Goal: Task Accomplishment & Management: Manage account settings

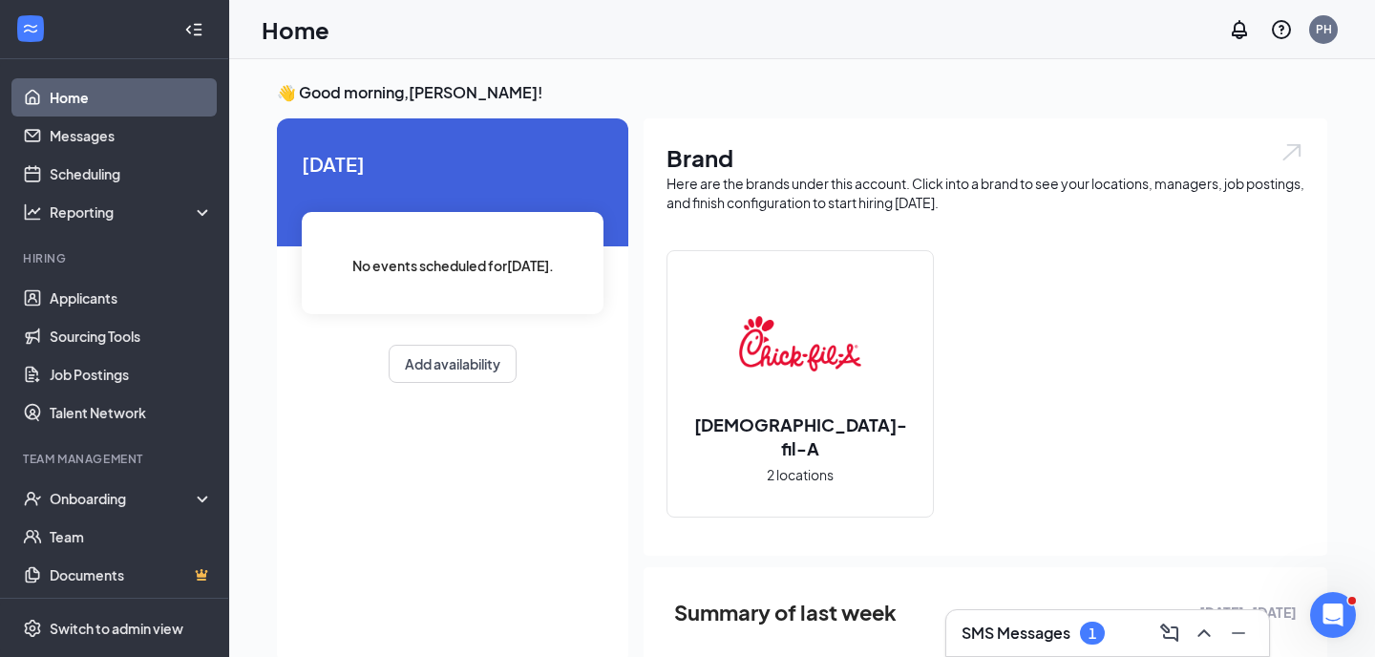
click at [122, 478] on li "Team Management Onboarding Team Documents Surveys" at bounding box center [114, 541] width 228 height 181
click at [121, 489] on div "Onboarding" at bounding box center [123, 498] width 147 height 19
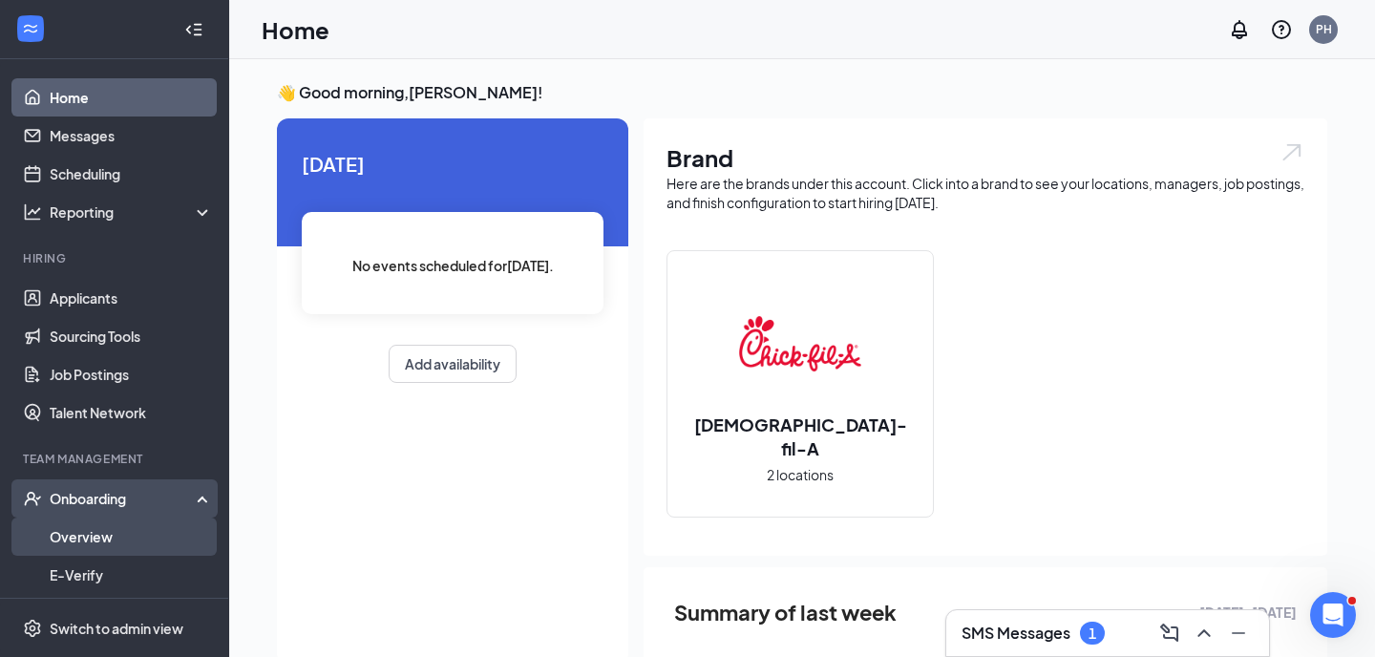
click at [131, 528] on link "Overview" at bounding box center [131, 537] width 163 height 38
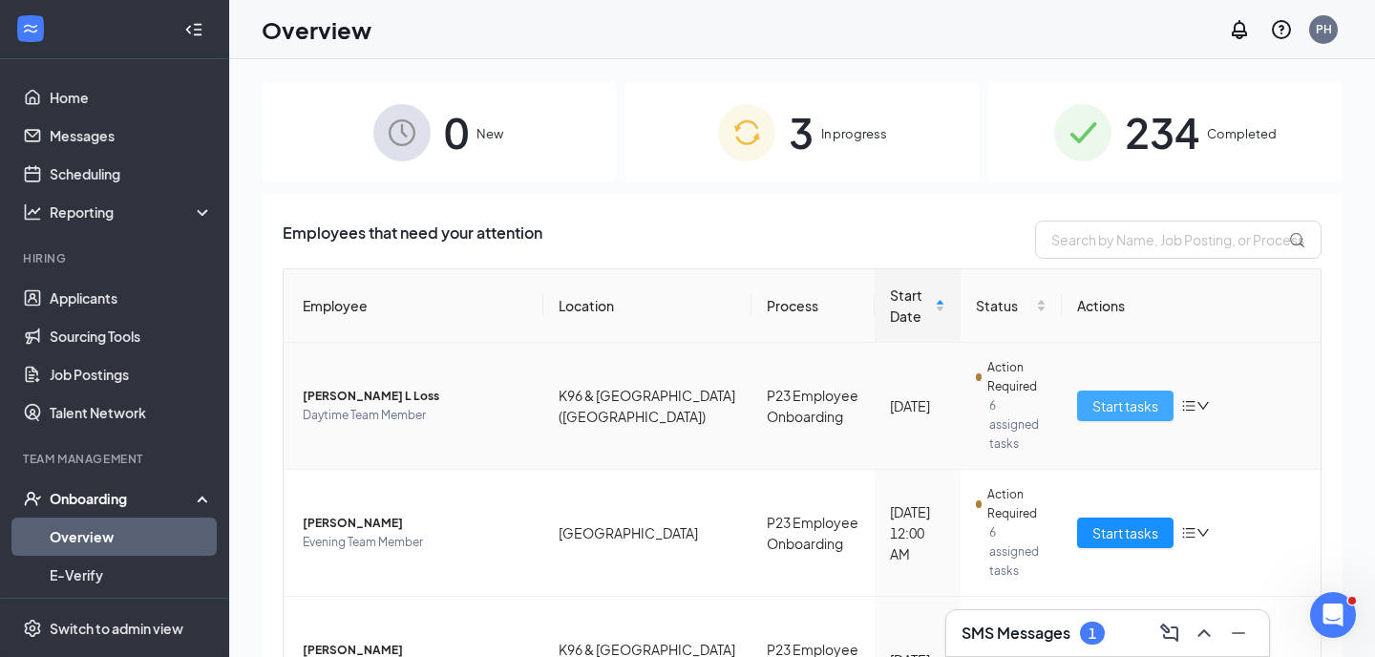
click at [1126, 391] on button "Start tasks" at bounding box center [1125, 406] width 96 height 31
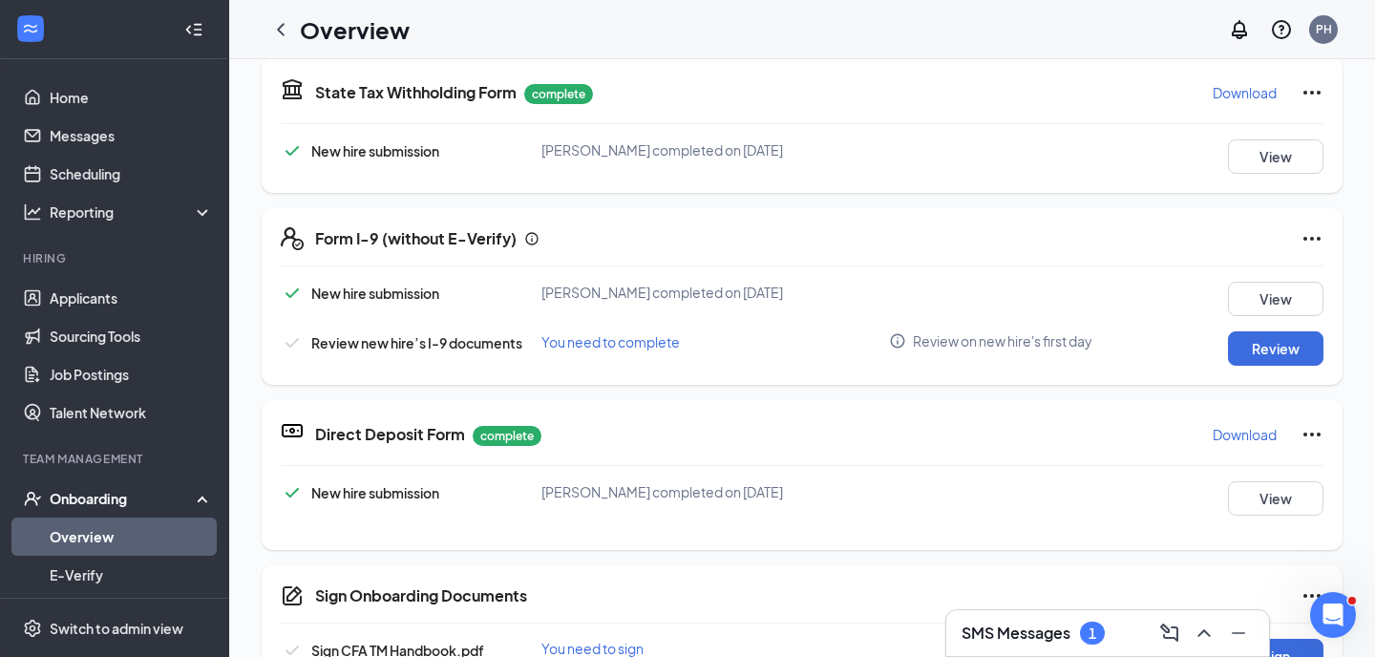
scroll to position [589, 0]
click at [1246, 355] on button "Review" at bounding box center [1275, 349] width 95 height 34
type input "[DATE]"
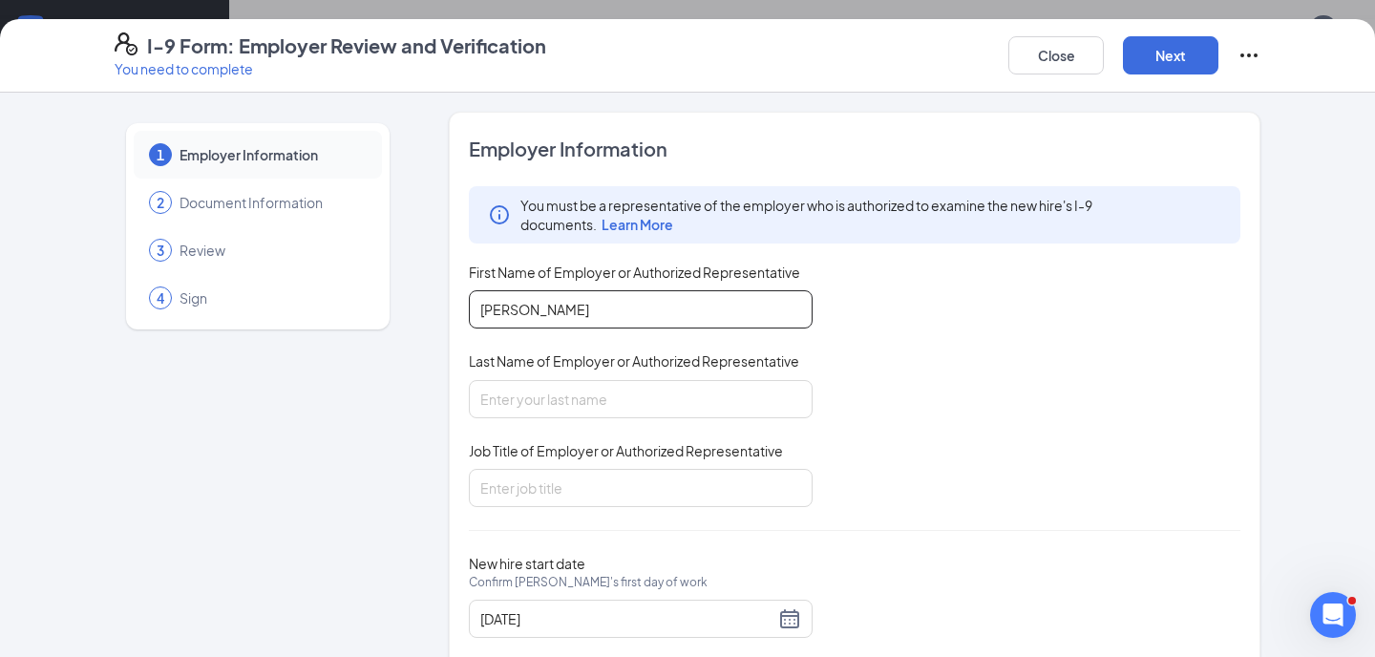
type input "[PERSON_NAME]"
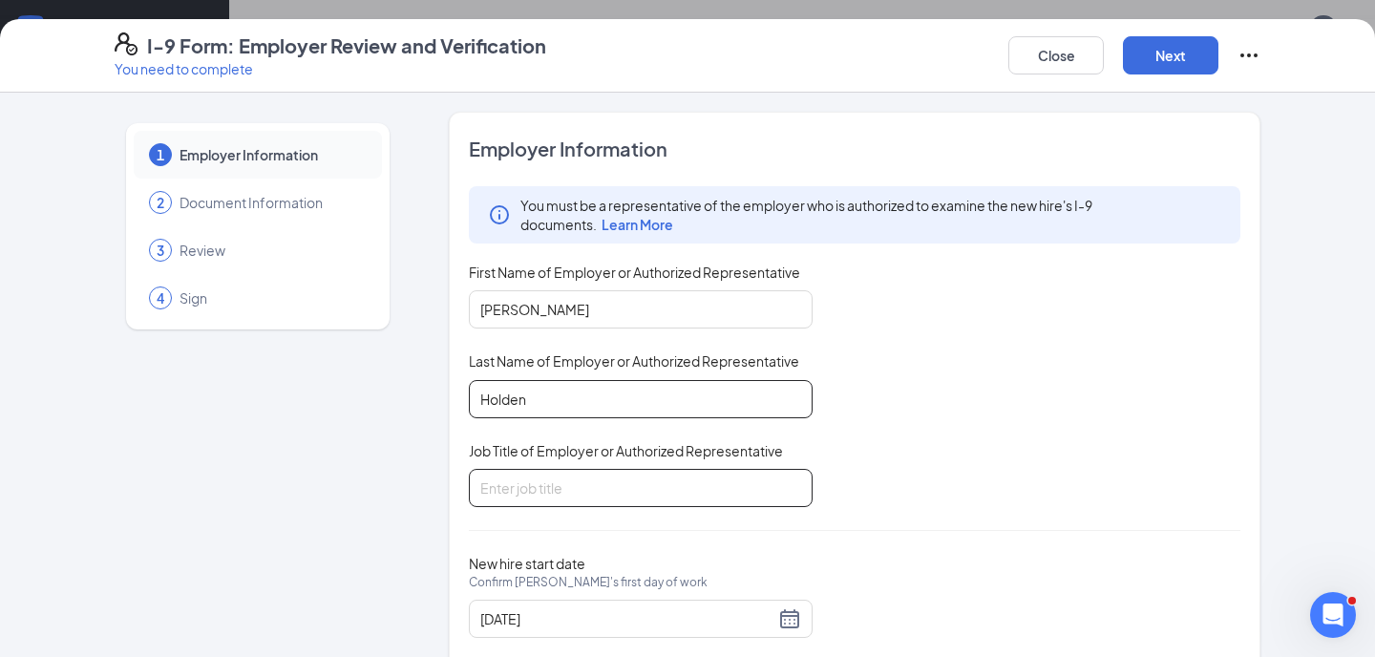
type input "Holden"
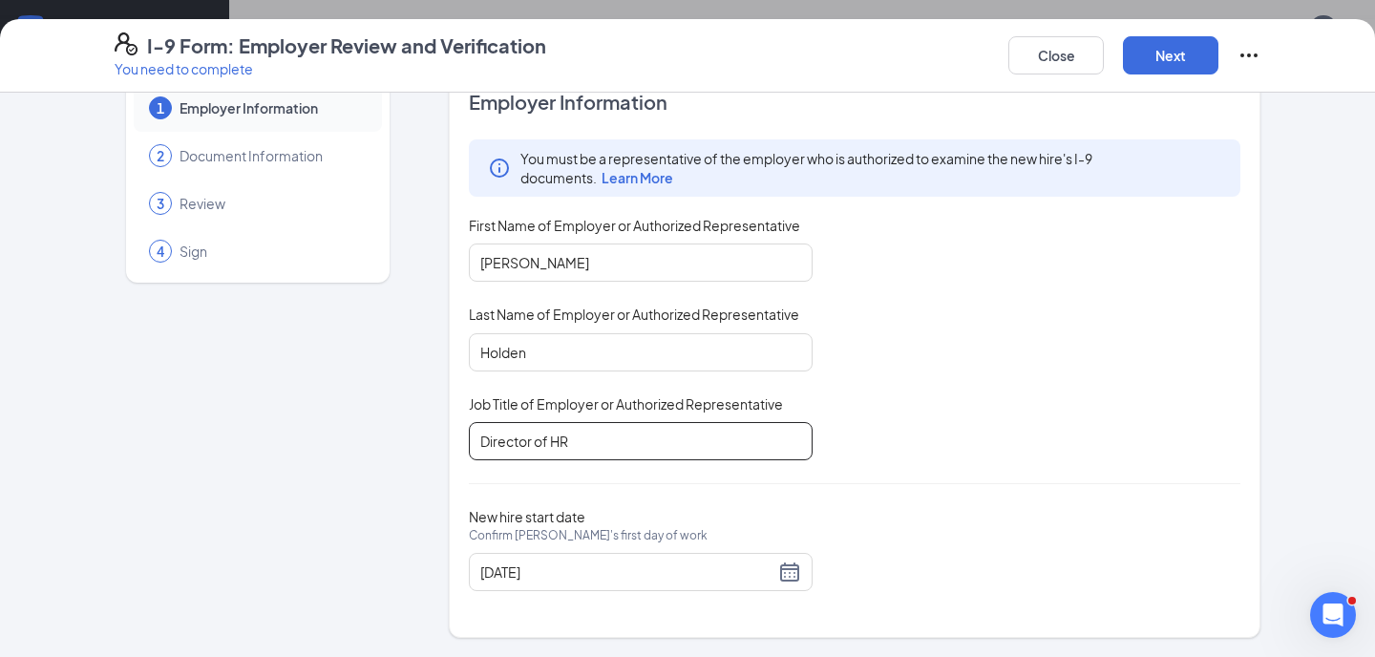
scroll to position [46, 0]
type input "Director of HR"
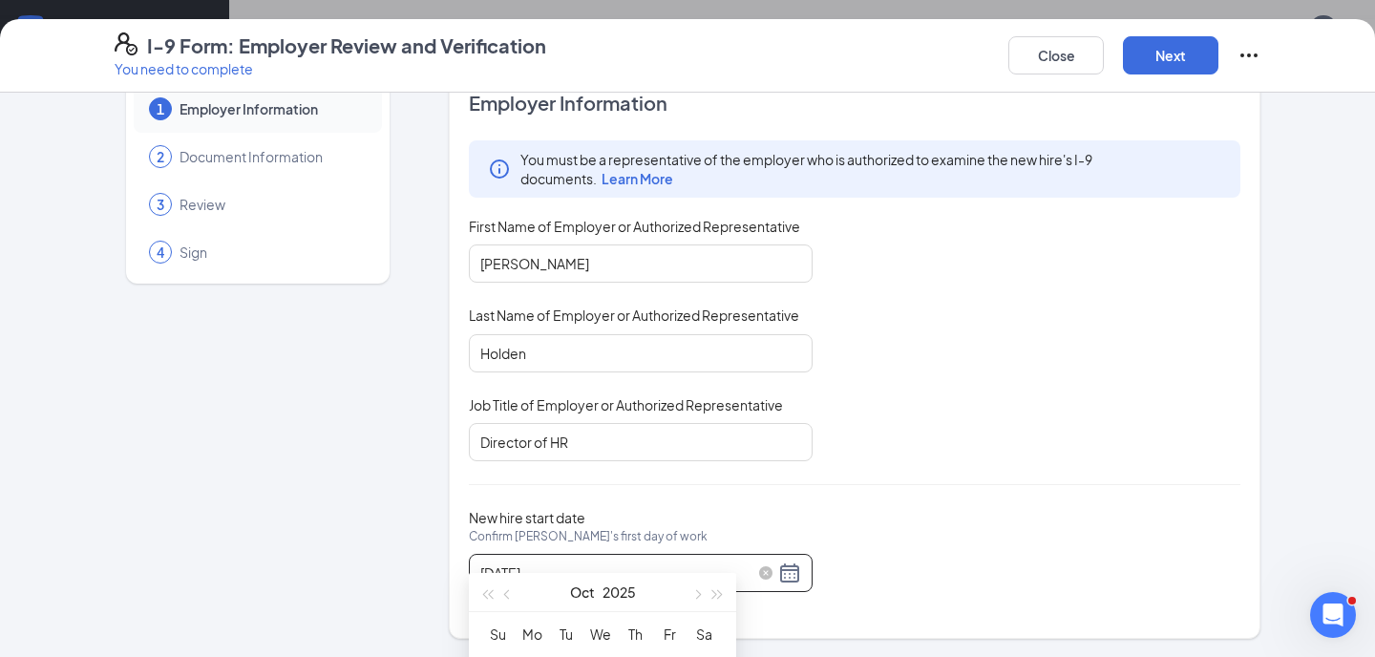
scroll to position [168, 0]
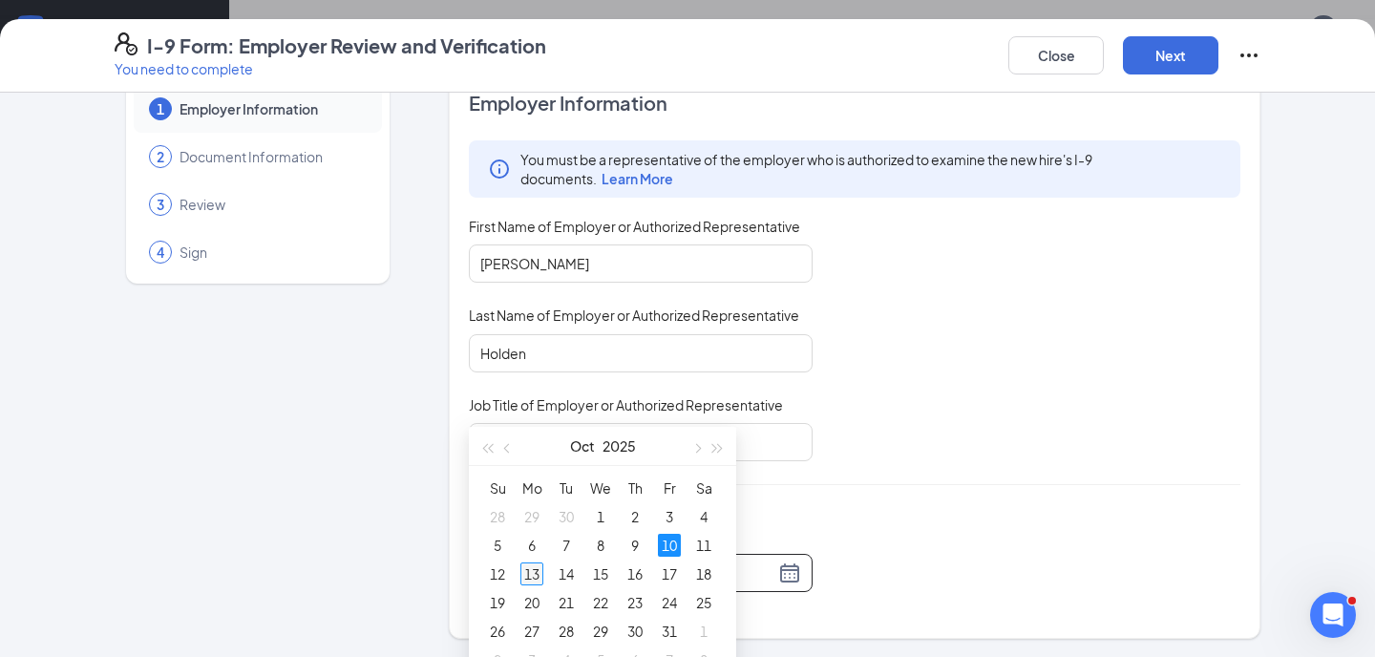
type input "[DATE]"
click at [534, 577] on div "13" at bounding box center [531, 573] width 23 height 23
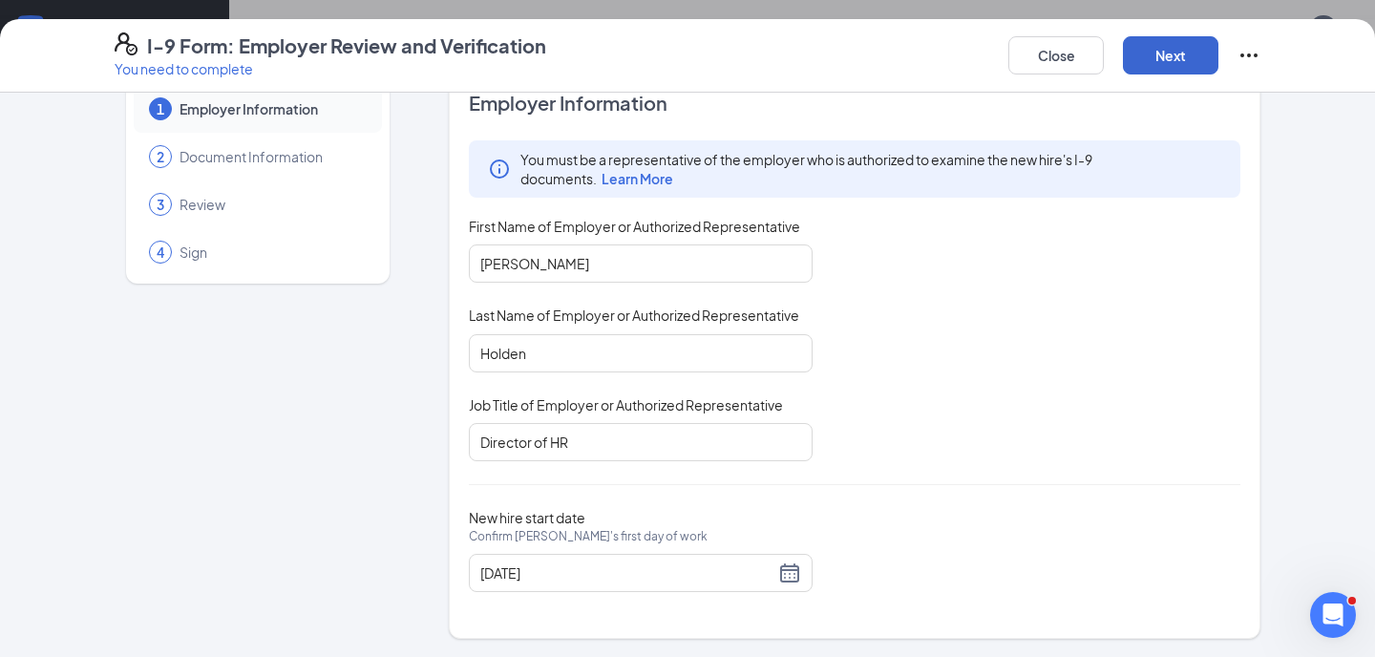
click at [1153, 57] on button "Next" at bounding box center [1170, 55] width 95 height 38
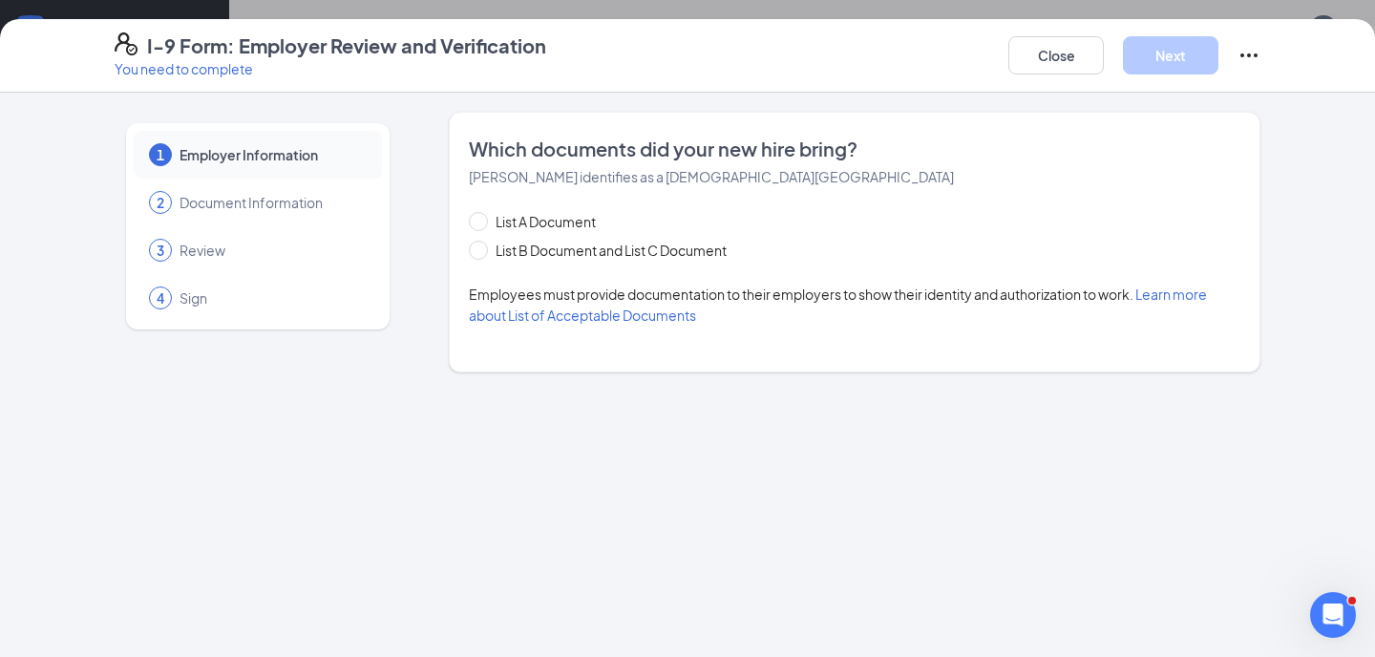
scroll to position [0, 0]
click at [480, 255] on span at bounding box center [478, 250] width 19 height 19
click at [480, 254] on input "List B Document and List C Document" at bounding box center [475, 247] width 13 height 13
radio input "true"
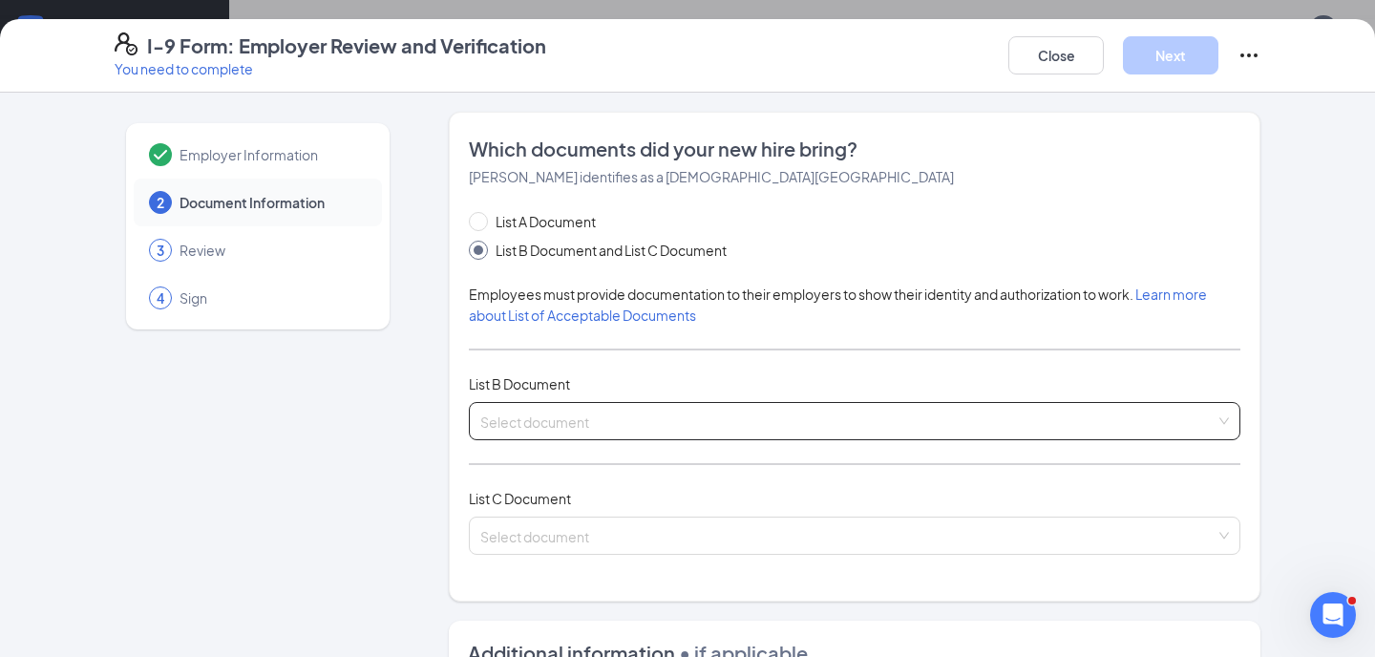
click at [600, 415] on input "search" at bounding box center [847, 417] width 735 height 29
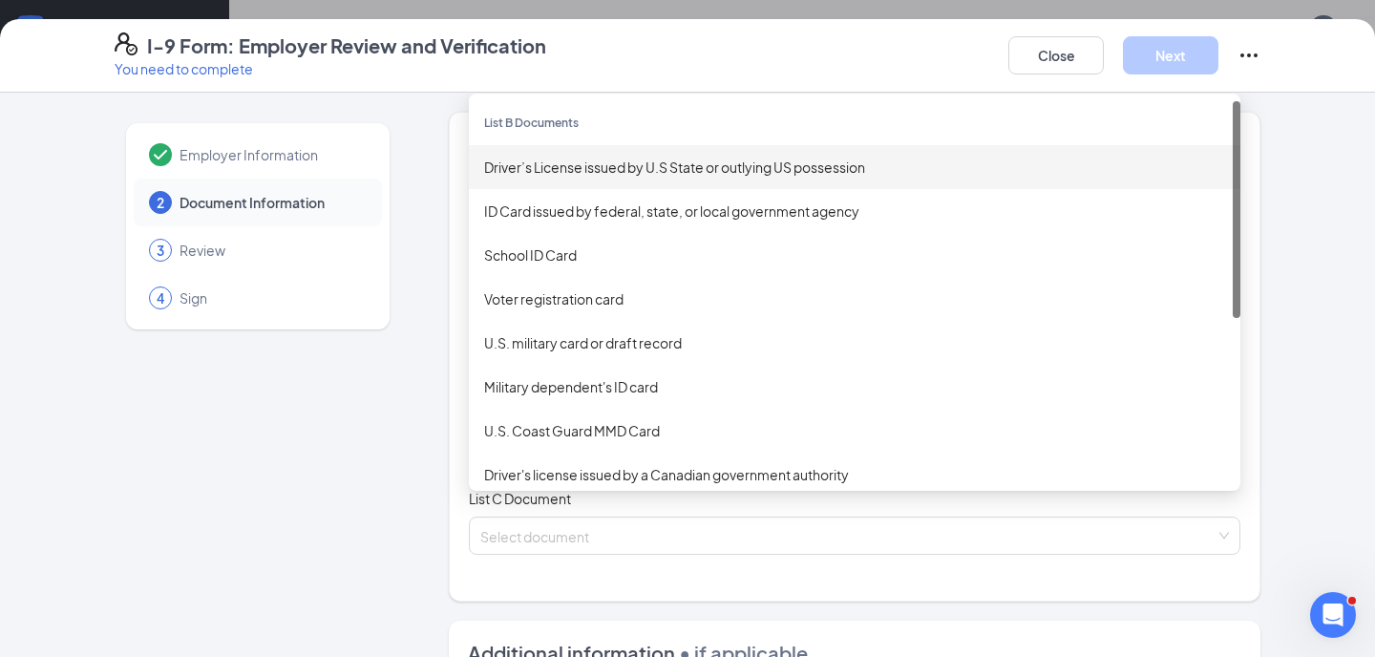
click at [600, 177] on div "Driver’s License issued by U.S State or outlying US possession" at bounding box center [854, 167] width 771 height 44
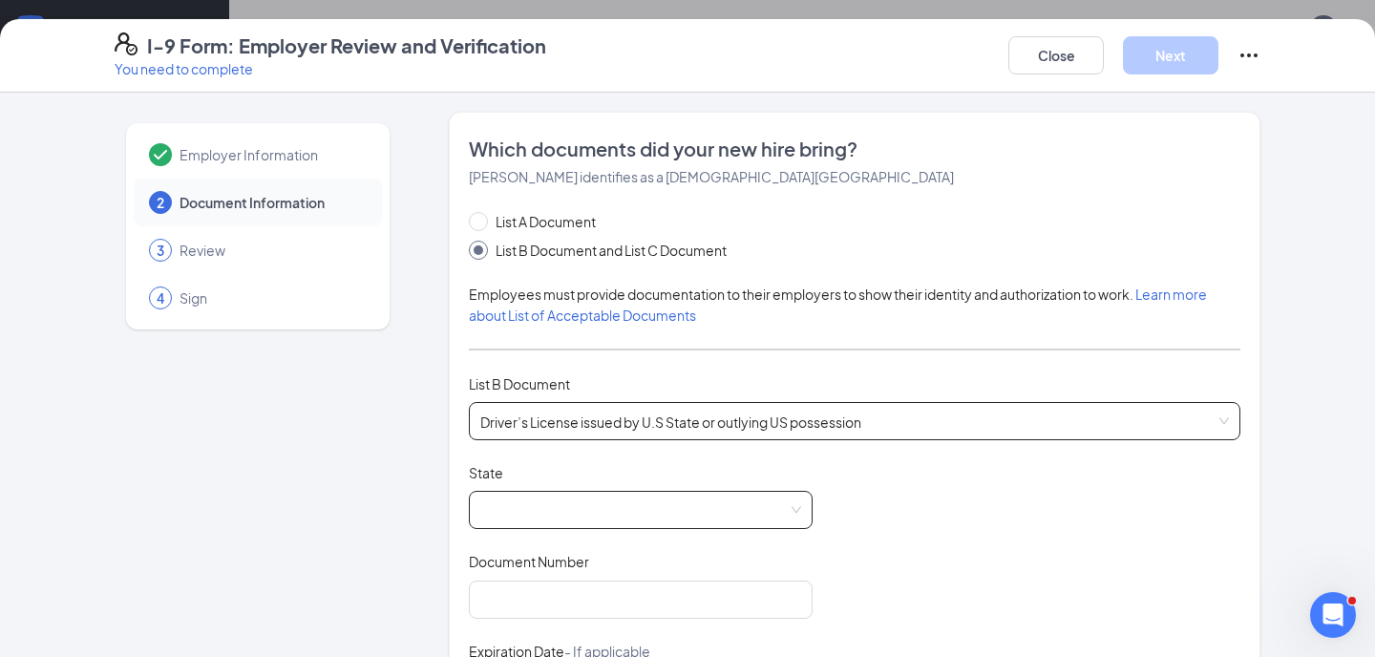
click at [538, 498] on span at bounding box center [640, 510] width 321 height 36
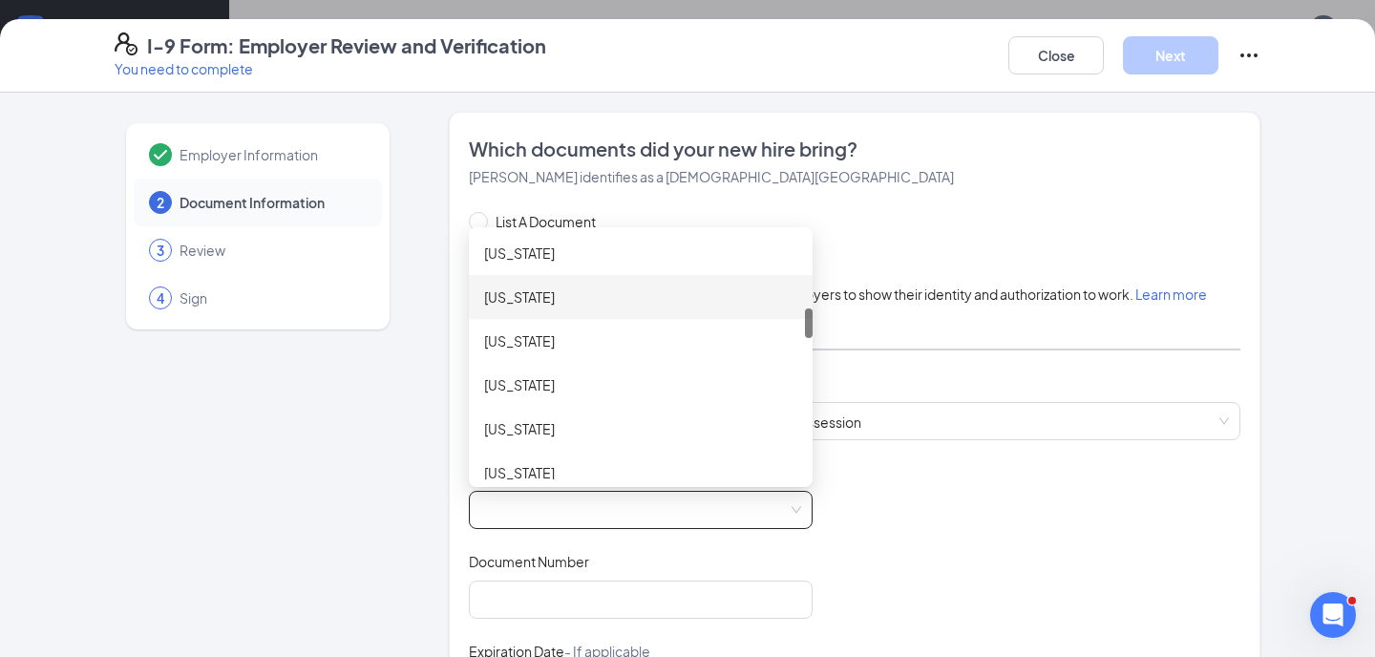
scroll to position [621, 0]
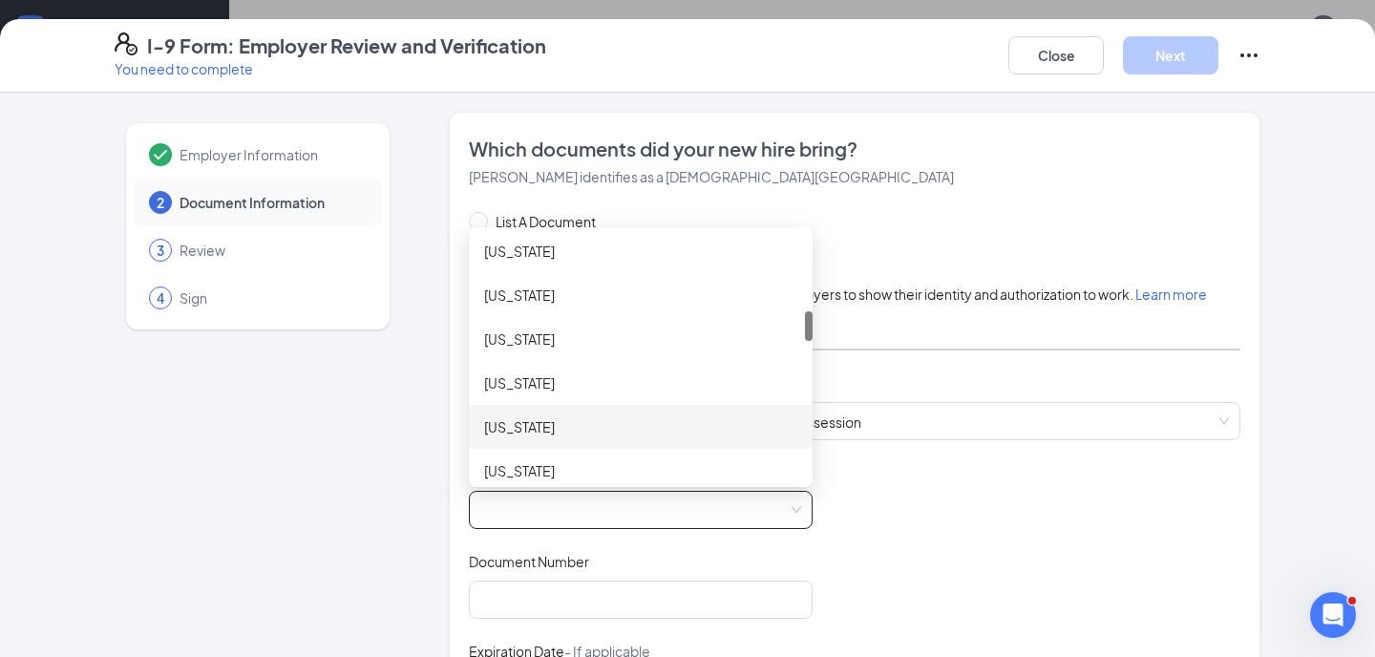
click at [567, 431] on div "[US_STATE]" at bounding box center [640, 426] width 313 height 21
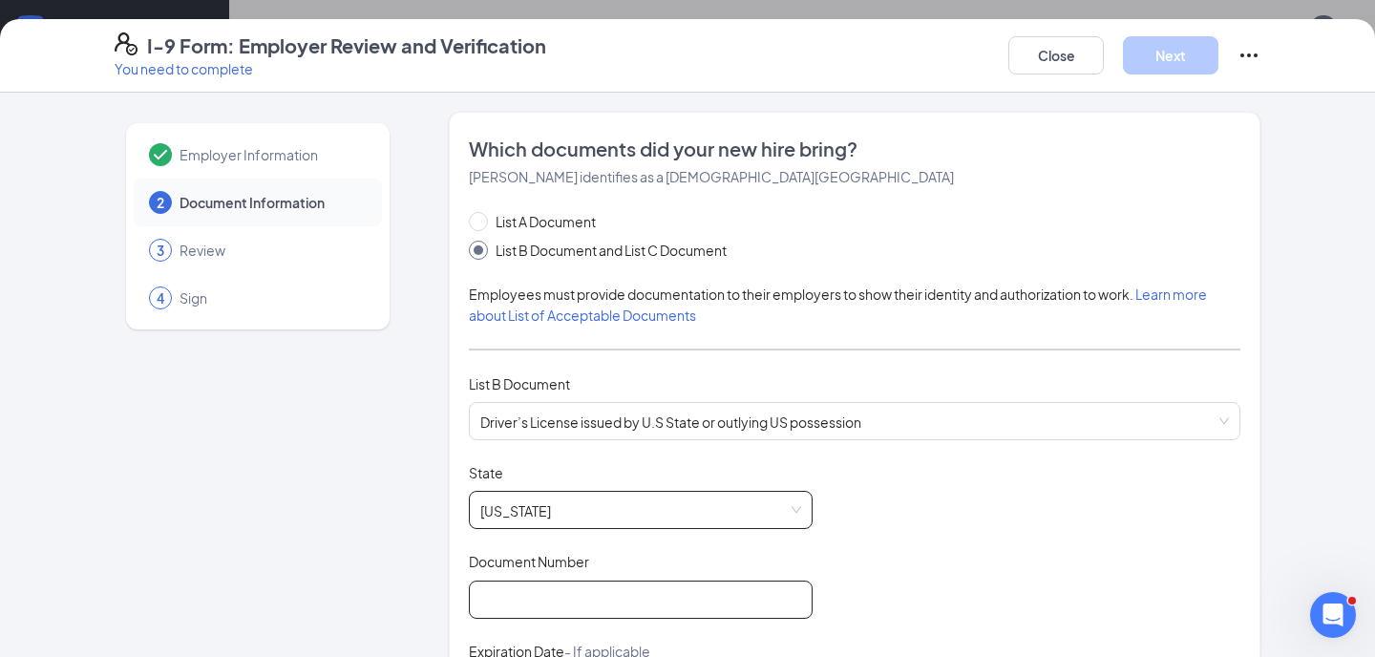
click at [534, 603] on input "Document Number" at bounding box center [641, 600] width 344 height 38
type input "K04-39-8514"
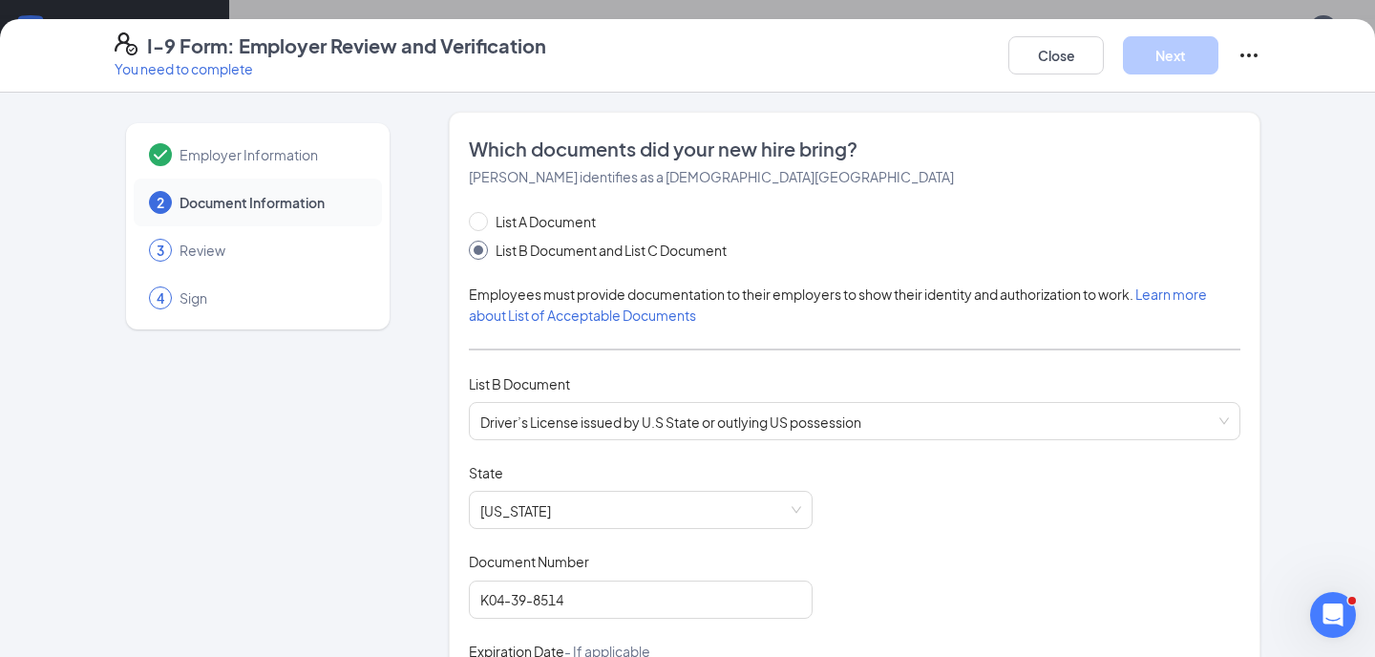
click at [888, 513] on div "Document Title Driver’s License issued by U.S State or outlying US possession S…" at bounding box center [854, 644] width 771 height 363
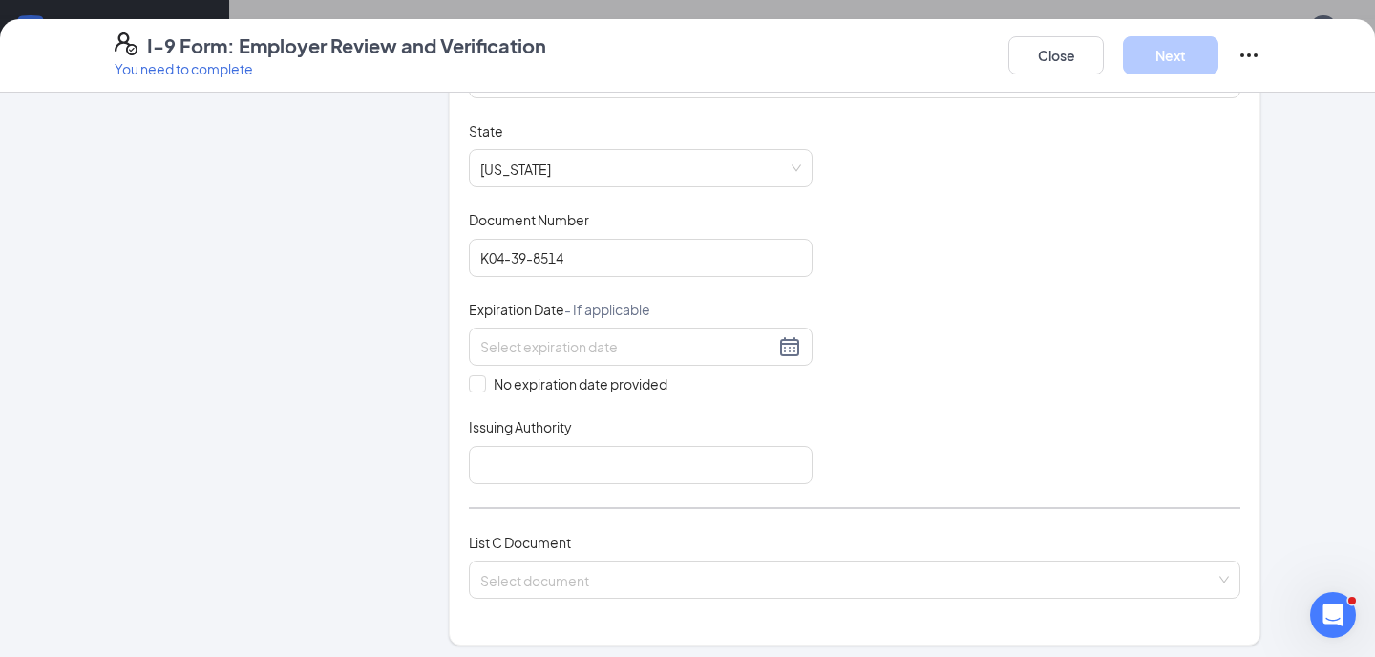
scroll to position [361, 0]
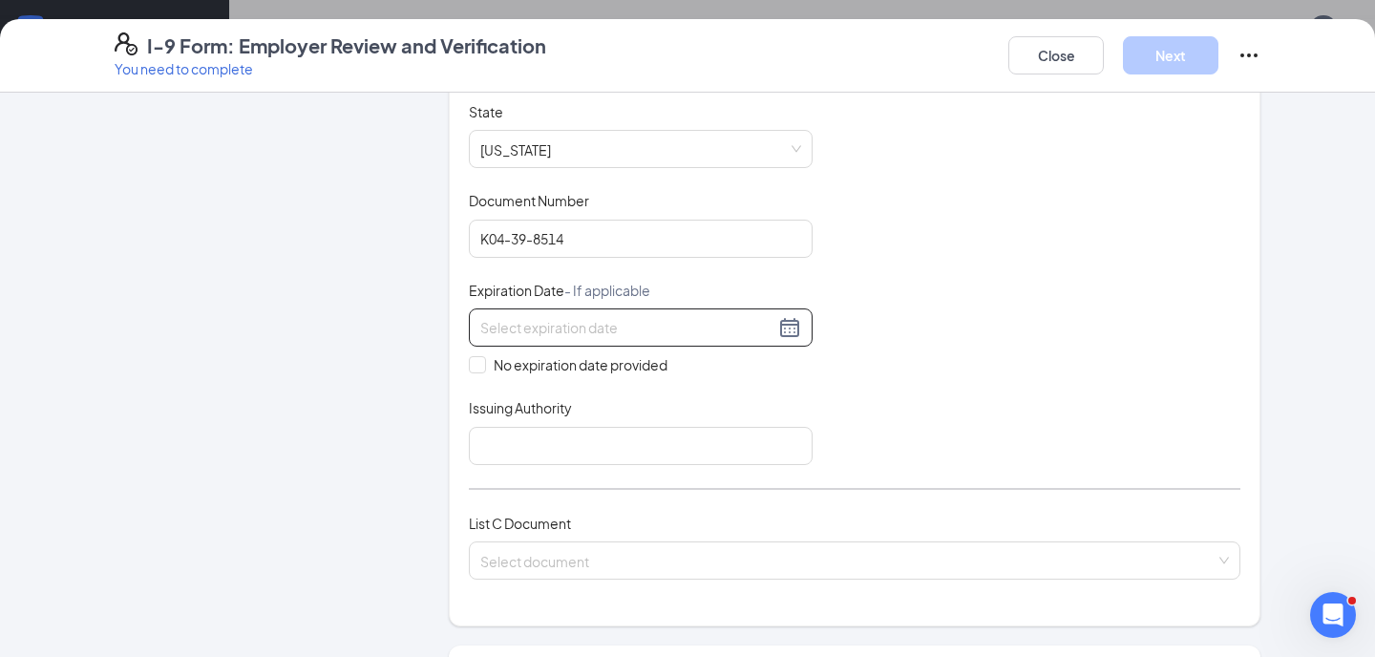
click at [516, 325] on input at bounding box center [627, 327] width 294 height 21
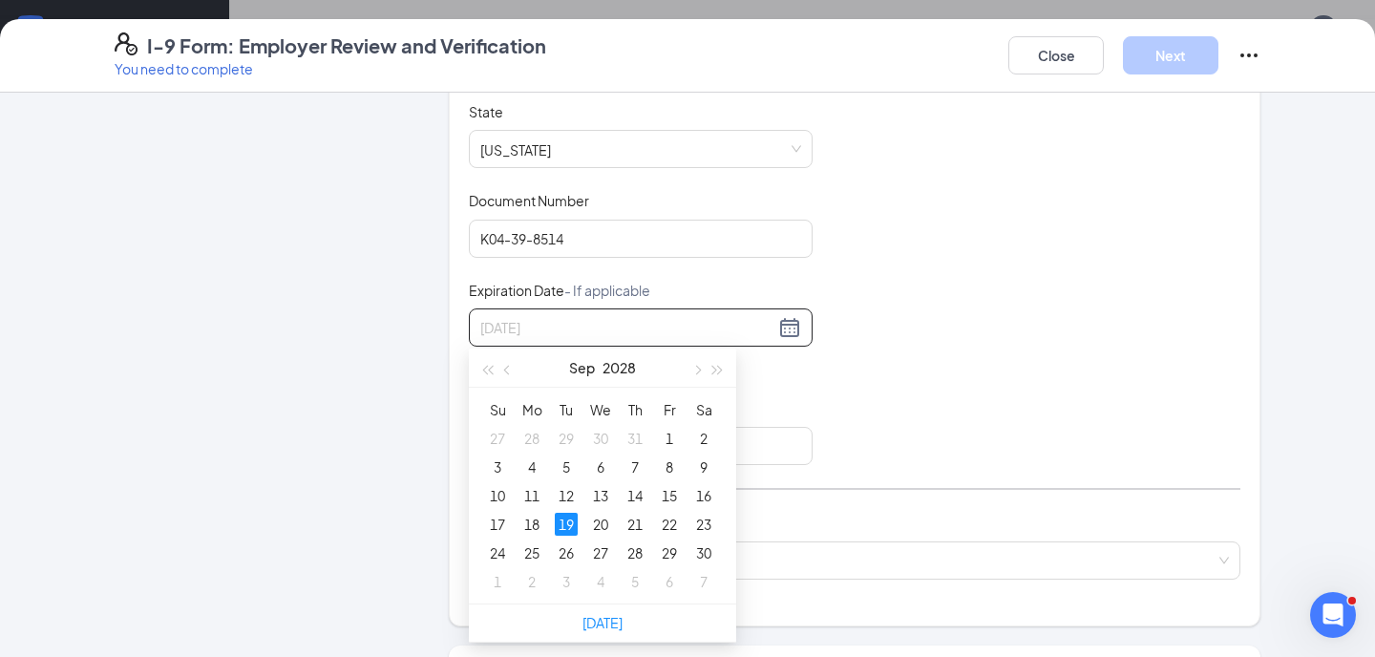
type input "[DATE]"
click at [567, 523] on div "19" at bounding box center [566, 524] width 23 height 23
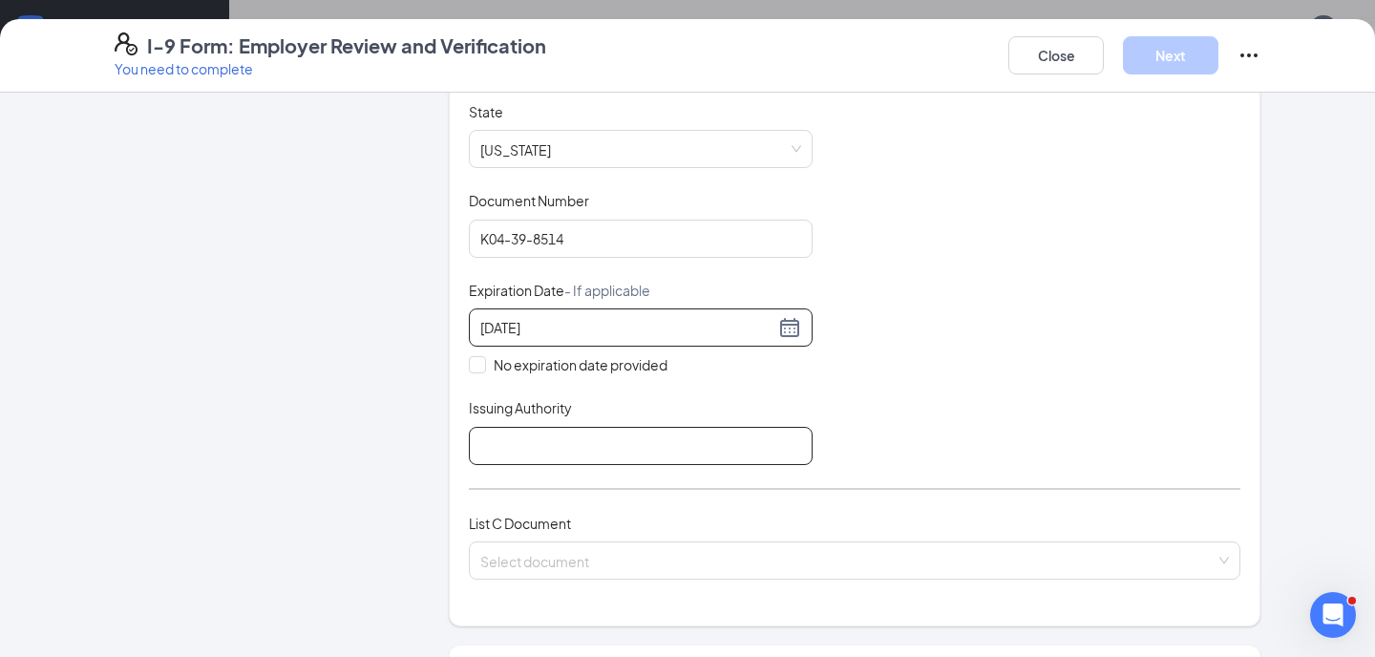
click at [561, 449] on input "Issuing Authority" at bounding box center [641, 446] width 344 height 38
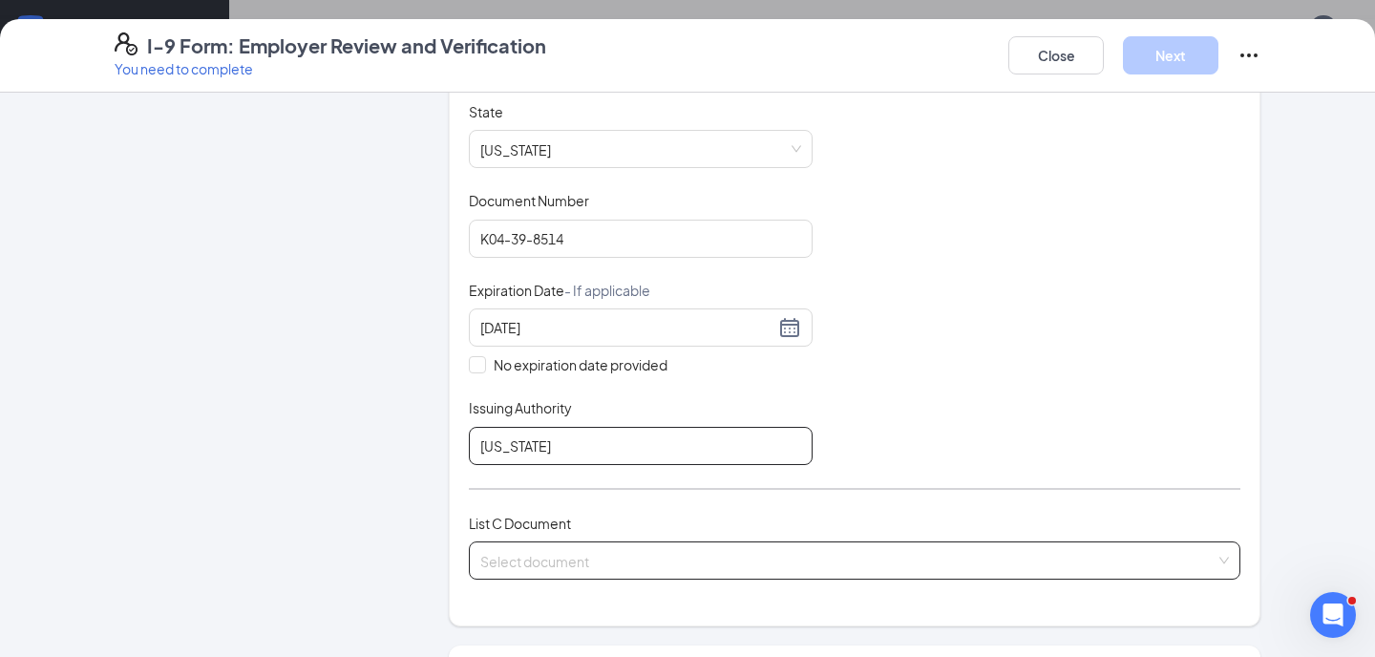
type input "[US_STATE]"
click at [547, 557] on input "search" at bounding box center [847, 556] width 735 height 29
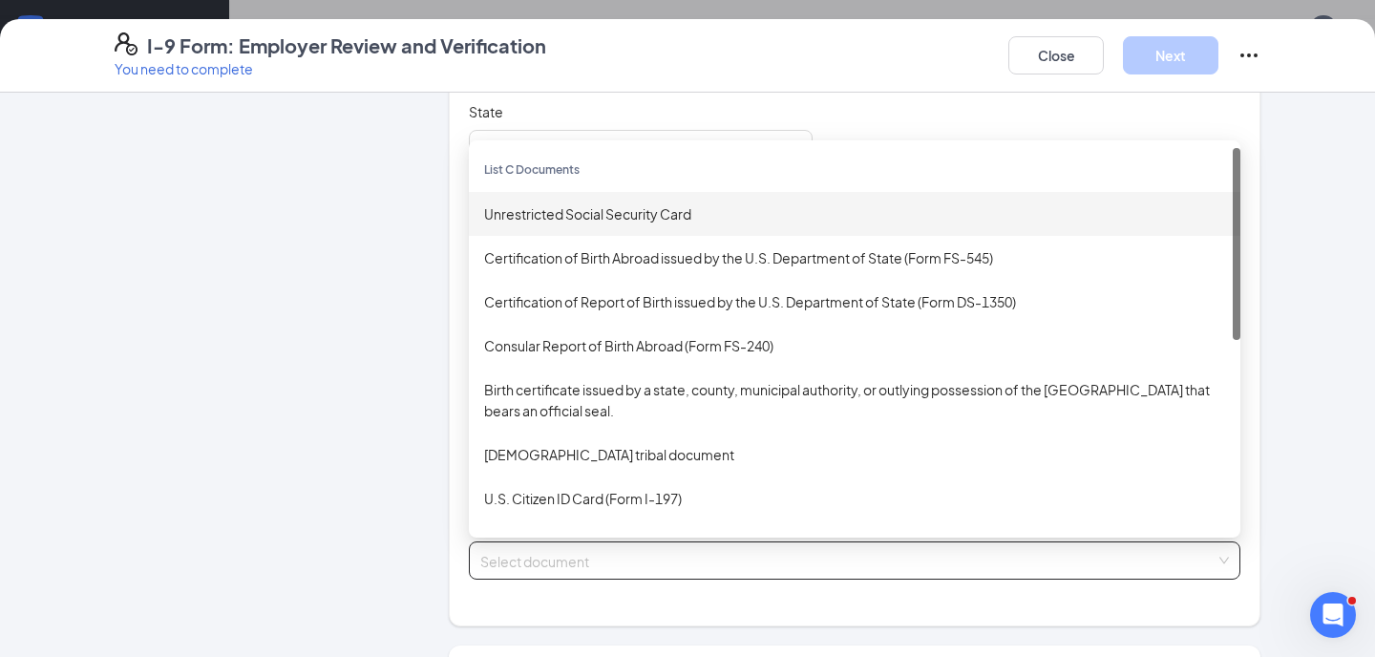
click at [532, 209] on div "Unrestricted Social Security Card" at bounding box center [854, 213] width 741 height 21
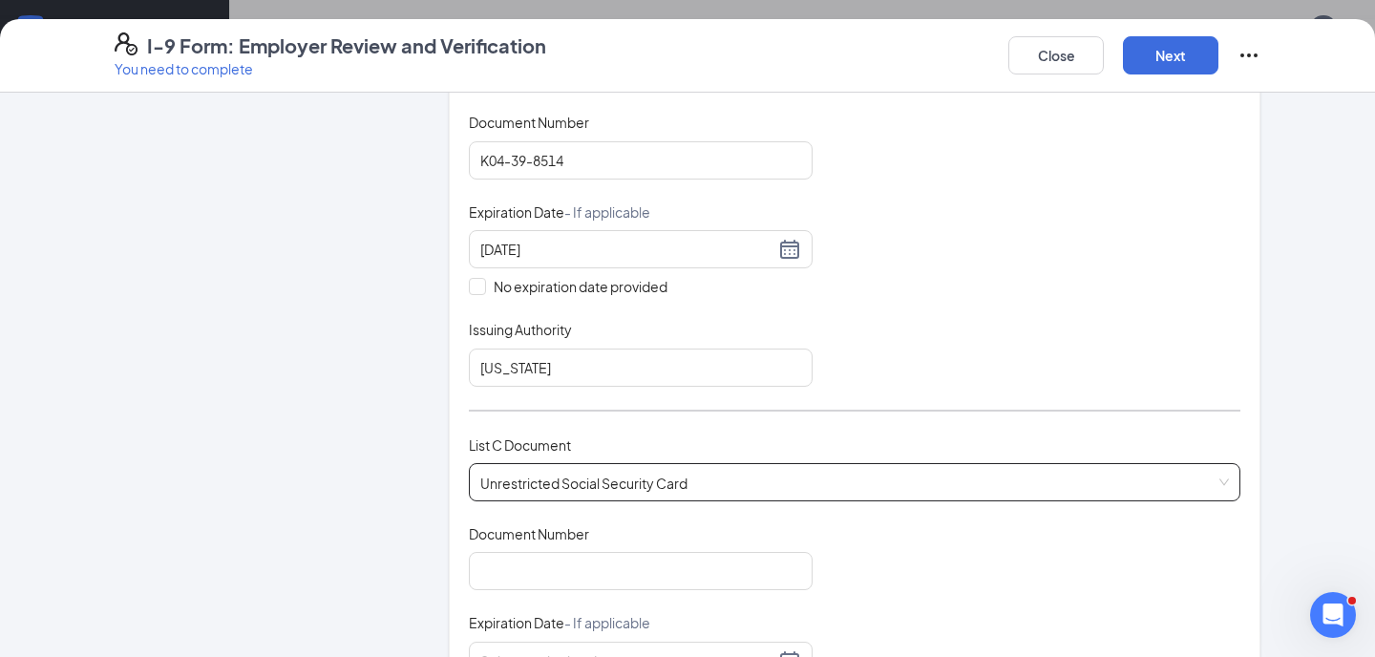
scroll to position [481, 0]
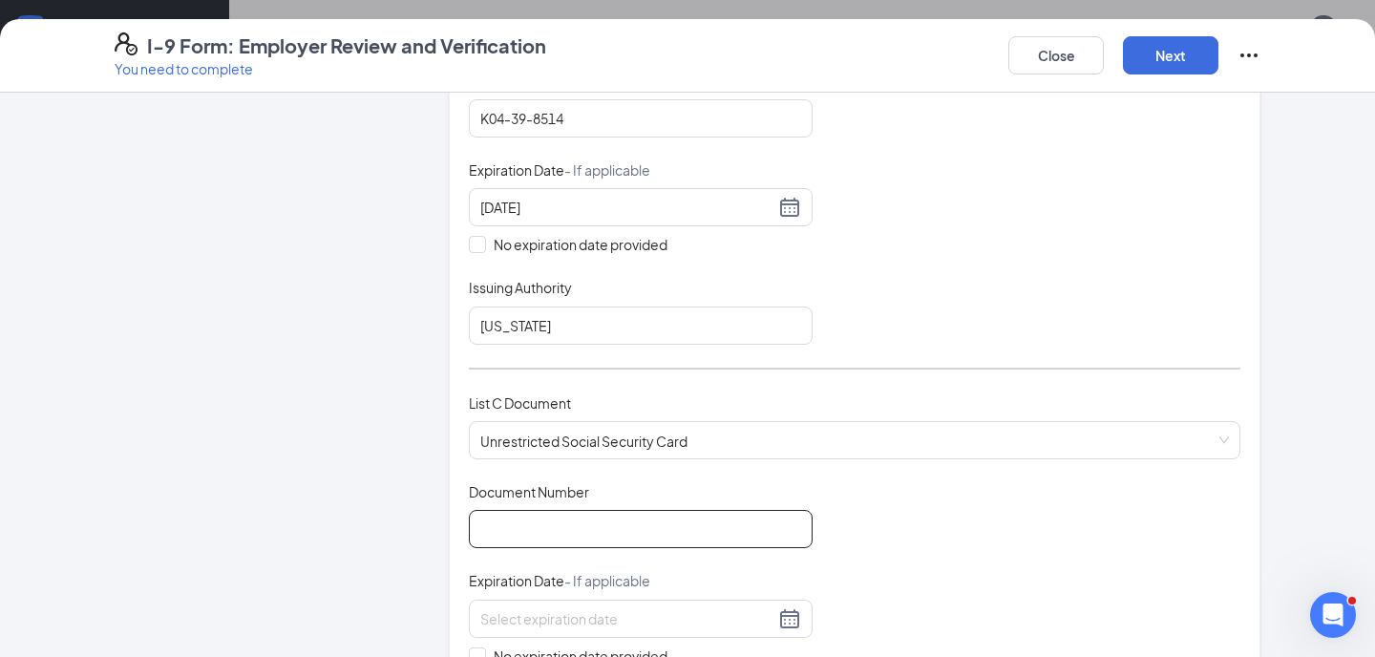
click at [549, 529] on input "Document Number" at bounding box center [641, 529] width 344 height 38
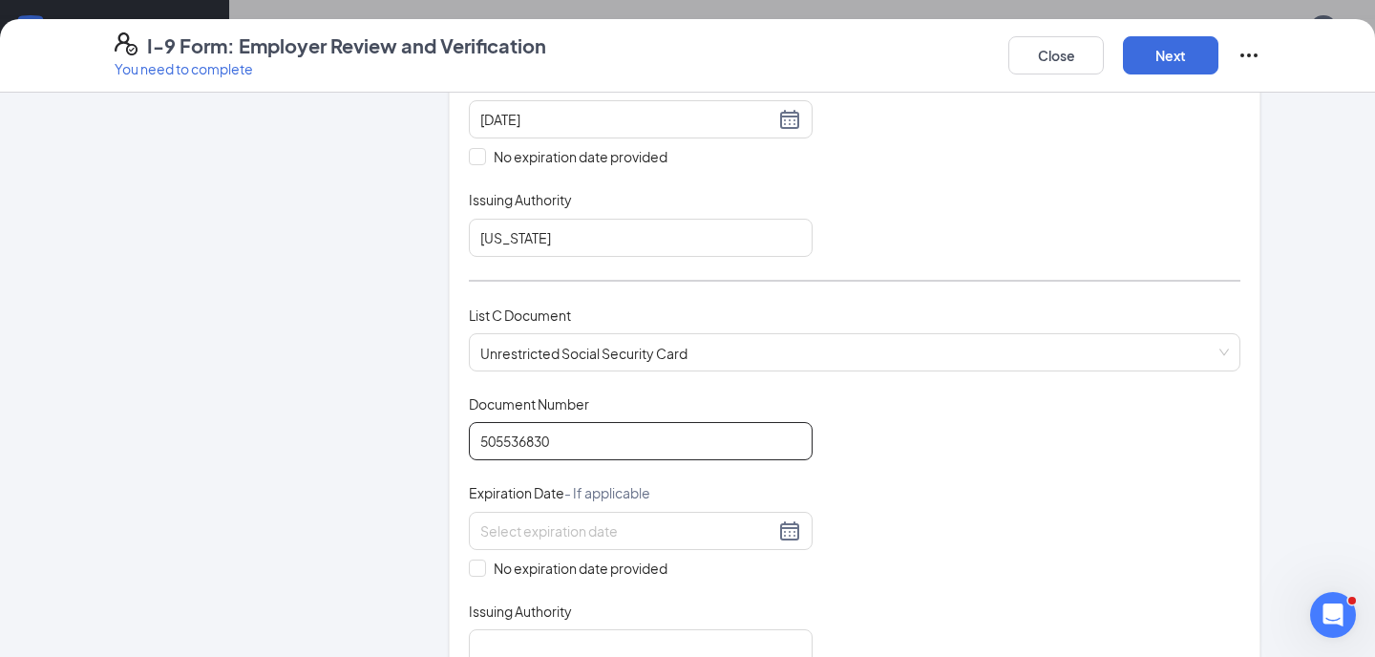
scroll to position [598, 0]
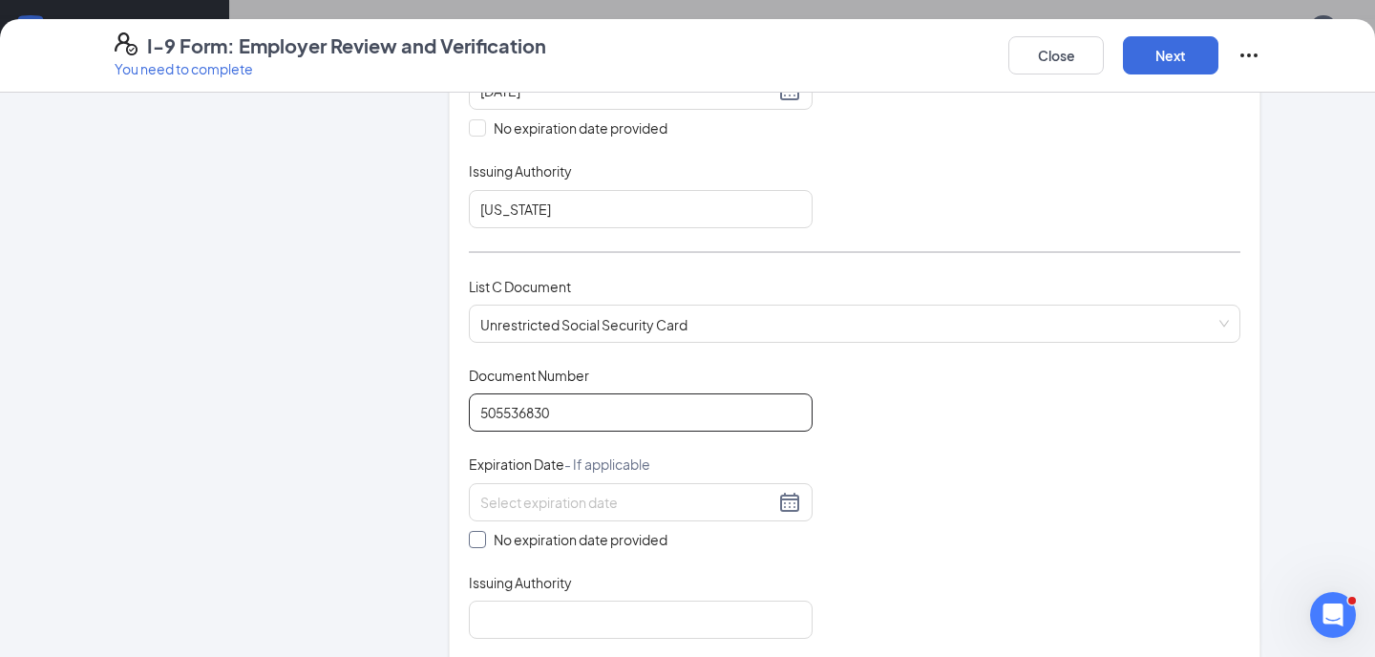
type input "505536830"
click at [480, 539] on input "No expiration date provided" at bounding box center [475, 537] width 13 height 13
checkbox input "true"
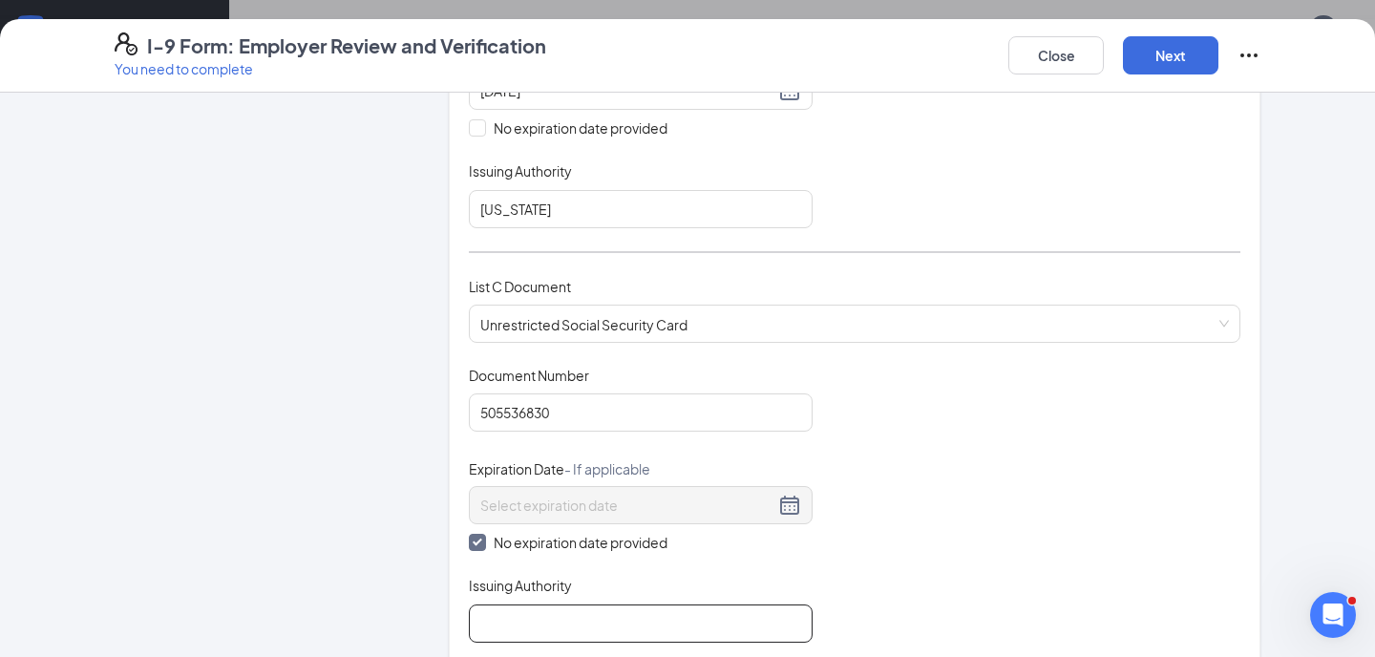
click at [515, 623] on input "Issuing Authority" at bounding box center [641, 623] width 344 height 38
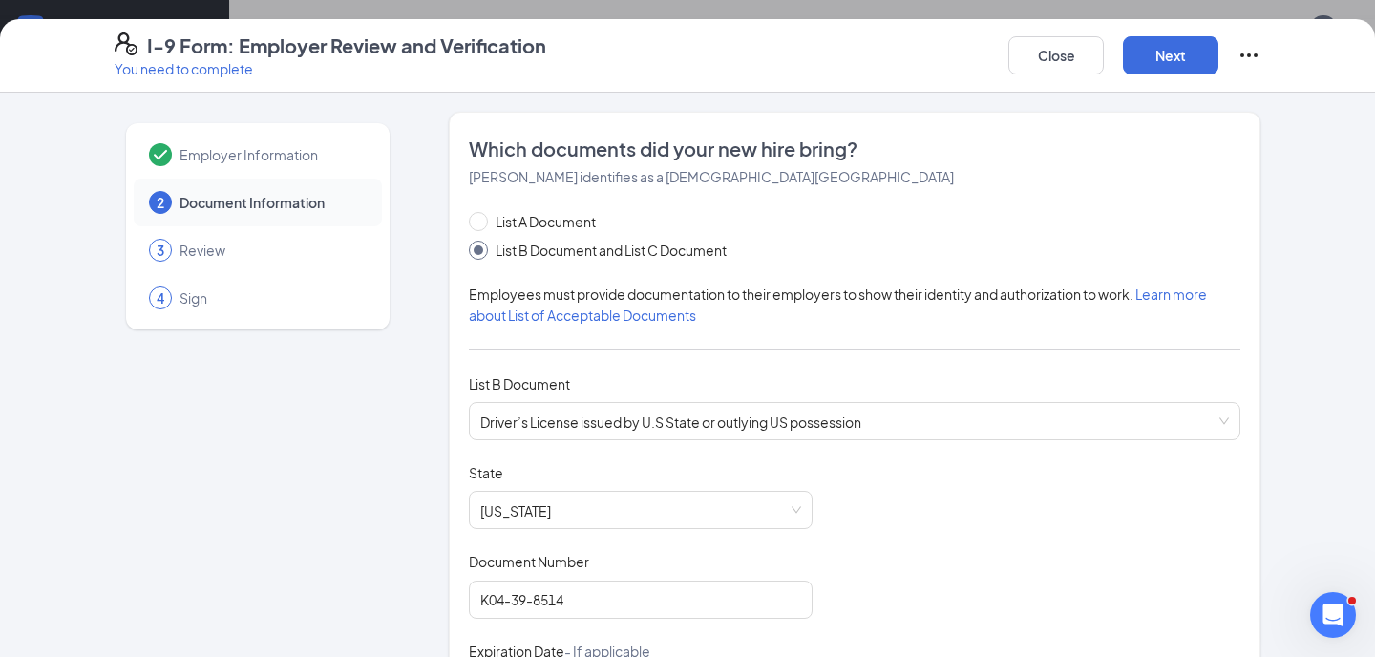
scroll to position [47, 0]
type input "Social Security Administration"
click at [1169, 65] on button "Next" at bounding box center [1170, 55] width 95 height 38
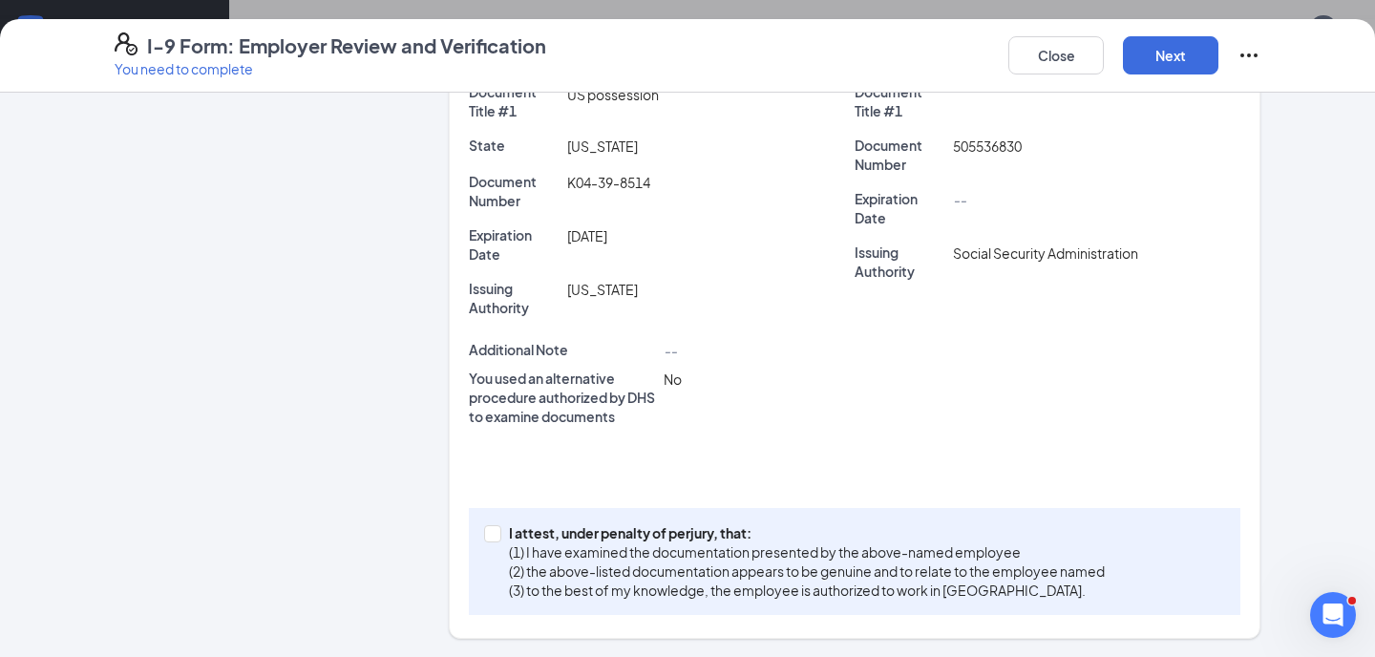
scroll to position [205, 0]
click at [501, 532] on span "I attest, under penalty of [PERSON_NAME], that: (1) I have examined the documen…" at bounding box center [806, 561] width 611 height 76
click at [497, 532] on input "I attest, under penalty of [PERSON_NAME], that: (1) I have examined the documen…" at bounding box center [490, 531] width 13 height 13
checkbox input "true"
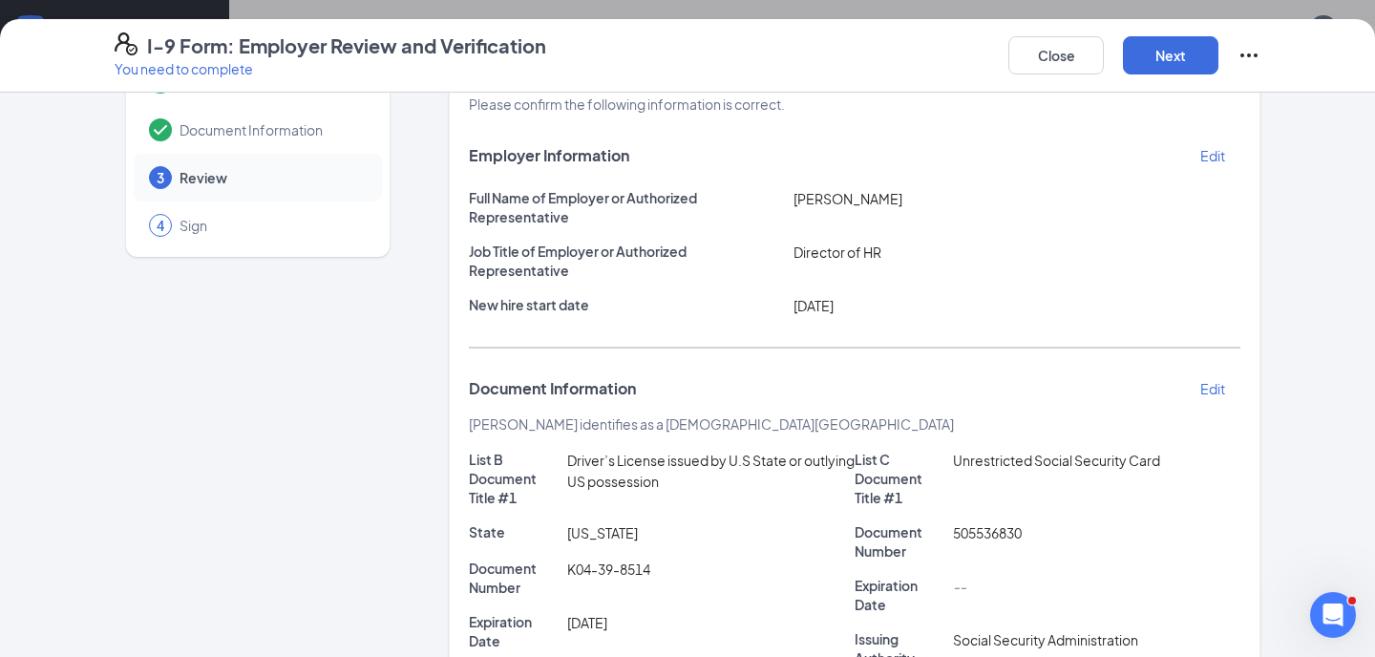
scroll to position [33, 0]
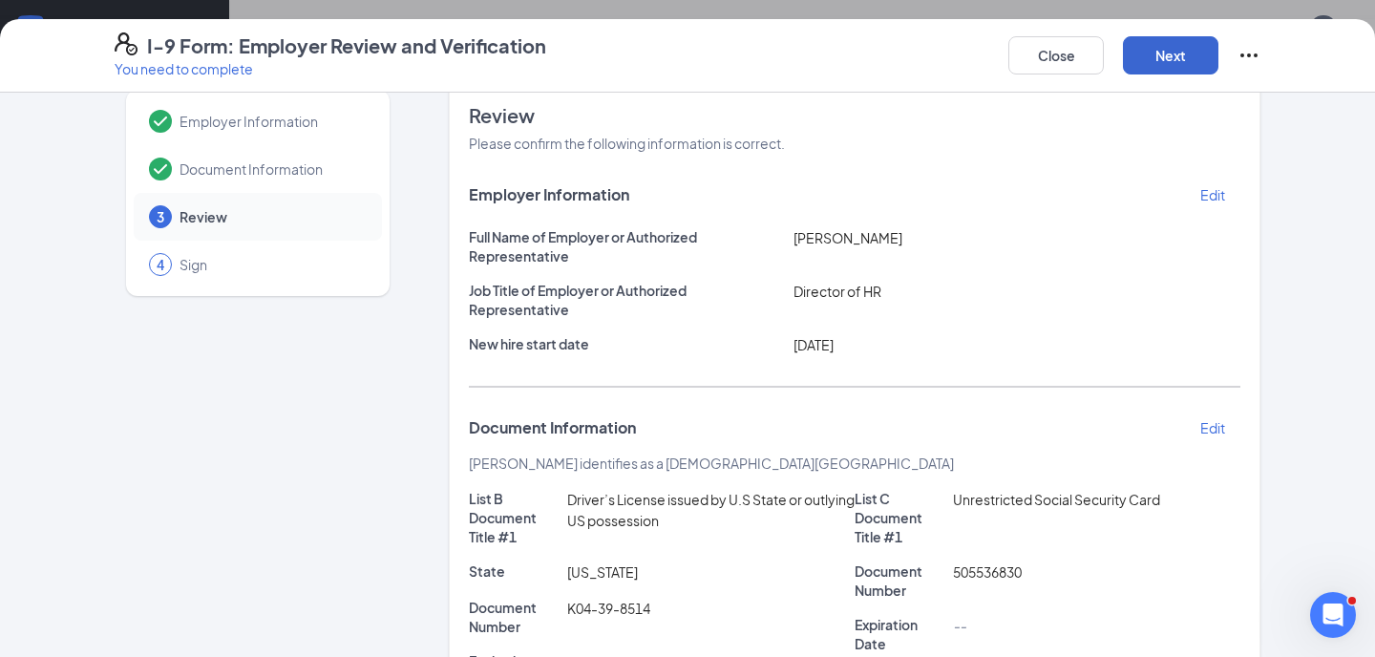
click at [1165, 58] on button "Next" at bounding box center [1170, 55] width 95 height 38
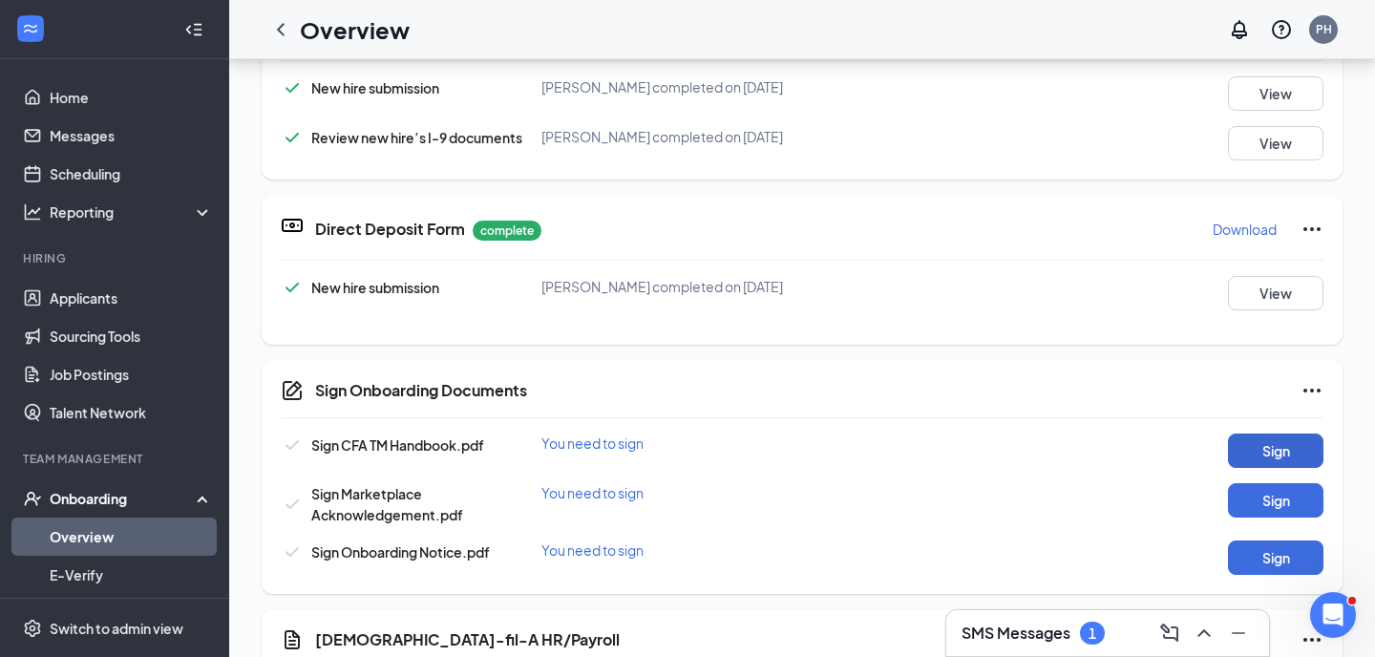
scroll to position [589, 0]
click at [1266, 458] on button "Sign" at bounding box center [1275, 451] width 95 height 34
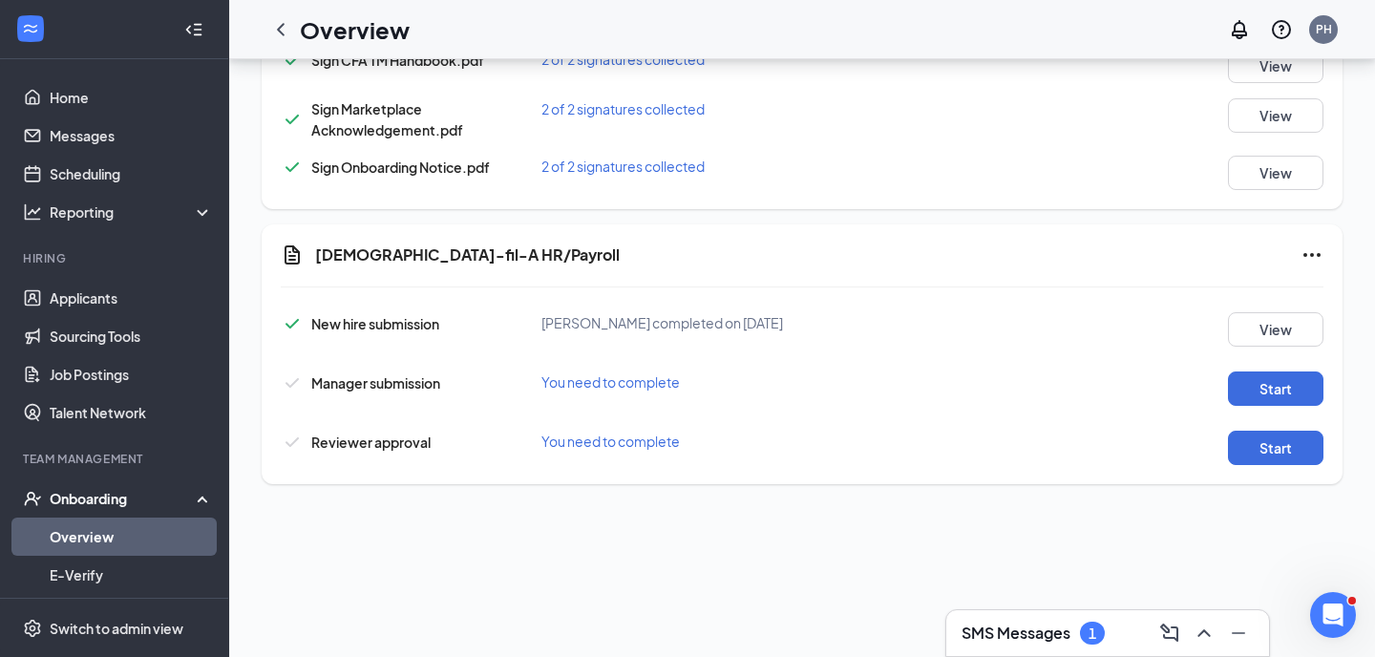
scroll to position [667, 0]
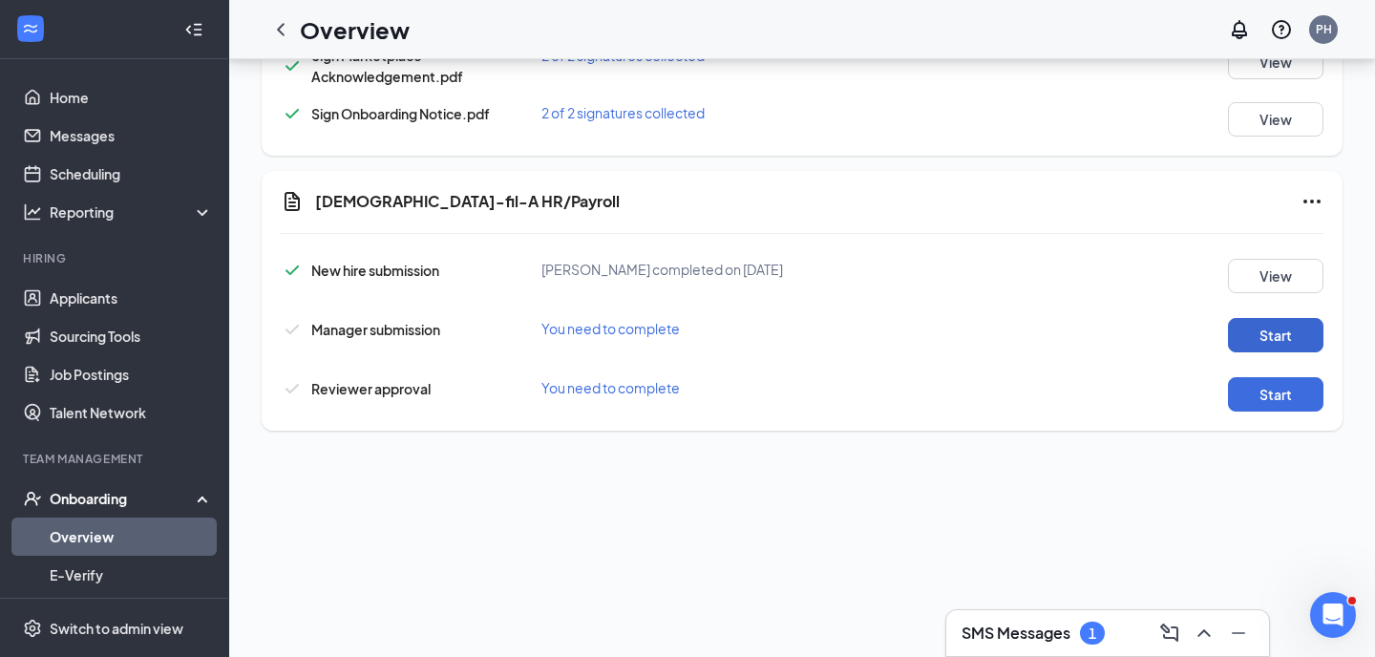
click at [1251, 324] on button "Start" at bounding box center [1275, 335] width 95 height 34
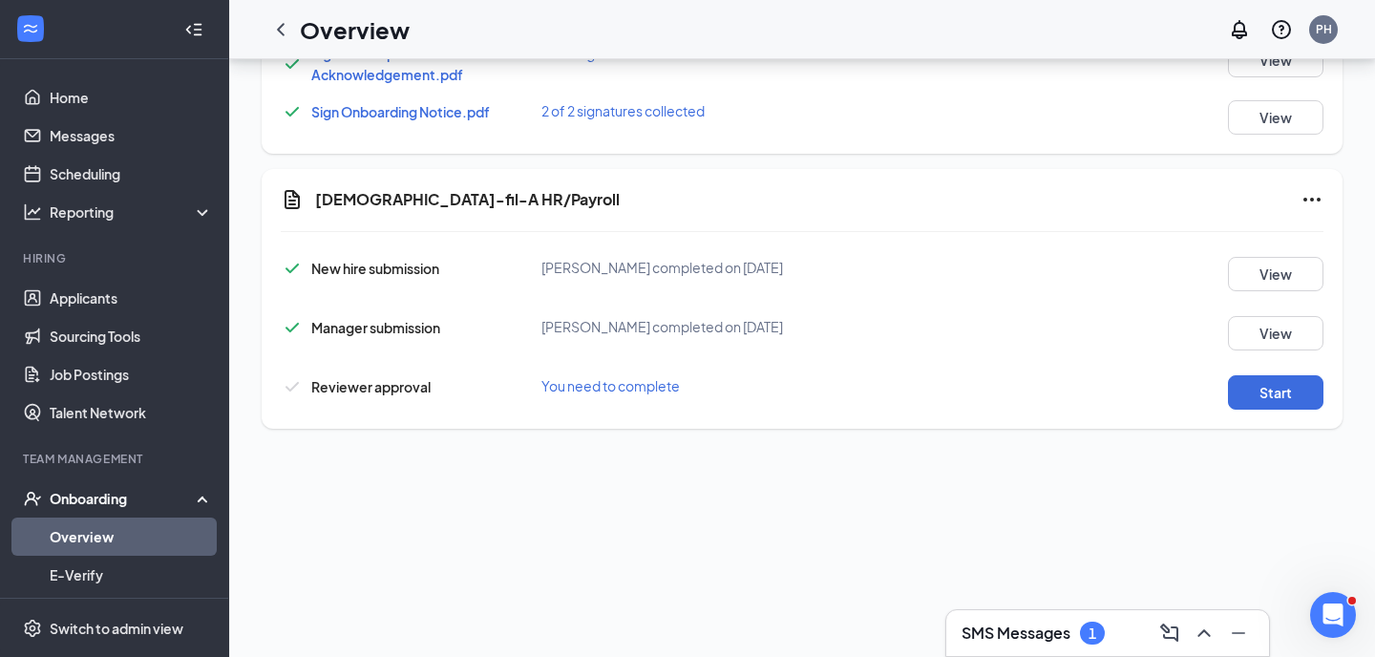
scroll to position [581, 0]
click at [1269, 394] on button "Start" at bounding box center [1275, 394] width 95 height 34
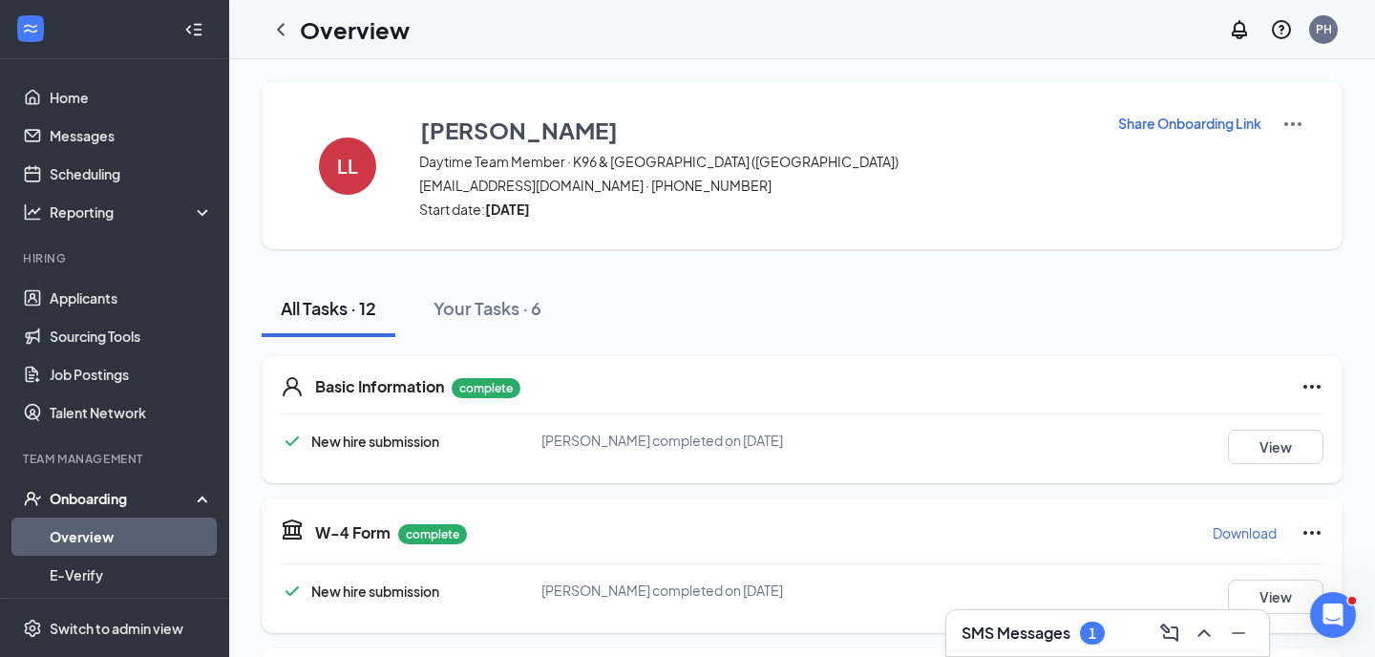
scroll to position [0, 0]
click at [280, 34] on icon "ChevronLeft" at bounding box center [280, 29] width 23 height 23
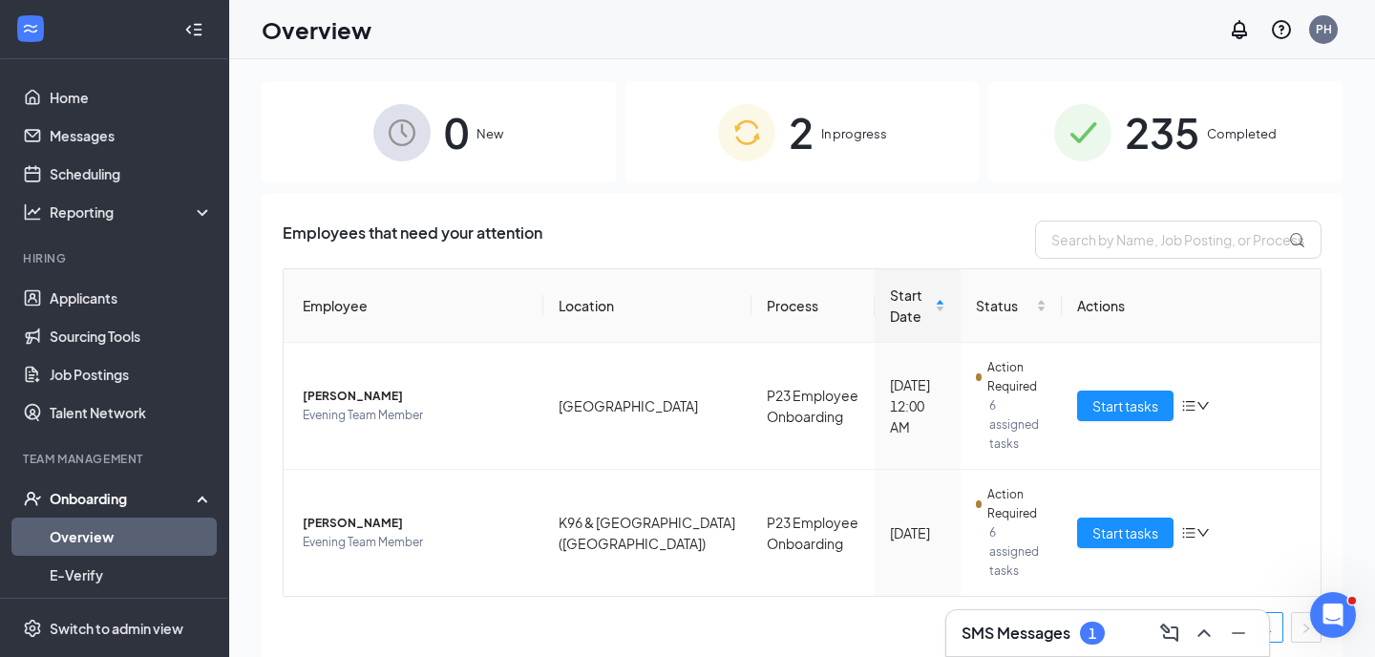
click at [1085, 631] on div "1" at bounding box center [1092, 633] width 25 height 23
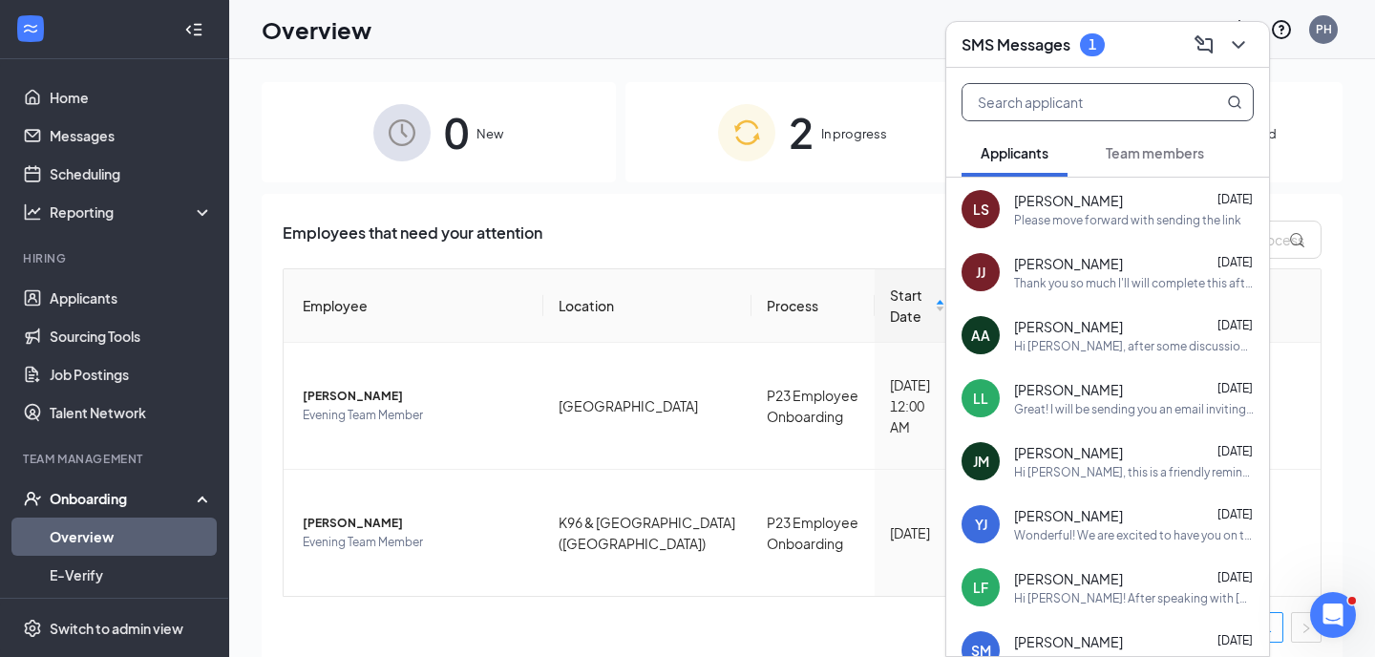
click at [1156, 103] on input "text" at bounding box center [1075, 102] width 226 height 36
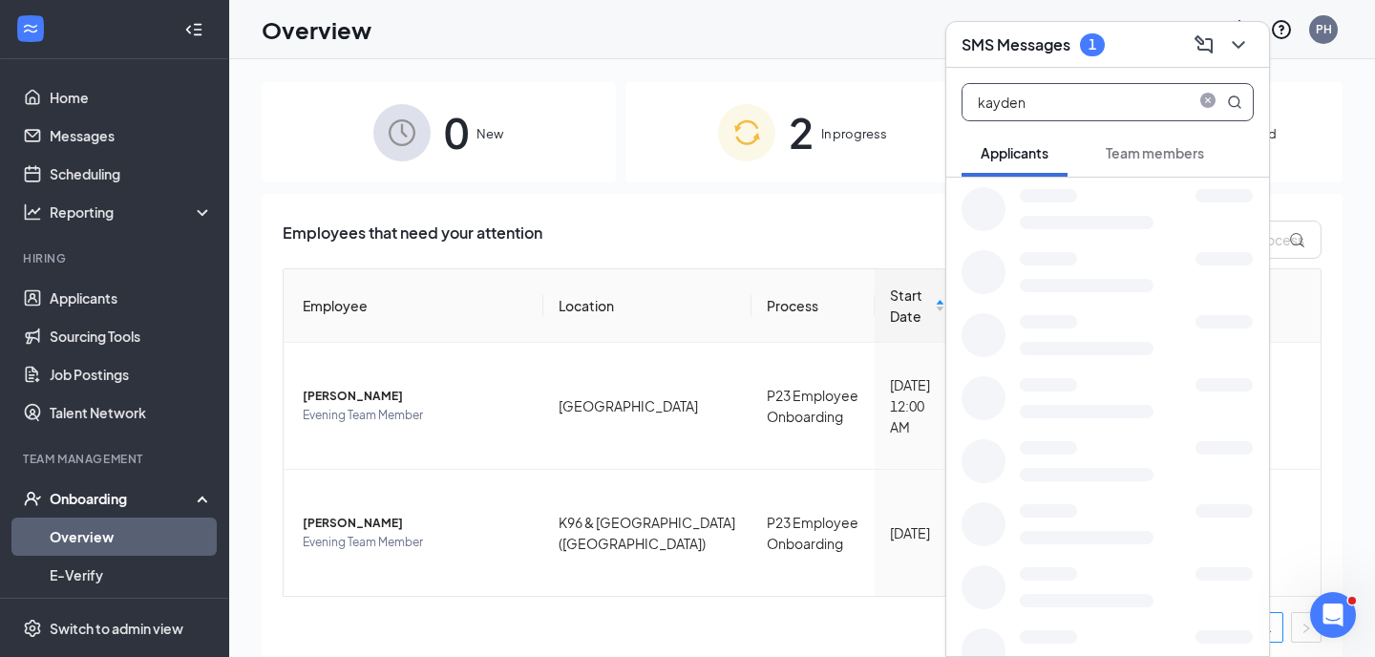
type input "kayden"
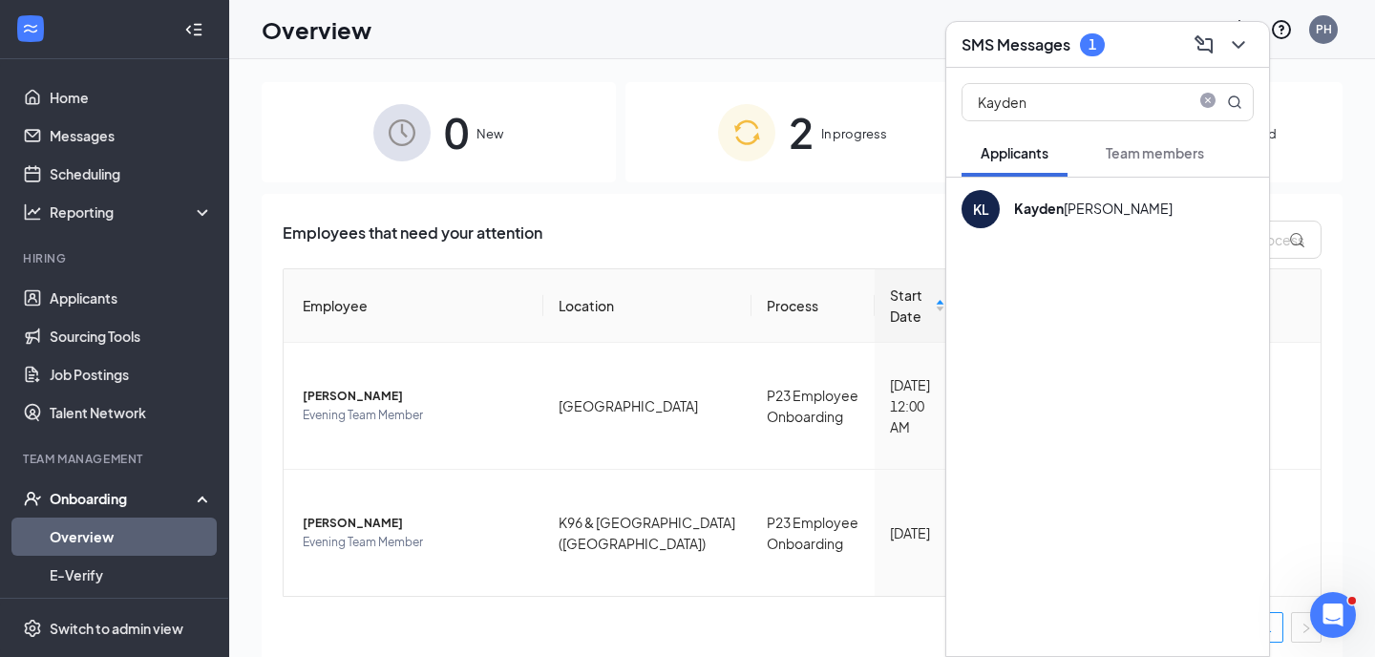
drag, startPoint x: 1156, startPoint y: 103, endPoint x: 1248, endPoint y: 47, distance: 107.6
click at [1248, 47] on icon "ChevronDown" at bounding box center [1238, 44] width 23 height 23
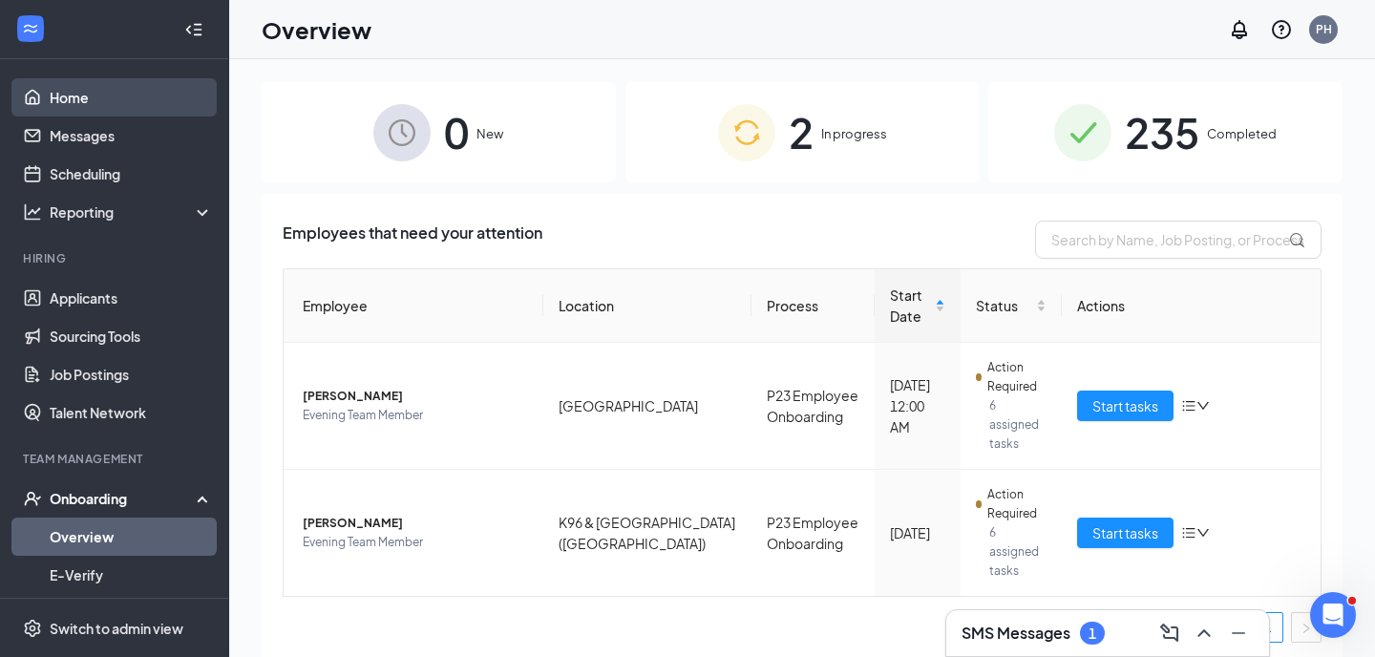
click at [128, 89] on link "Home" at bounding box center [131, 97] width 163 height 38
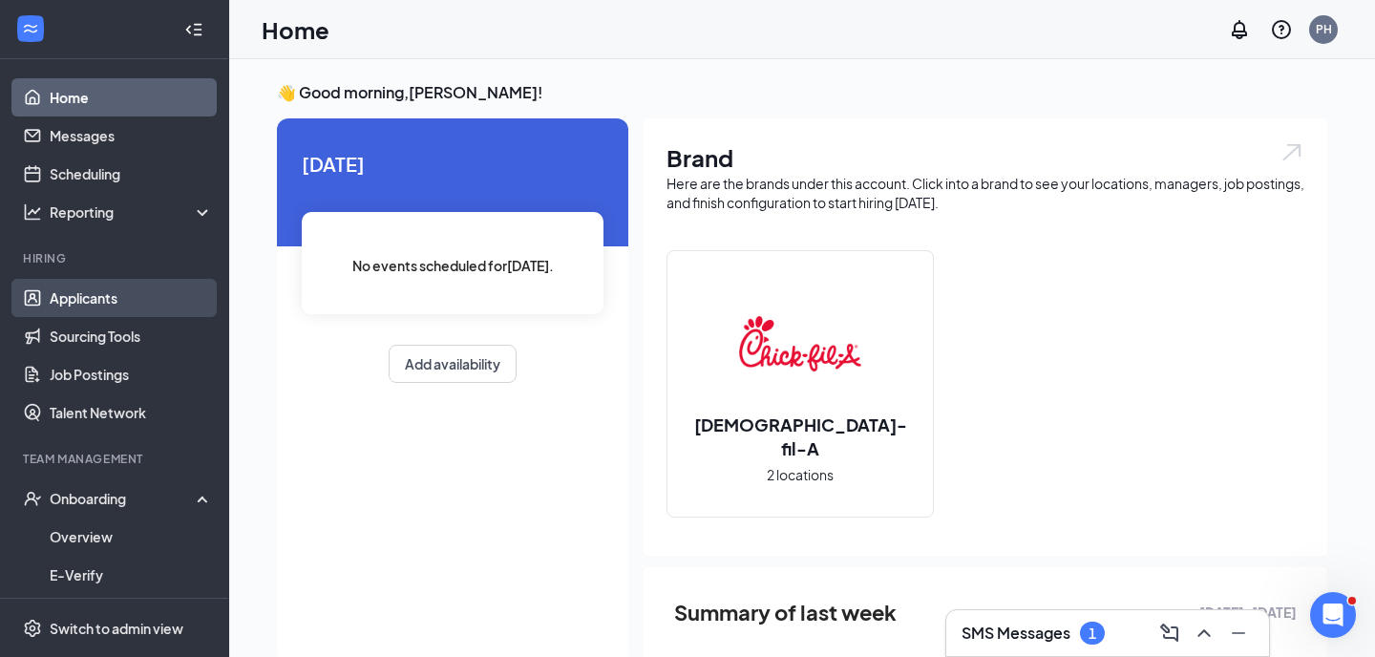
click at [130, 304] on link "Applicants" at bounding box center [131, 298] width 163 height 38
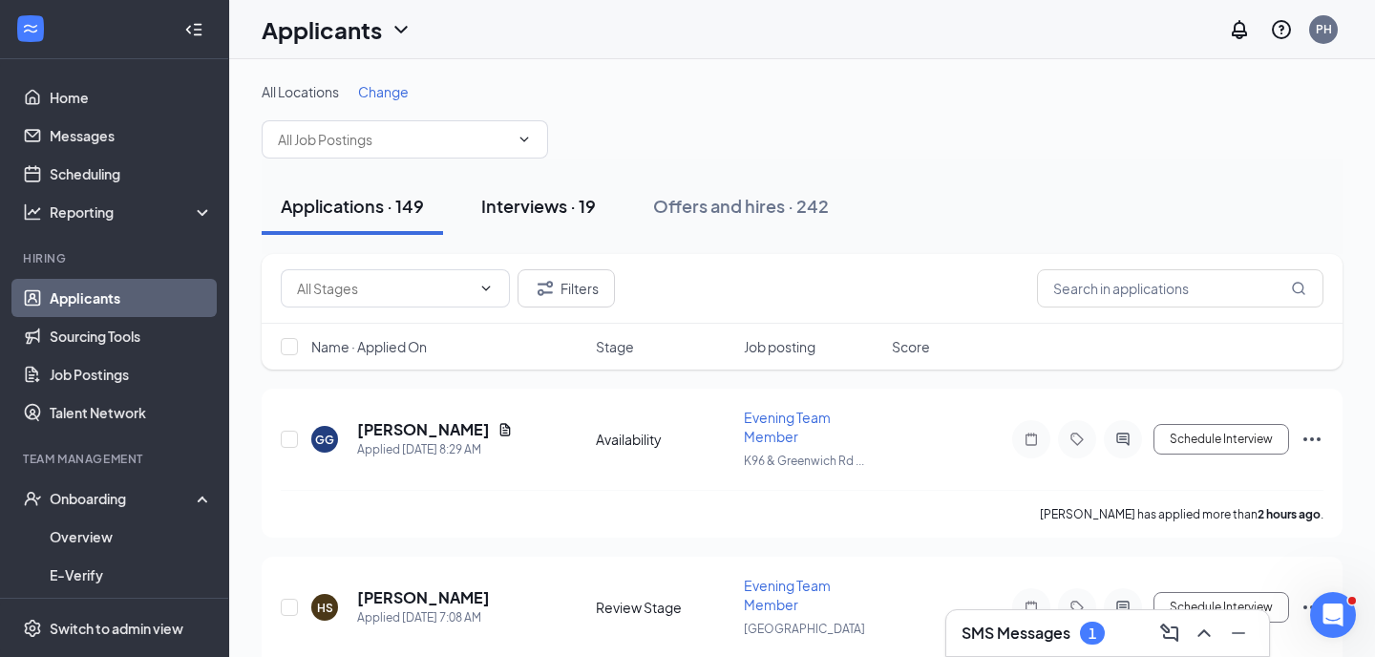
click at [566, 214] on div "Interviews · 19" at bounding box center [538, 206] width 115 height 24
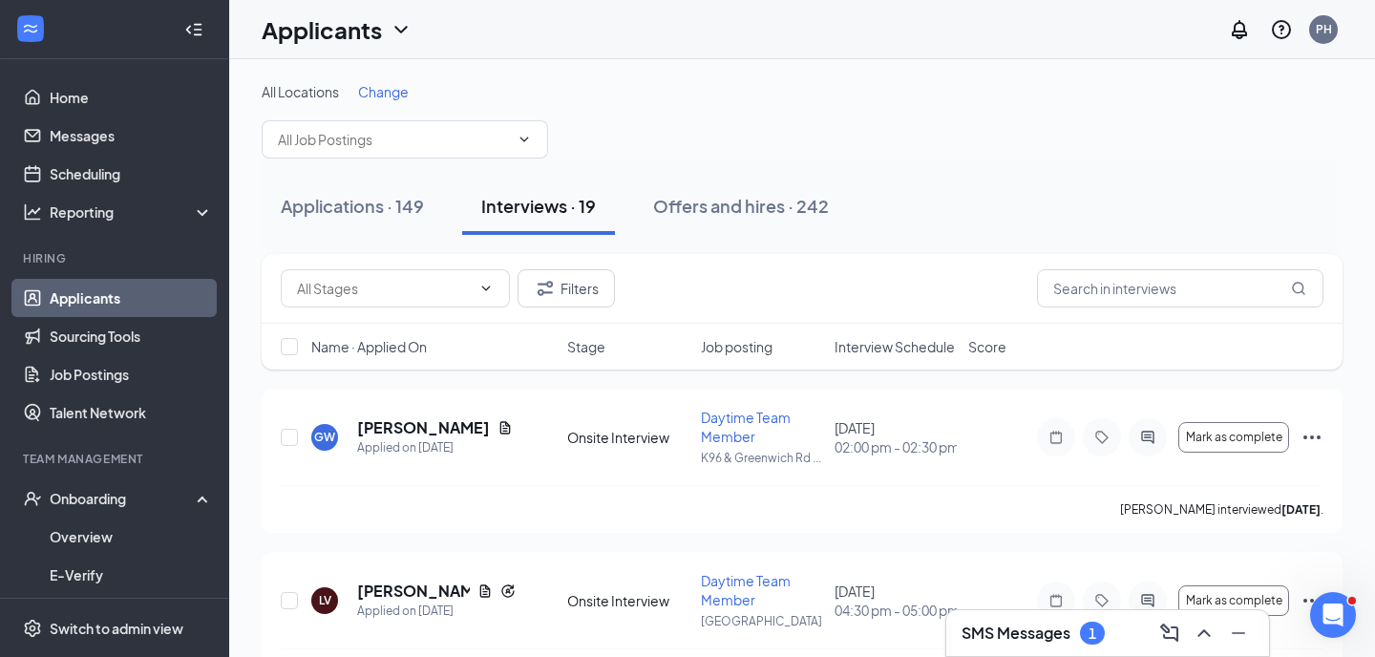
click at [855, 353] on span "Interview Schedule" at bounding box center [895, 346] width 120 height 19
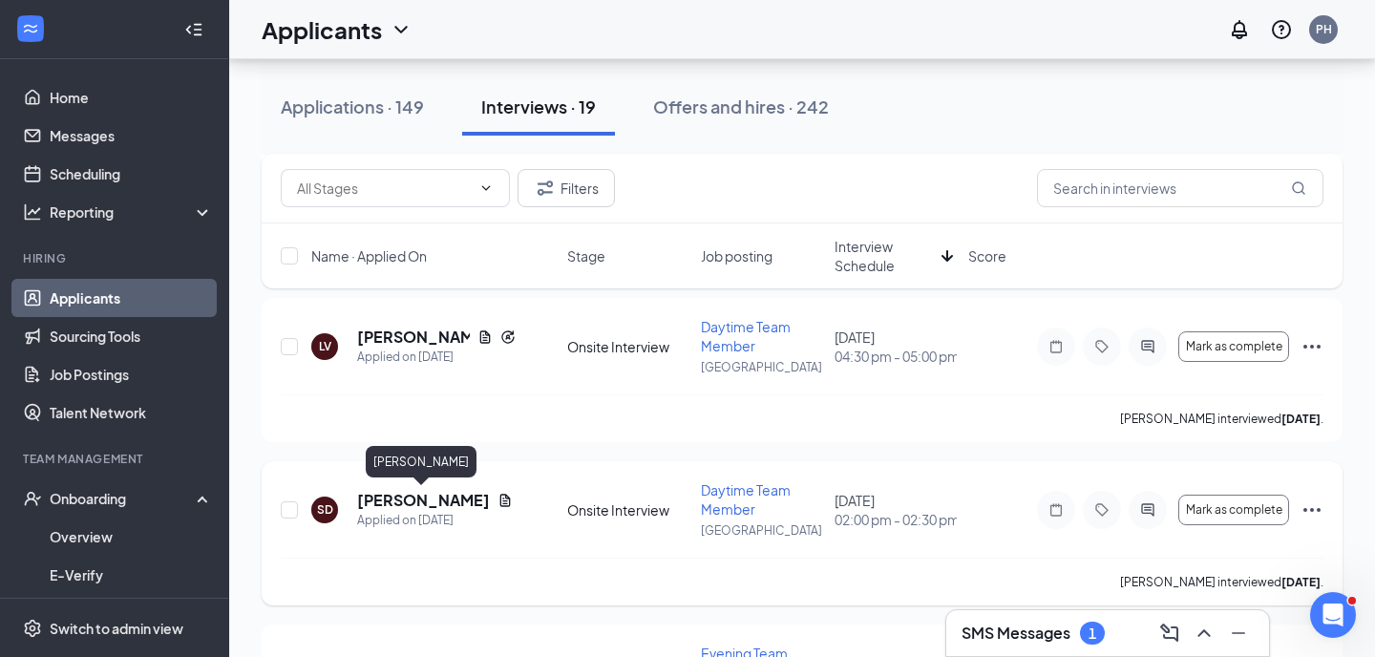
scroll to position [579, 0]
click at [456, 497] on h5 "[PERSON_NAME]" at bounding box center [423, 503] width 133 height 21
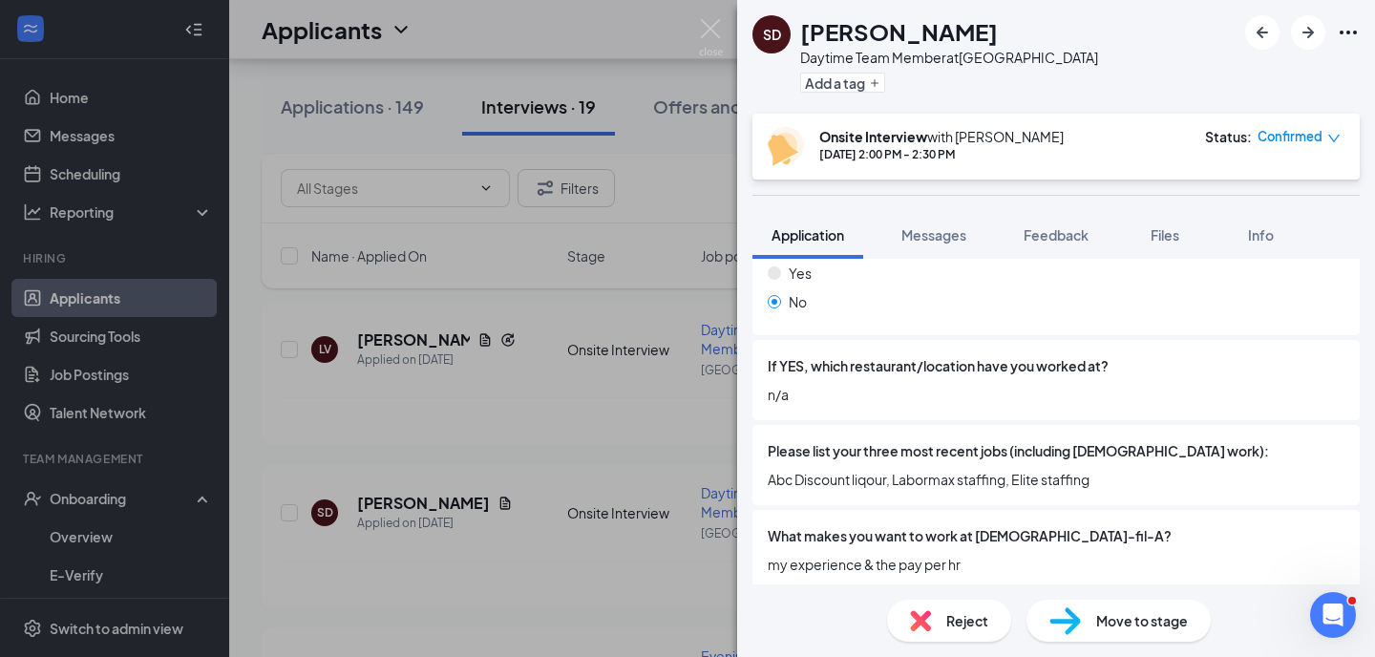
scroll to position [717, 0]
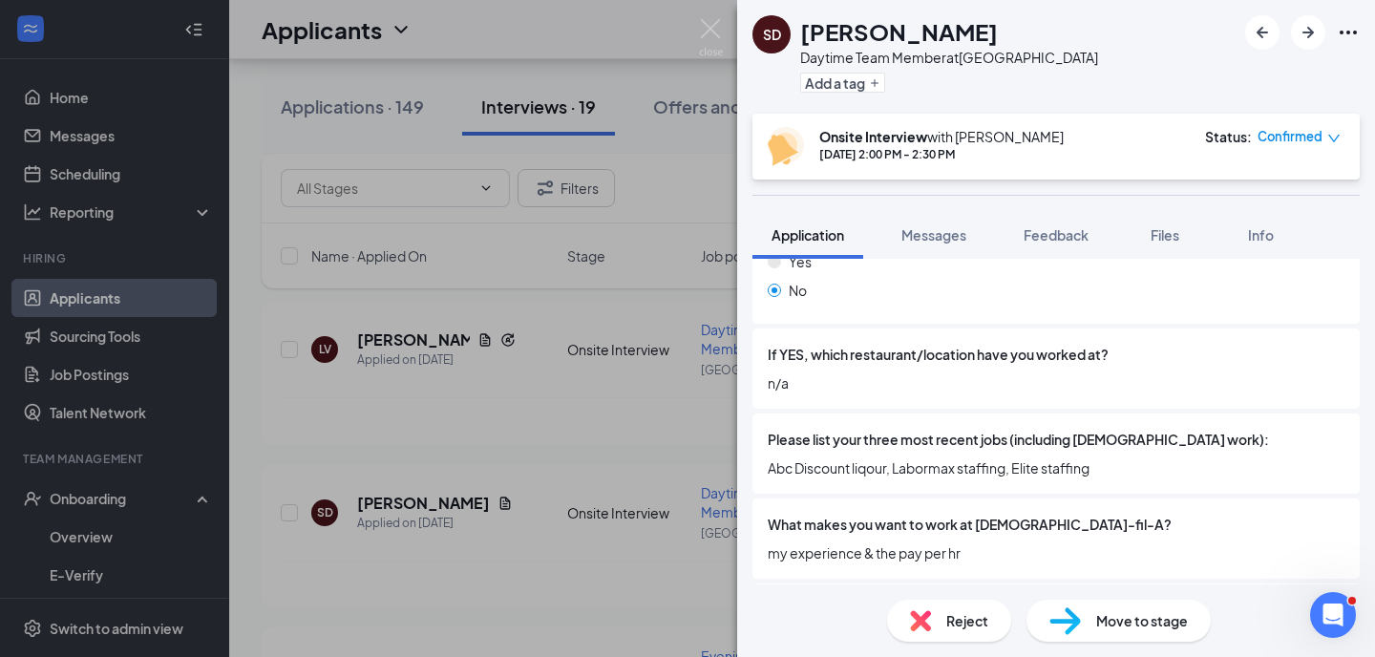
click at [942, 624] on div "Reject" at bounding box center [949, 621] width 124 height 42
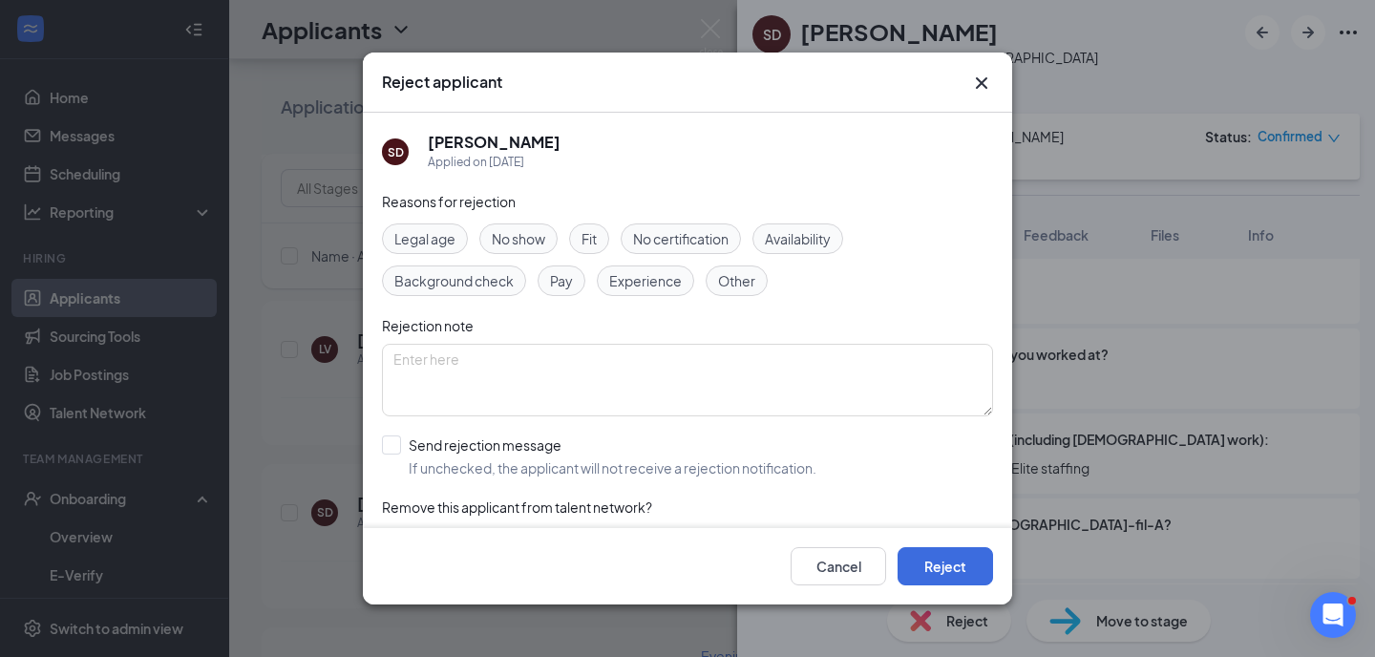
click at [597, 240] on span "Fit" at bounding box center [588, 238] width 15 height 21
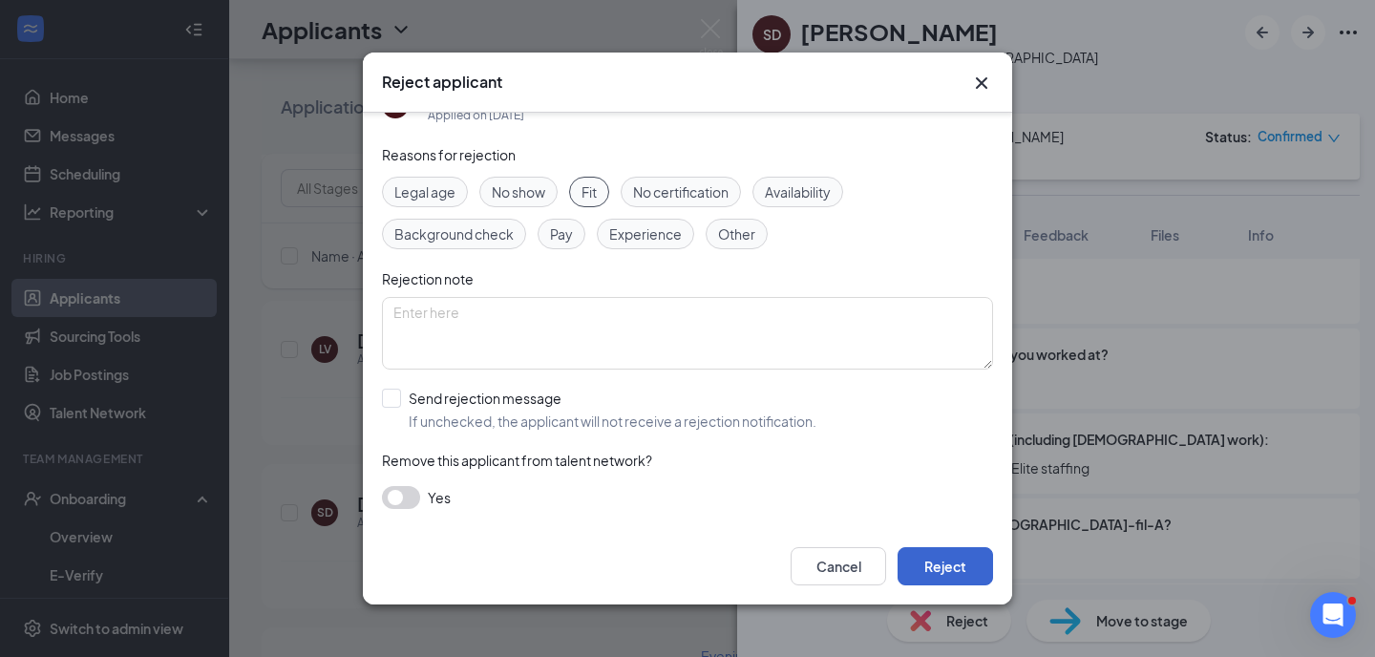
click at [925, 557] on button "Reject" at bounding box center [945, 566] width 95 height 38
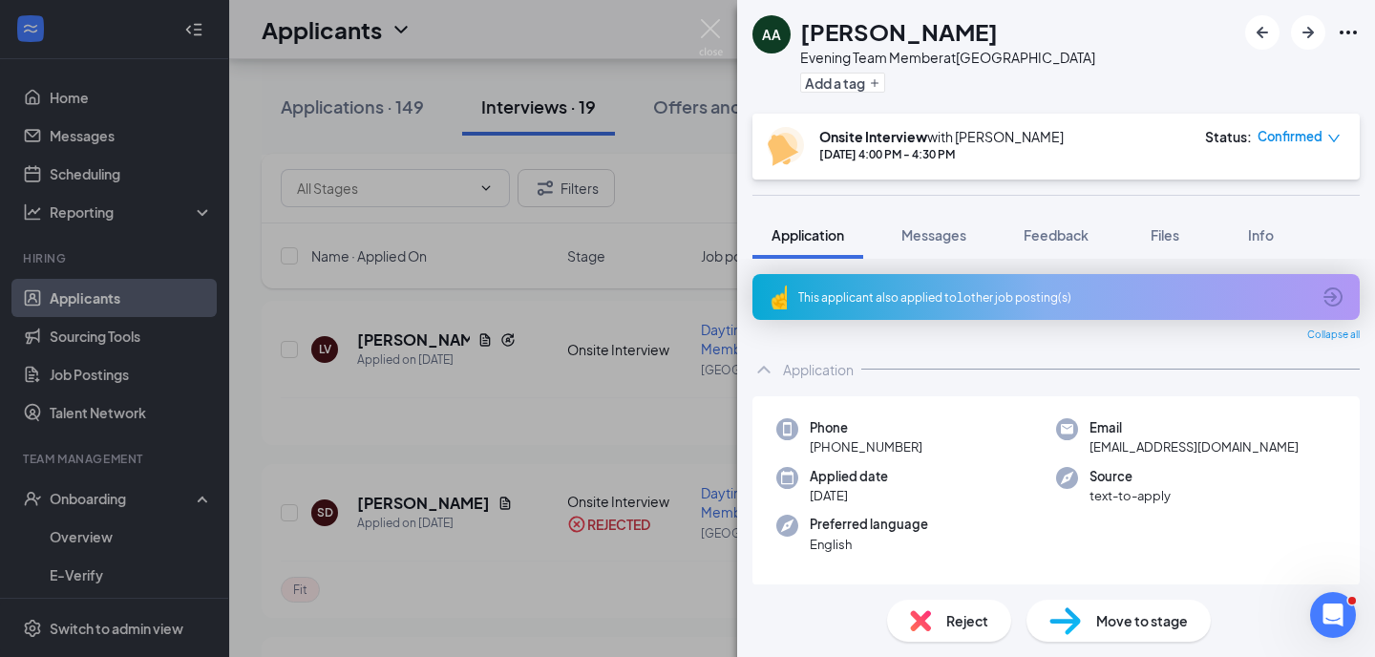
click at [941, 618] on div "Reject" at bounding box center [949, 621] width 124 height 42
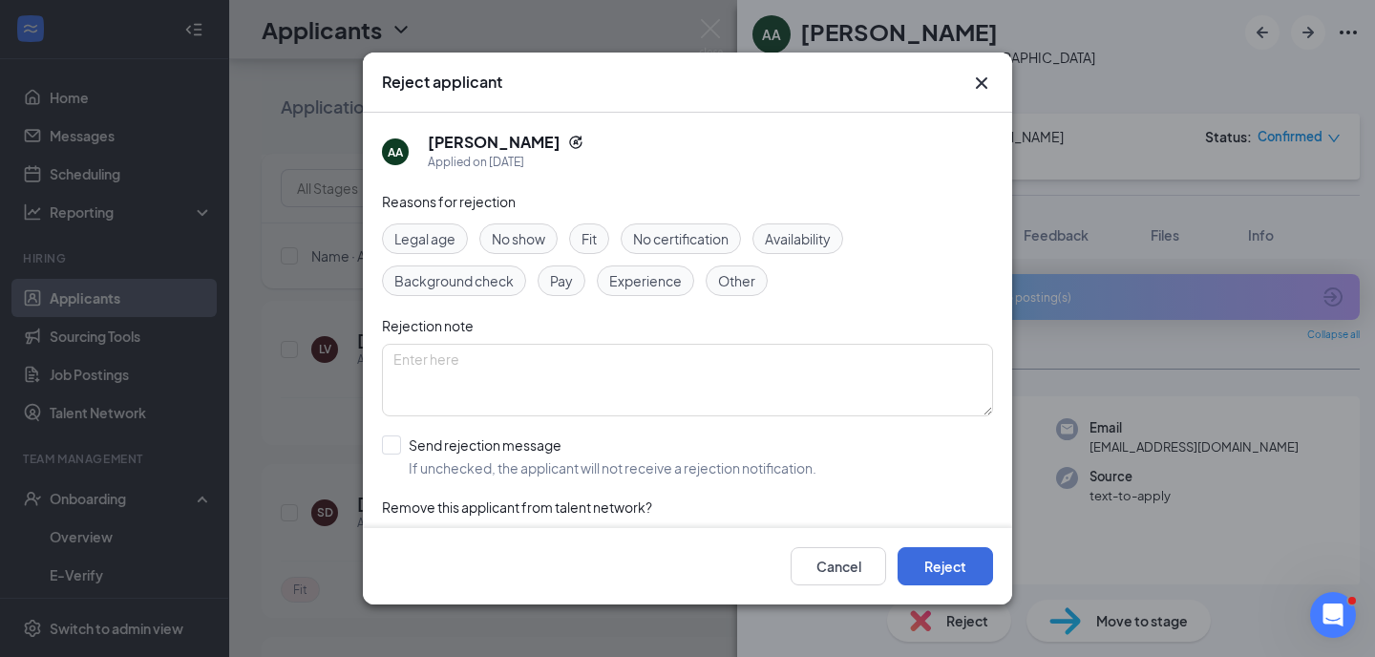
click at [585, 236] on span "Fit" at bounding box center [588, 238] width 15 height 21
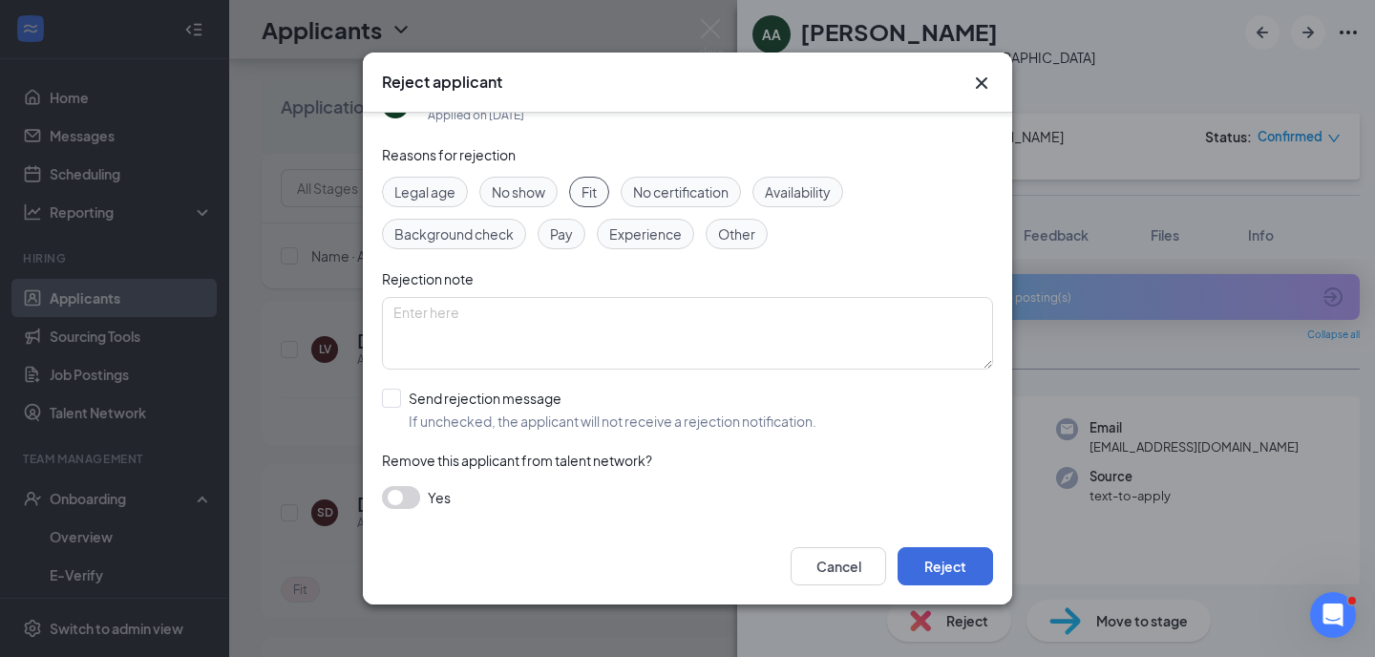
scroll to position [47, 0]
click at [931, 564] on button "Reject" at bounding box center [945, 566] width 95 height 38
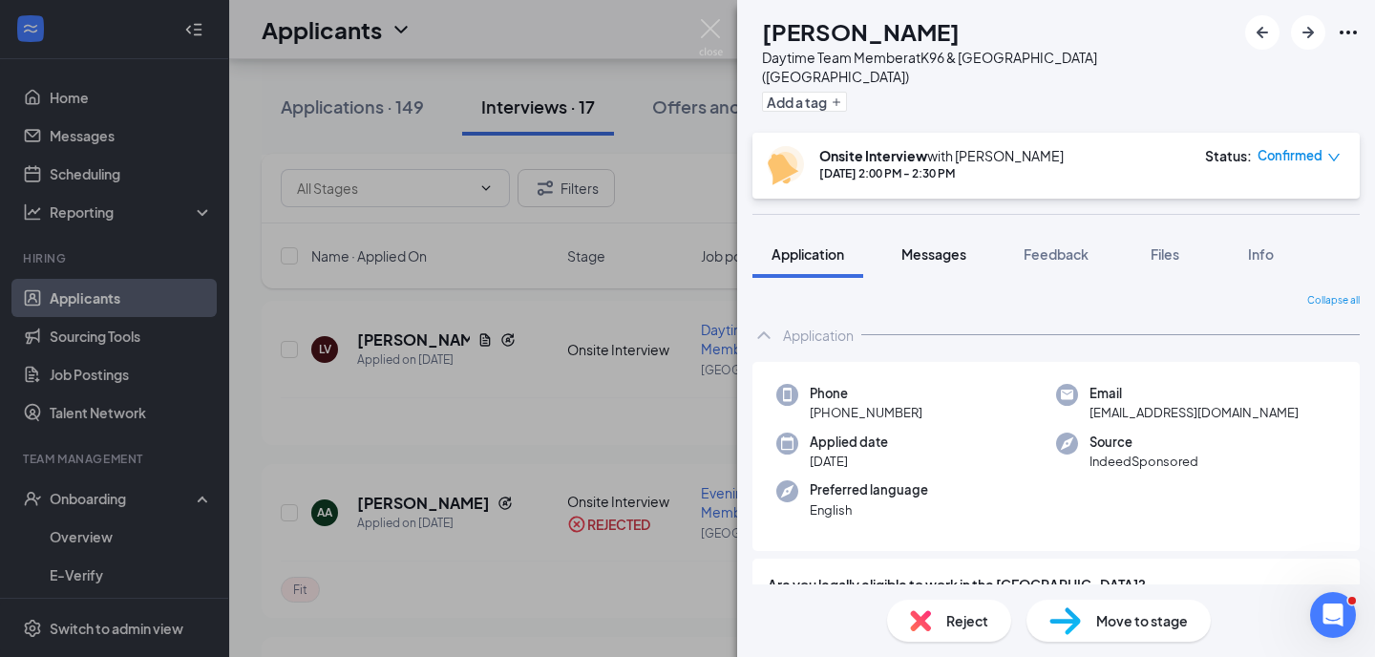
click at [947, 252] on button "Messages" at bounding box center [933, 254] width 103 height 48
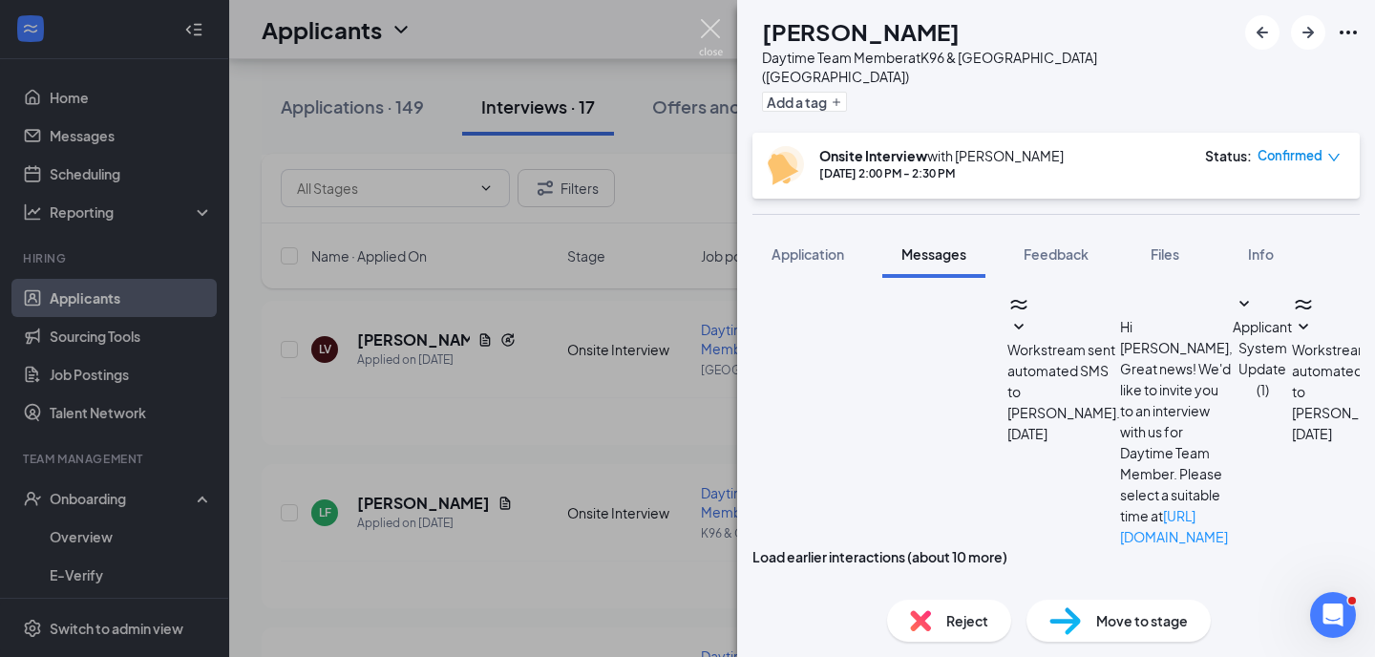
scroll to position [1031, 0]
click at [919, 609] on div "Reject" at bounding box center [949, 621] width 124 height 42
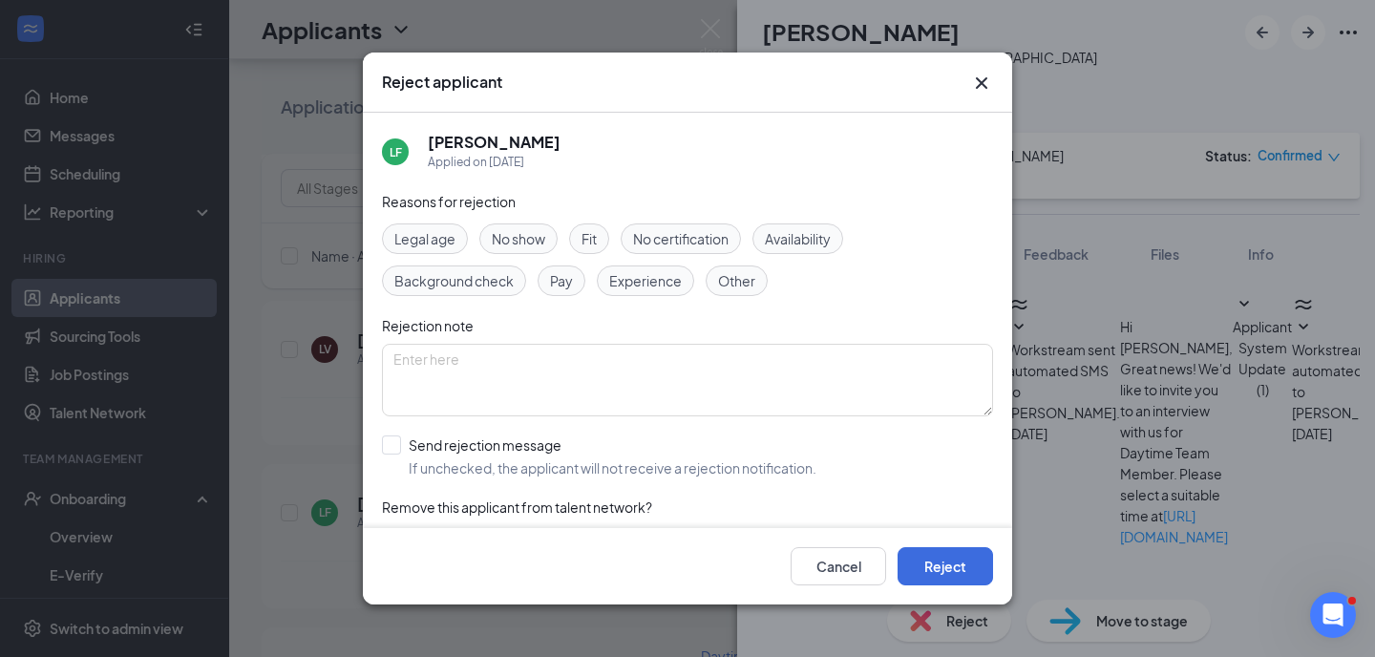
click at [754, 283] on span "Other" at bounding box center [736, 280] width 37 height 21
click at [734, 381] on textarea at bounding box center [687, 380] width 611 height 73
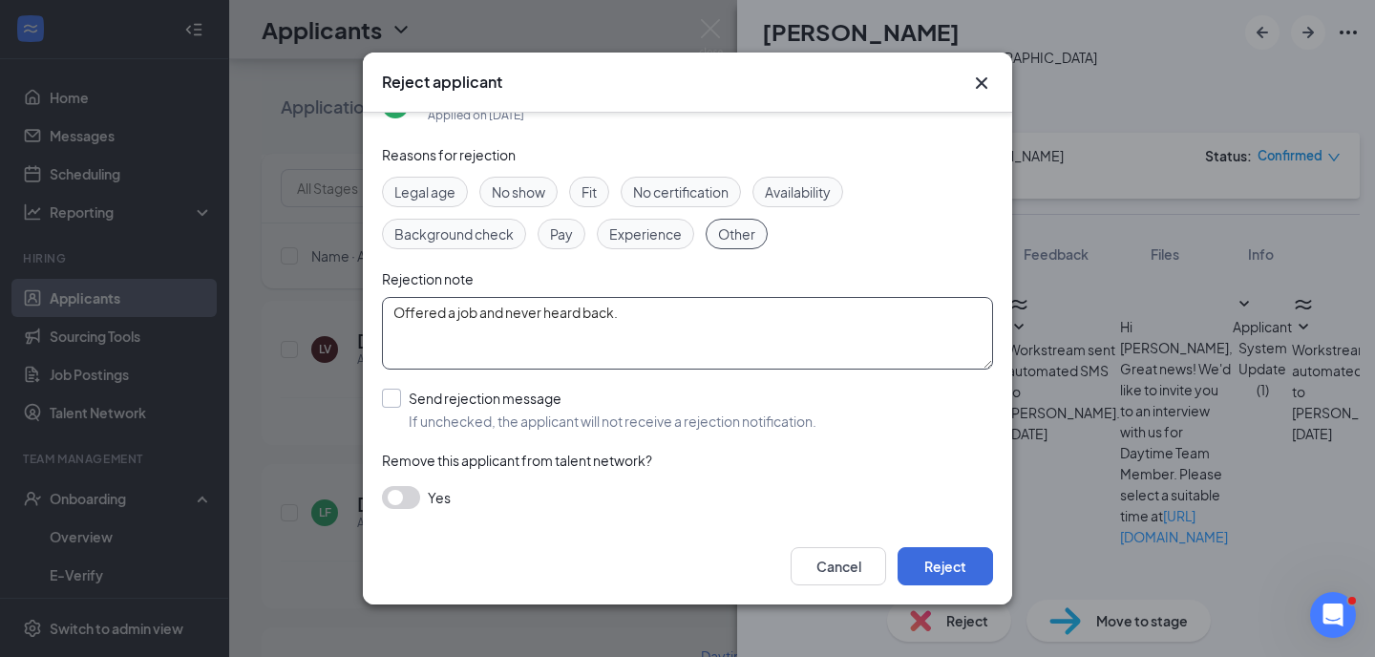
scroll to position [47, 0]
type textarea "Offered a job and never heard back."
click at [954, 562] on button "Reject" at bounding box center [945, 566] width 95 height 38
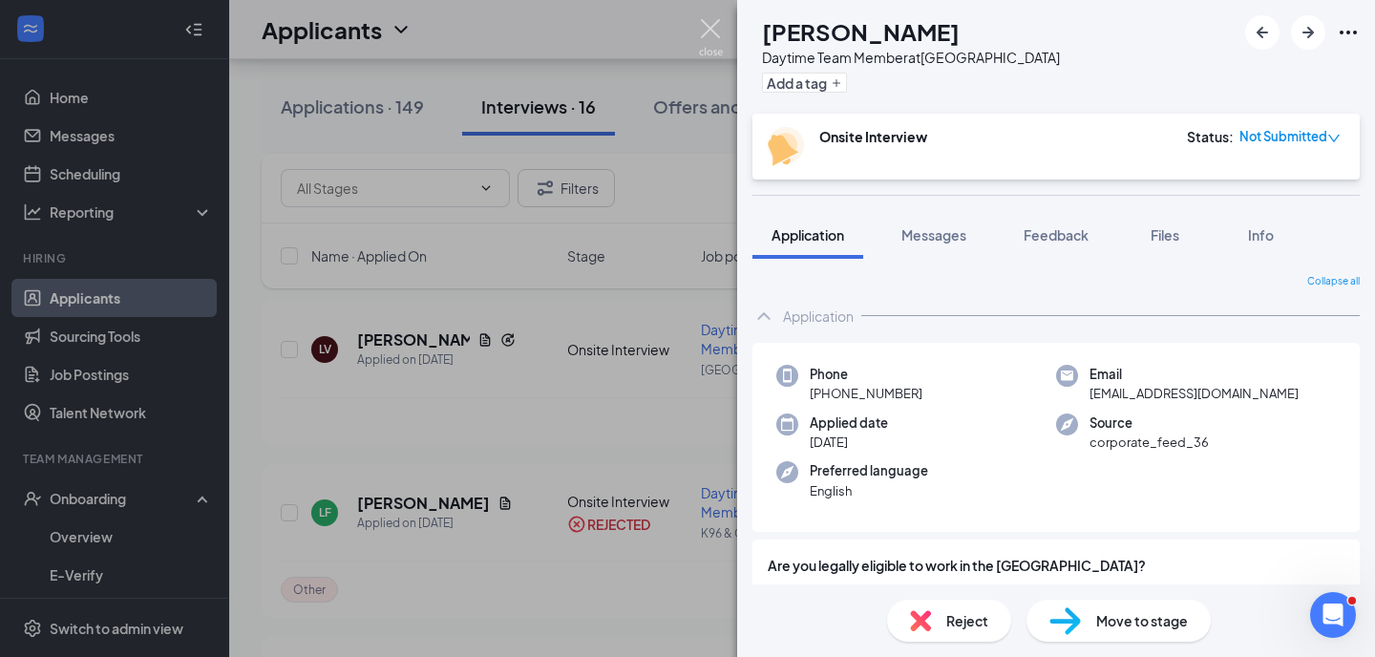
click at [709, 20] on img at bounding box center [711, 37] width 24 height 37
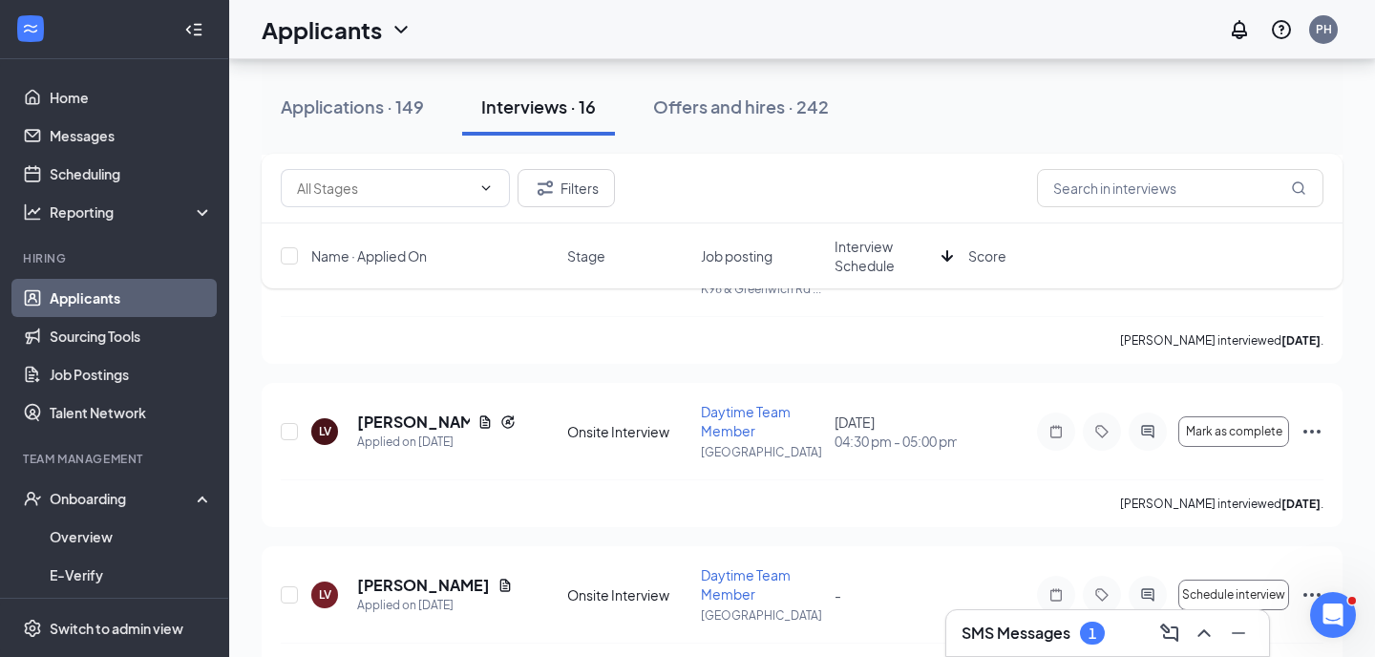
scroll to position [339, 0]
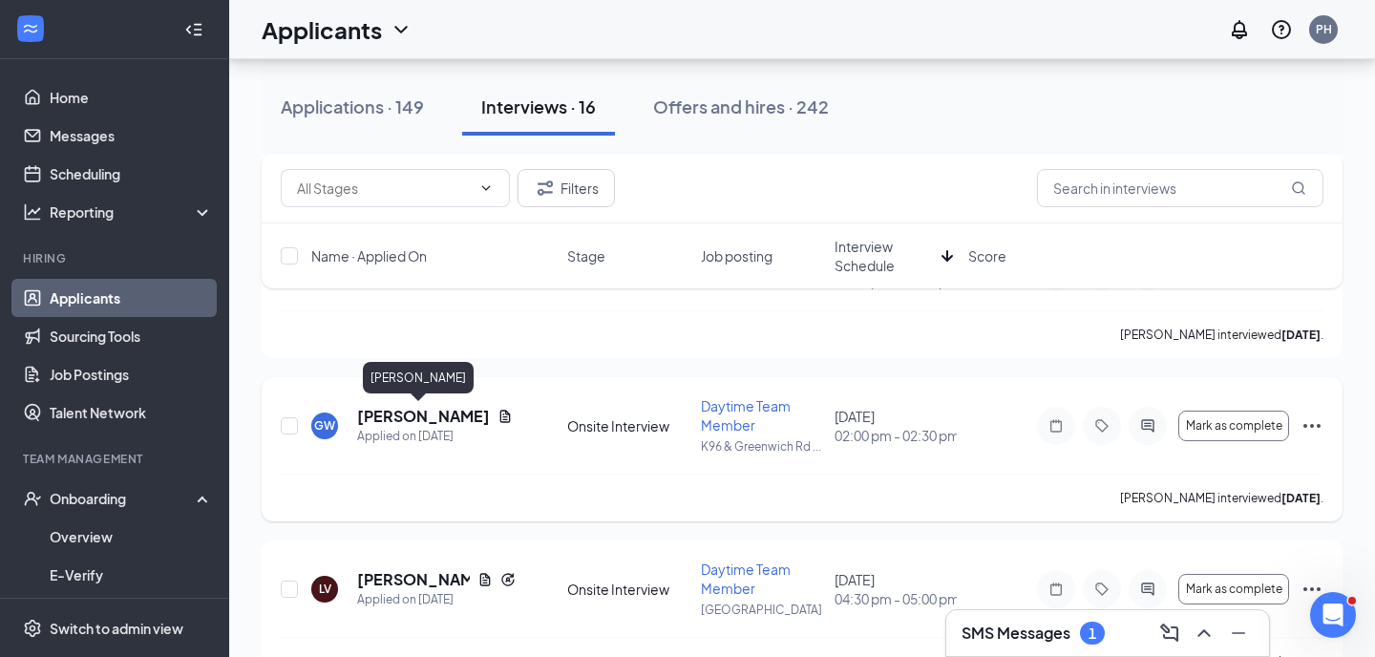
click at [433, 418] on h5 "[PERSON_NAME]" at bounding box center [423, 416] width 133 height 21
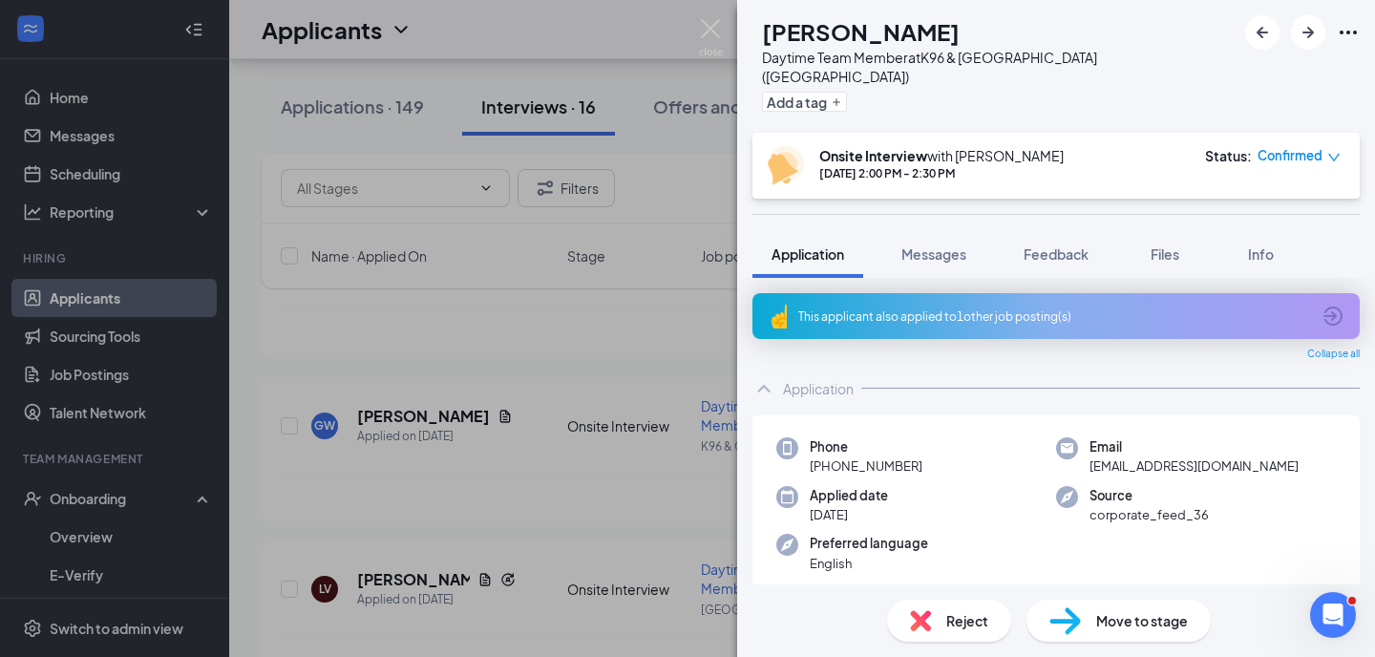
click at [939, 616] on div "Reject" at bounding box center [949, 621] width 124 height 42
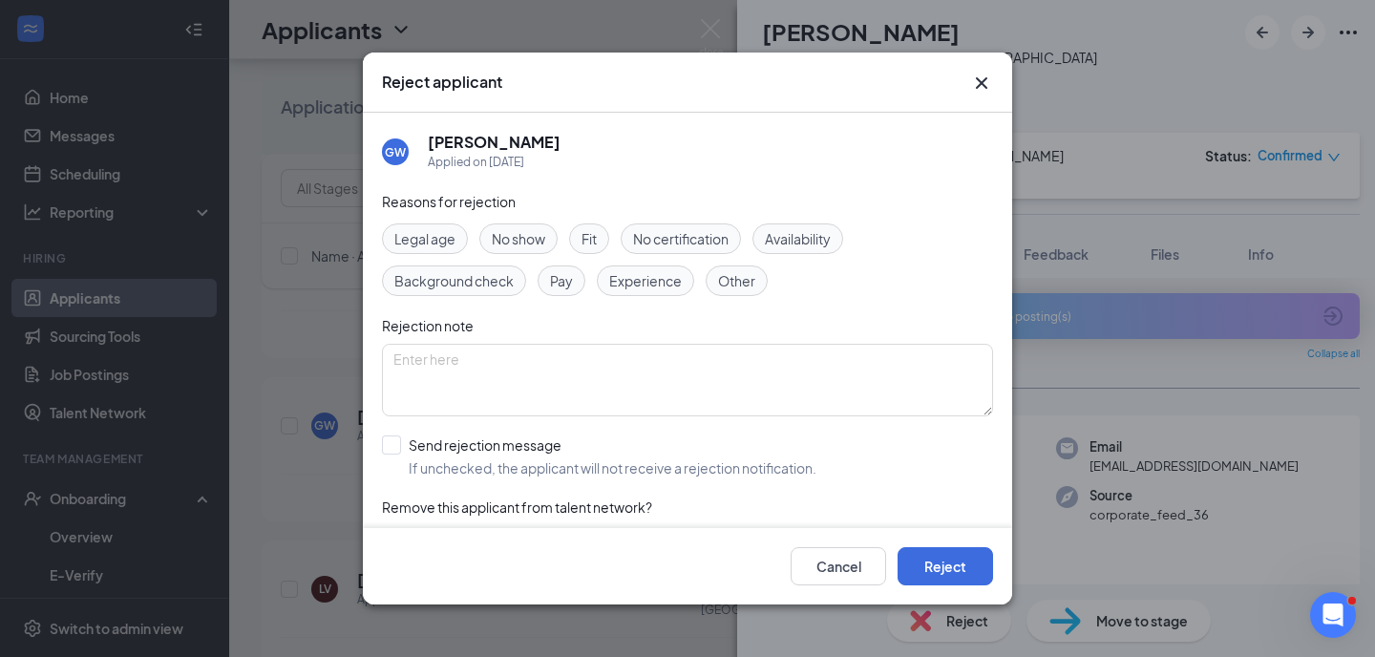
click at [606, 230] on div "Fit" at bounding box center [589, 238] width 40 height 31
click at [391, 448] on div at bounding box center [391, 444] width 19 height 19
click at [391, 448] on input "Send rejection message If unchecked, the applicant will not receive a rejection…" at bounding box center [599, 456] width 434 height 42
checkbox input "true"
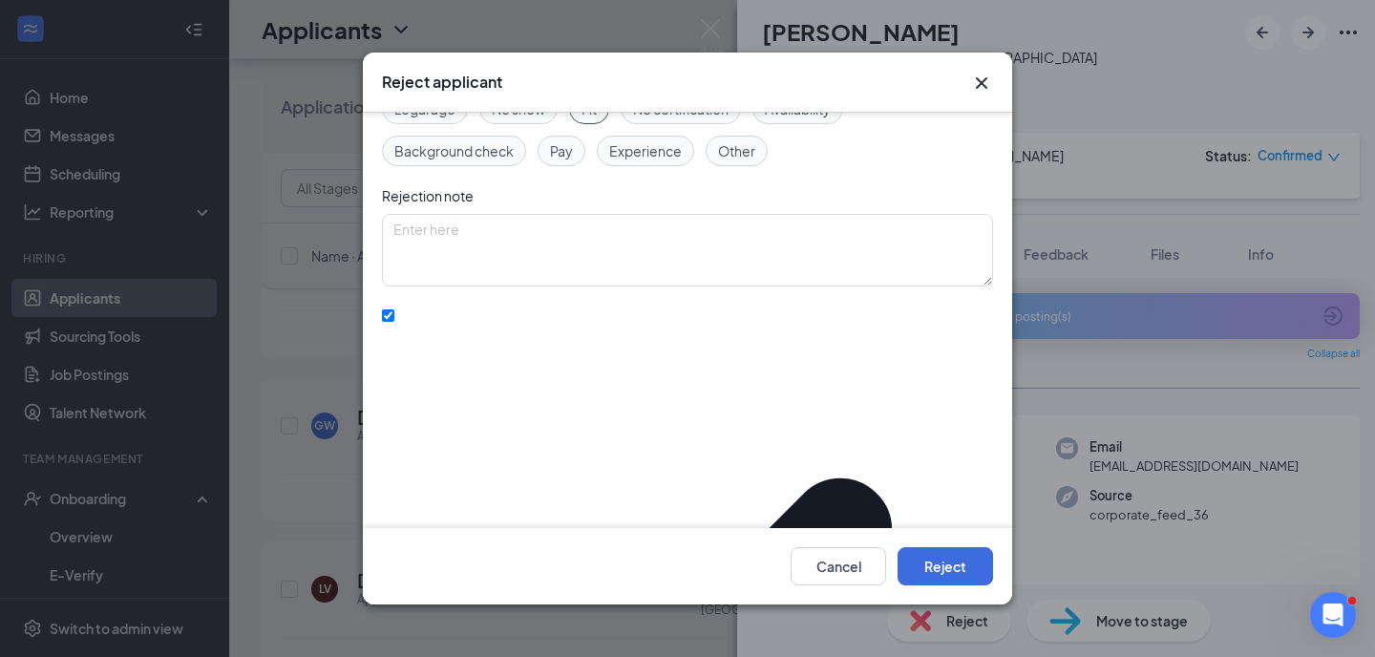
scroll to position [130, 0]
click at [938, 564] on button "Reject" at bounding box center [945, 566] width 95 height 38
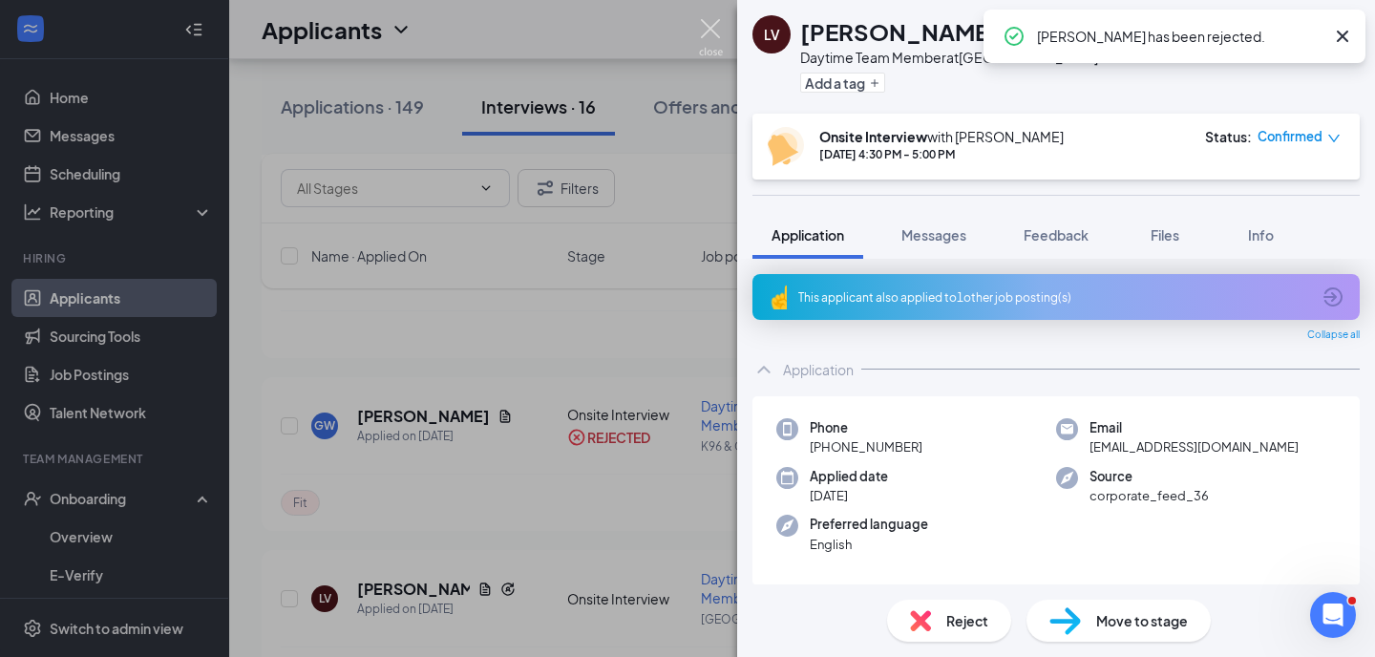
click at [714, 31] on img at bounding box center [711, 37] width 24 height 37
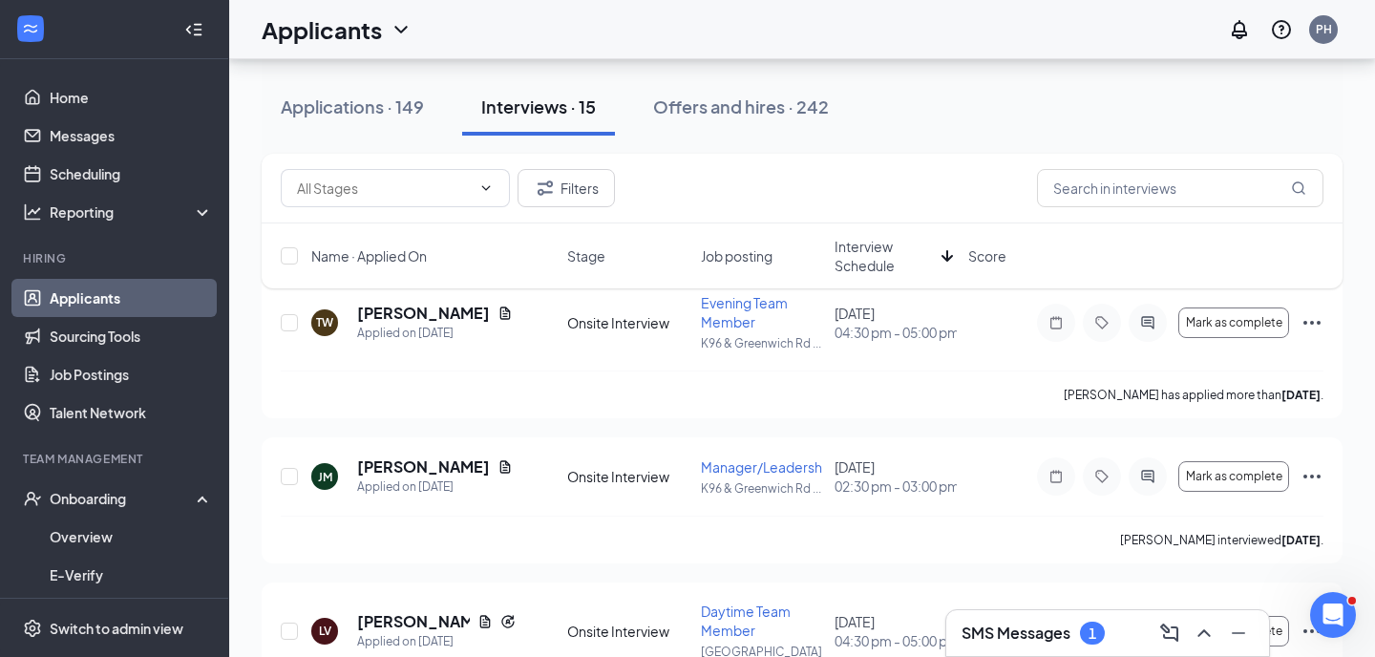
scroll to position [117, 0]
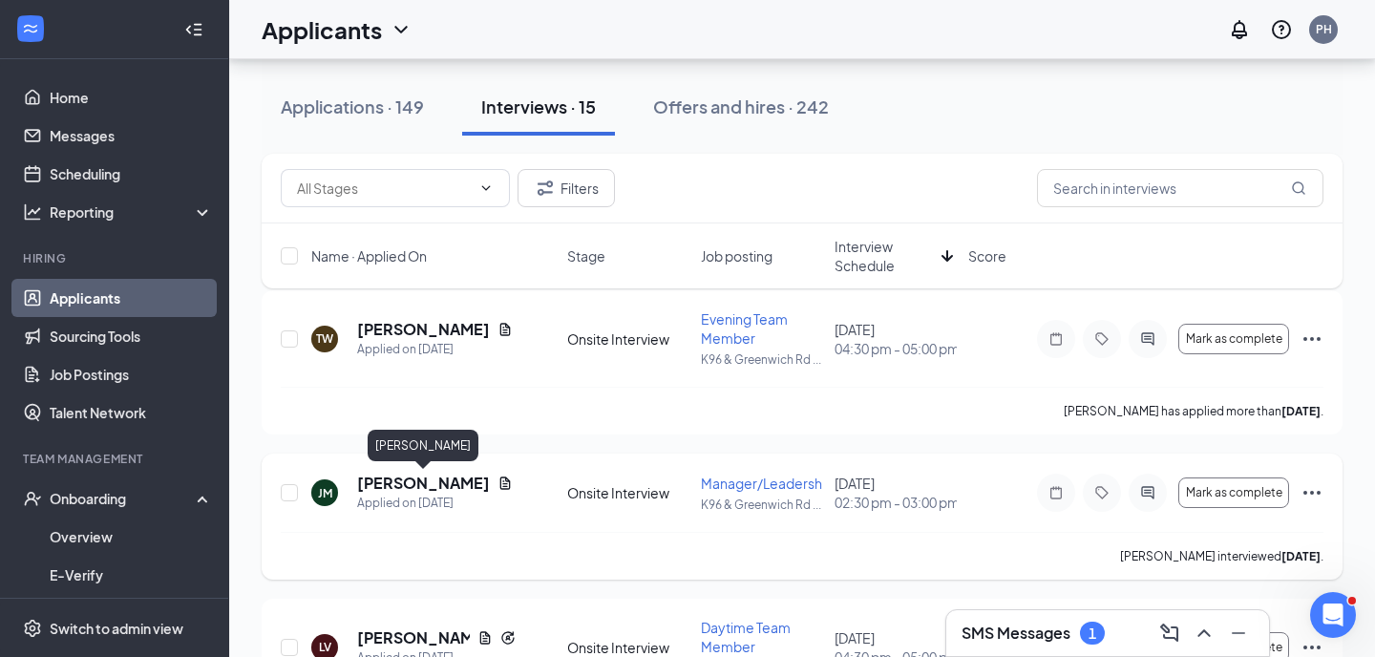
click at [452, 483] on h5 "[PERSON_NAME]" at bounding box center [423, 483] width 133 height 21
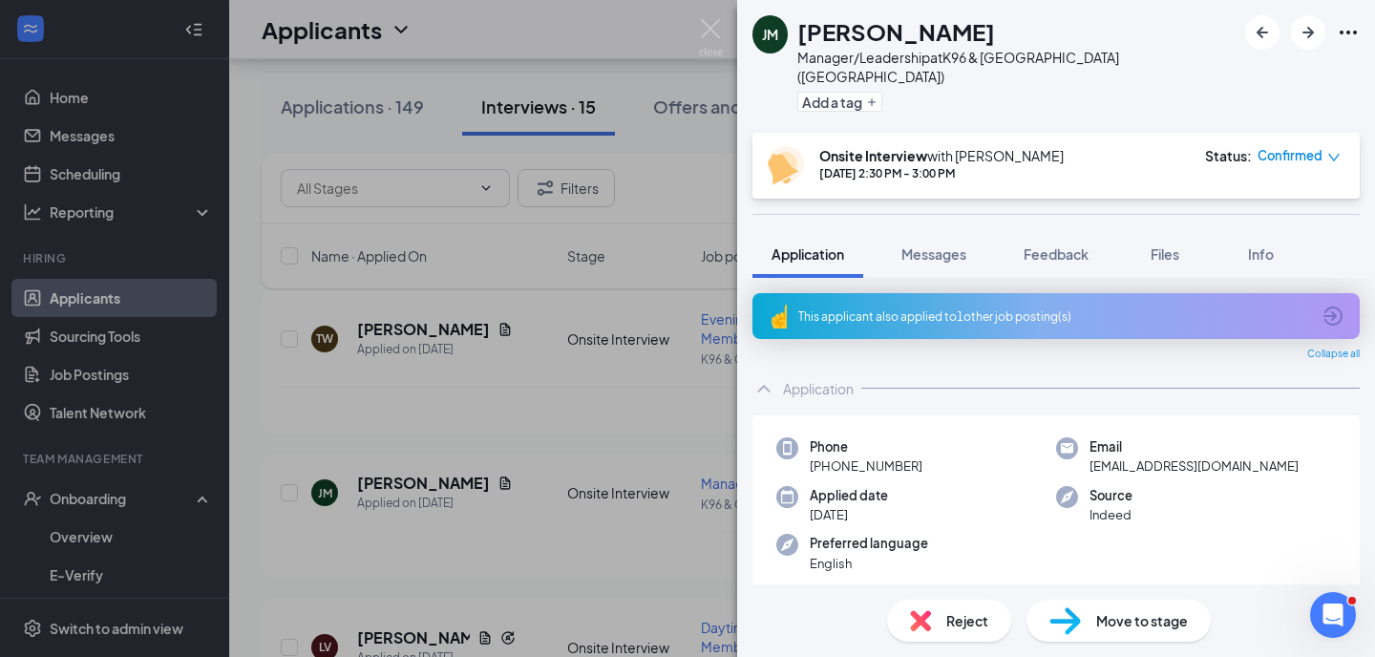
click at [954, 619] on span "Reject" at bounding box center [967, 620] width 42 height 21
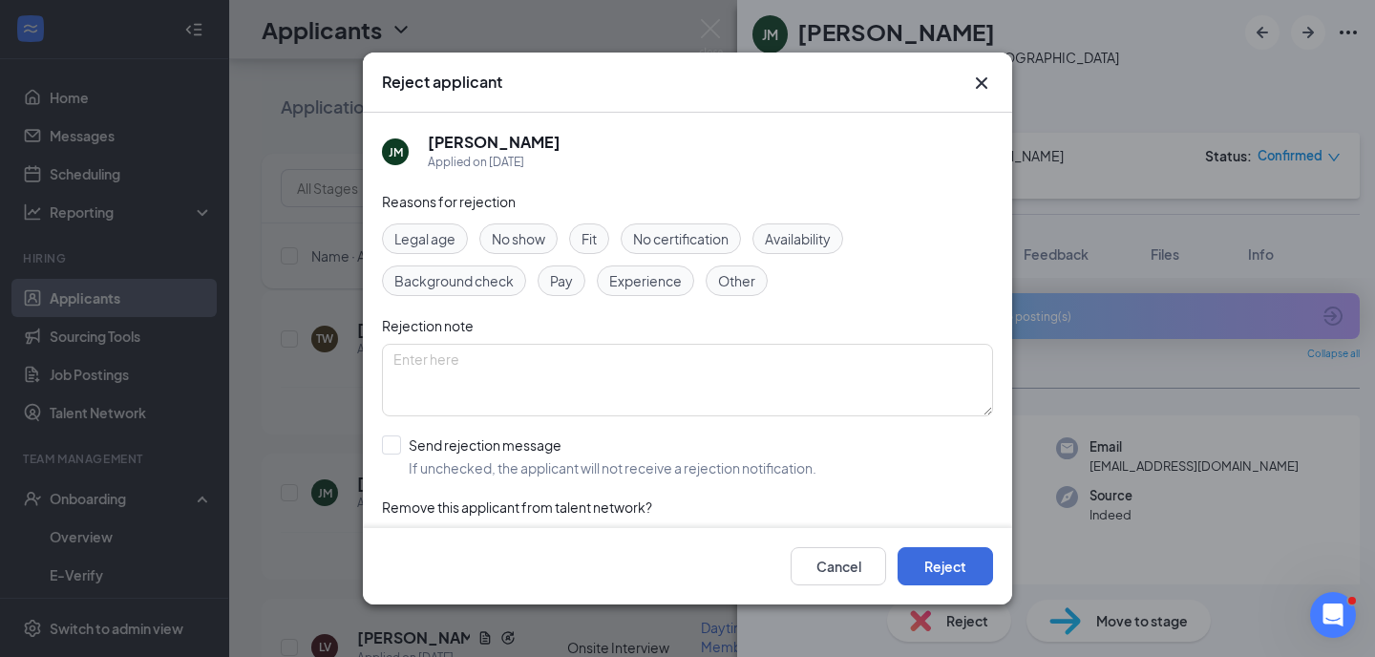
click at [590, 243] on span "Fit" at bounding box center [588, 238] width 15 height 21
click at [388, 449] on div at bounding box center [391, 444] width 19 height 19
click at [388, 449] on input "Send rejection message If unchecked, the applicant will not receive a rejection…" at bounding box center [599, 456] width 434 height 42
checkbox input "true"
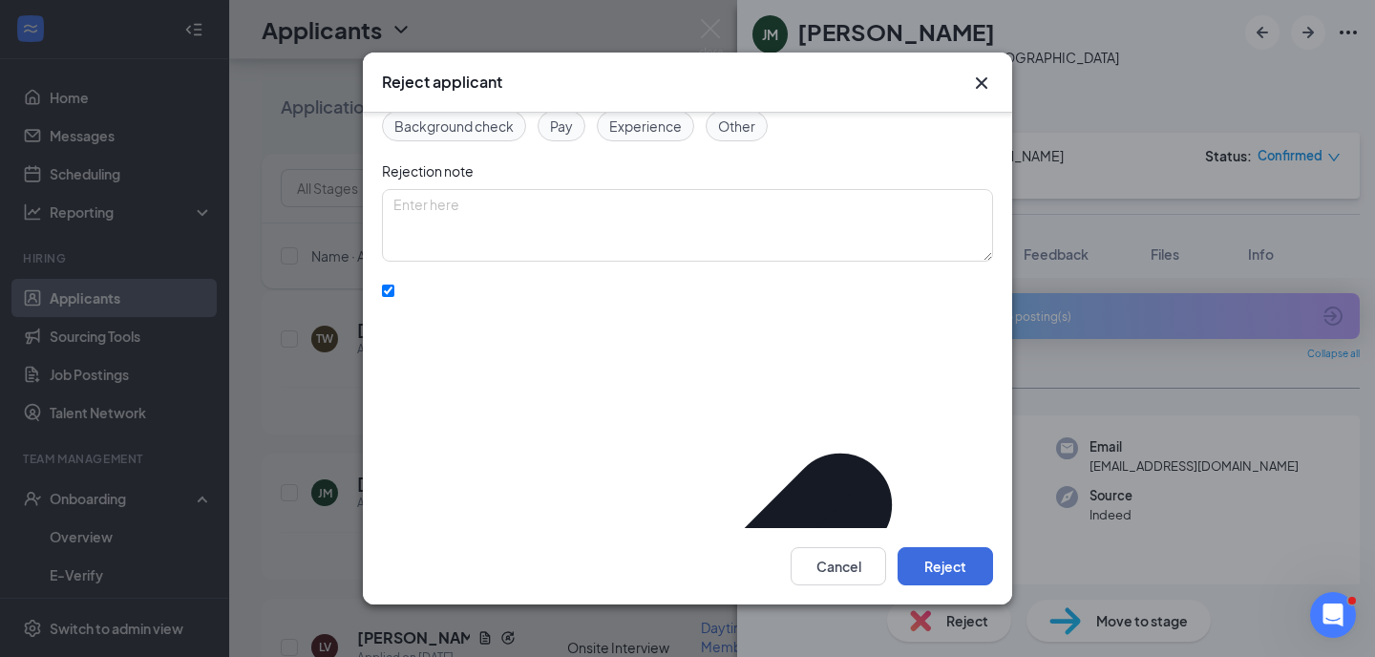
scroll to position [154, 0]
click at [946, 569] on button "Reject" at bounding box center [945, 566] width 95 height 38
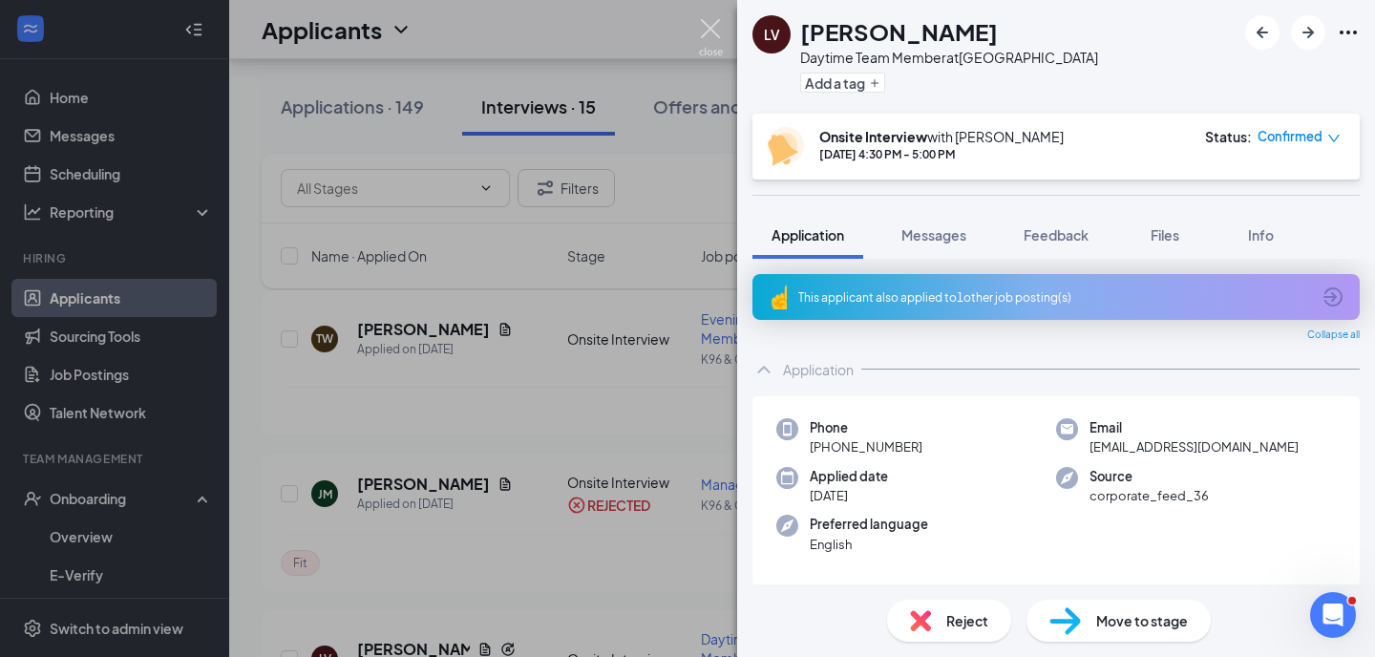
click at [710, 32] on img at bounding box center [711, 37] width 24 height 37
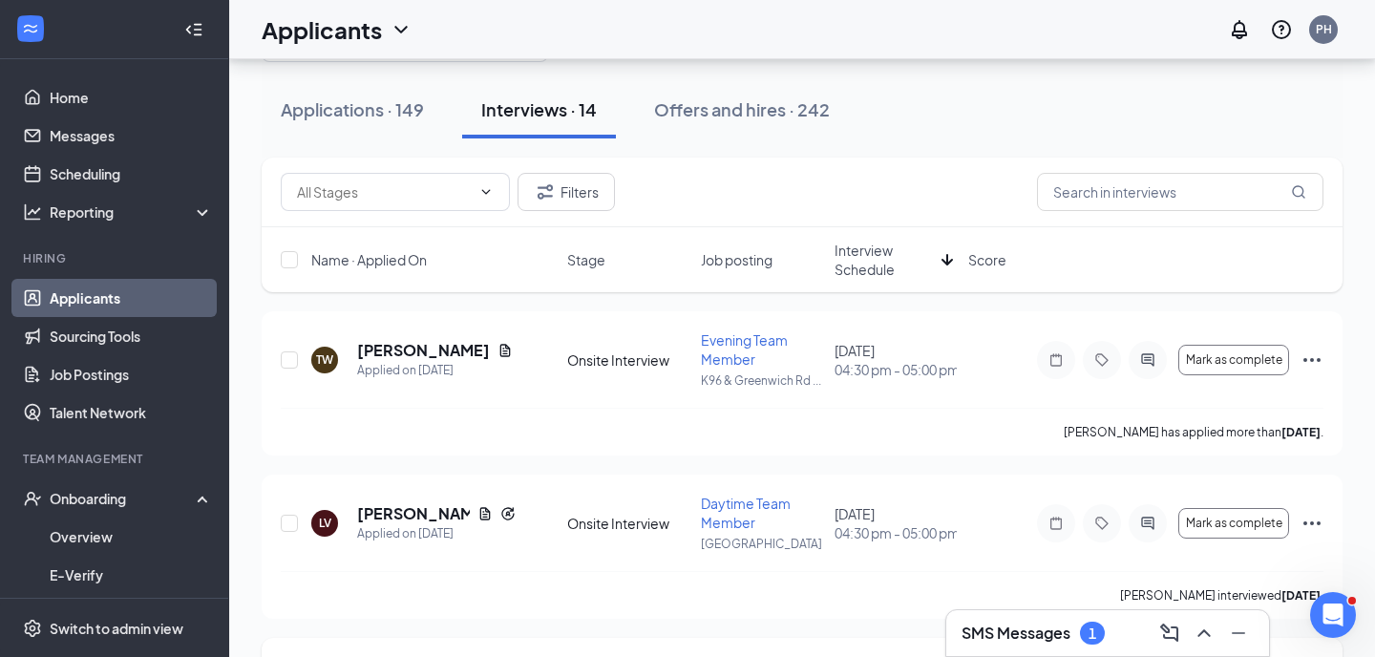
scroll to position [90, 0]
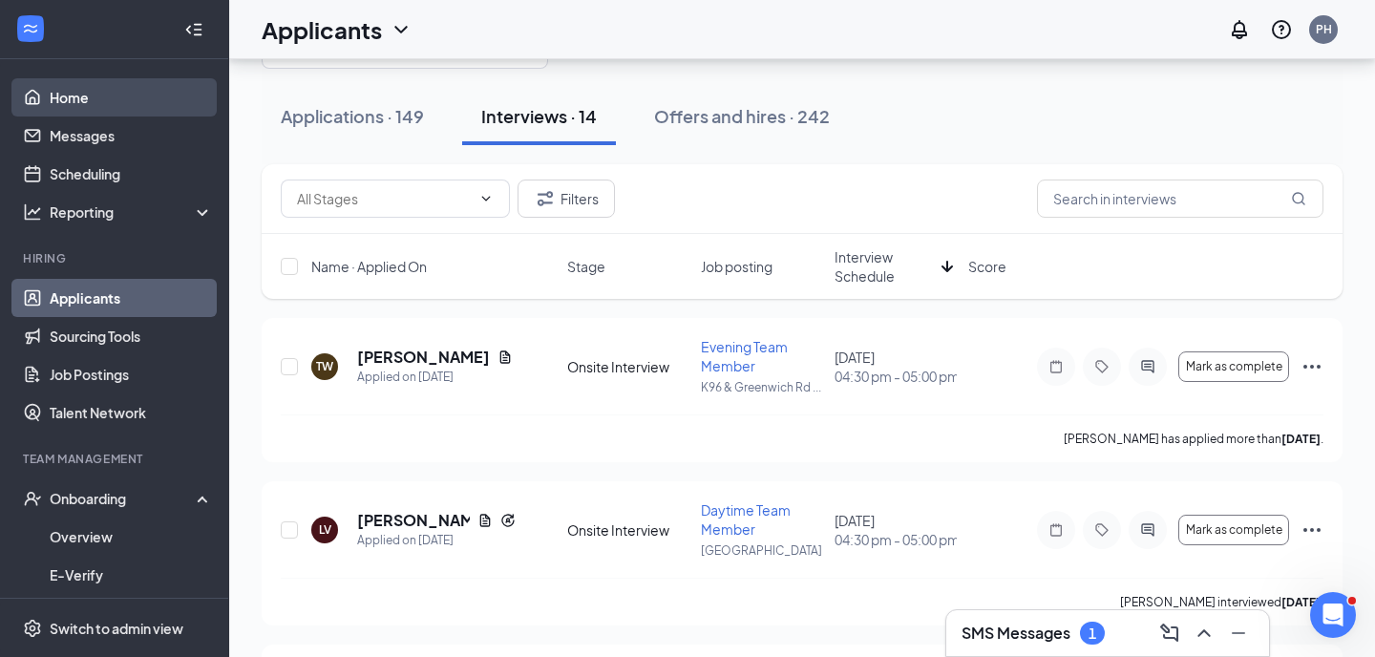
click at [161, 94] on link "Home" at bounding box center [131, 97] width 163 height 38
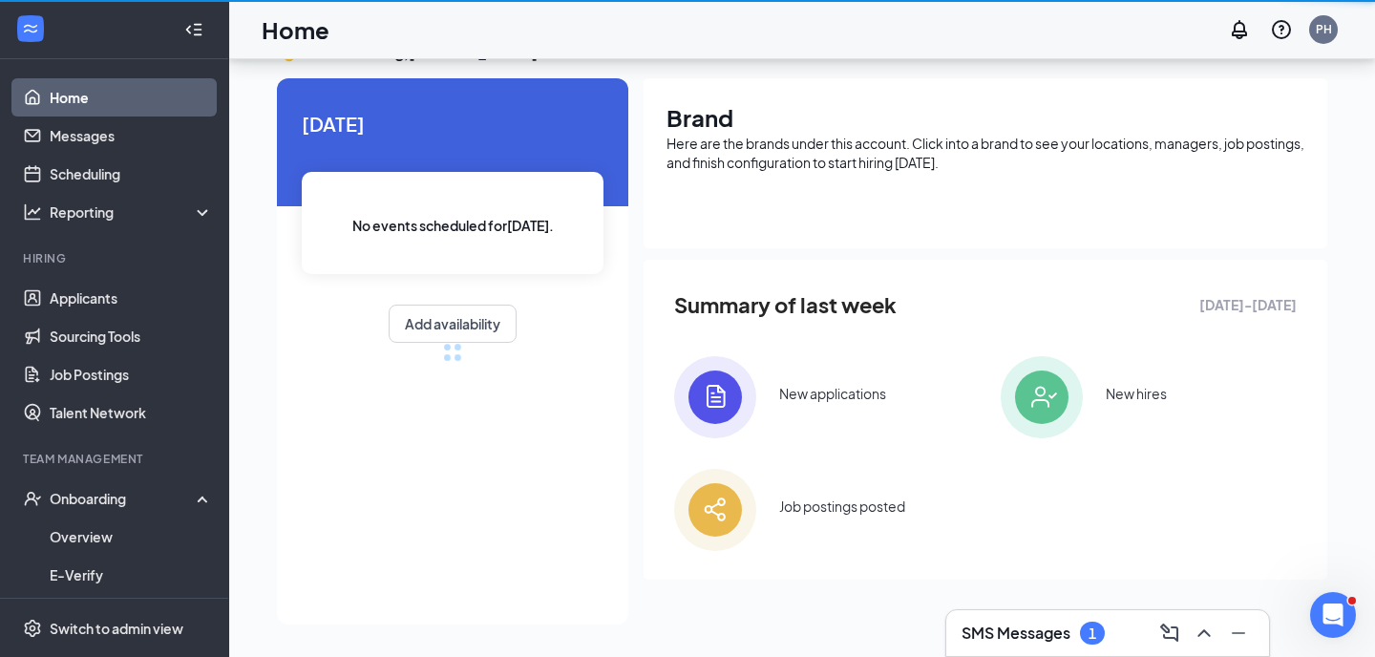
scroll to position [40, 0]
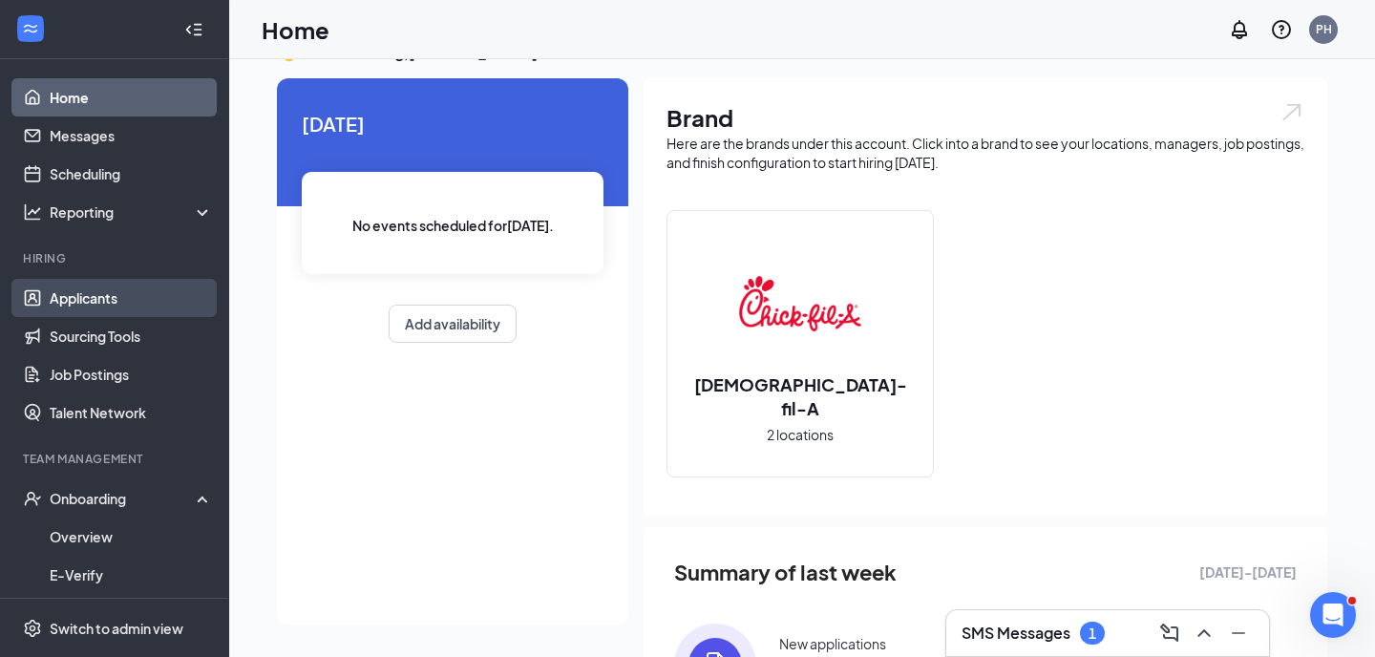
click at [128, 299] on link "Applicants" at bounding box center [131, 298] width 163 height 38
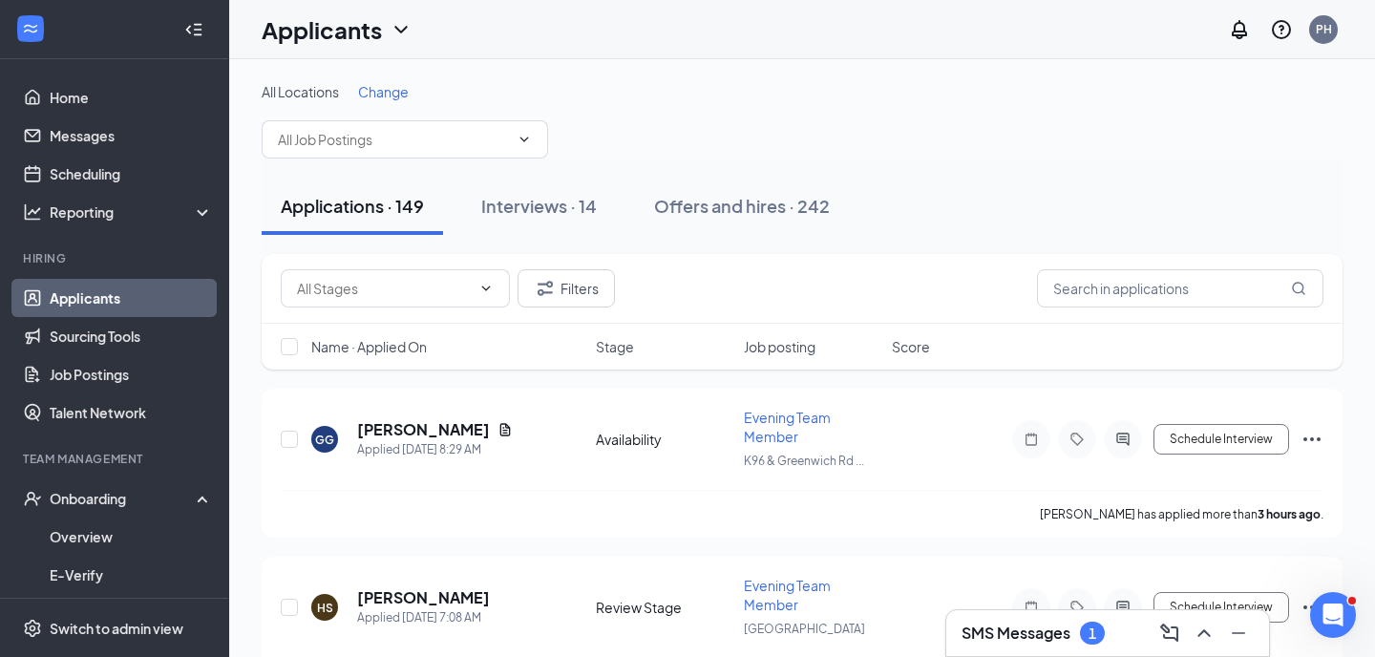
click at [399, 32] on icon "ChevronDown" at bounding box center [401, 29] width 23 height 23
click at [376, 111] on link "Archived applicants" at bounding box center [337, 101] width 128 height 19
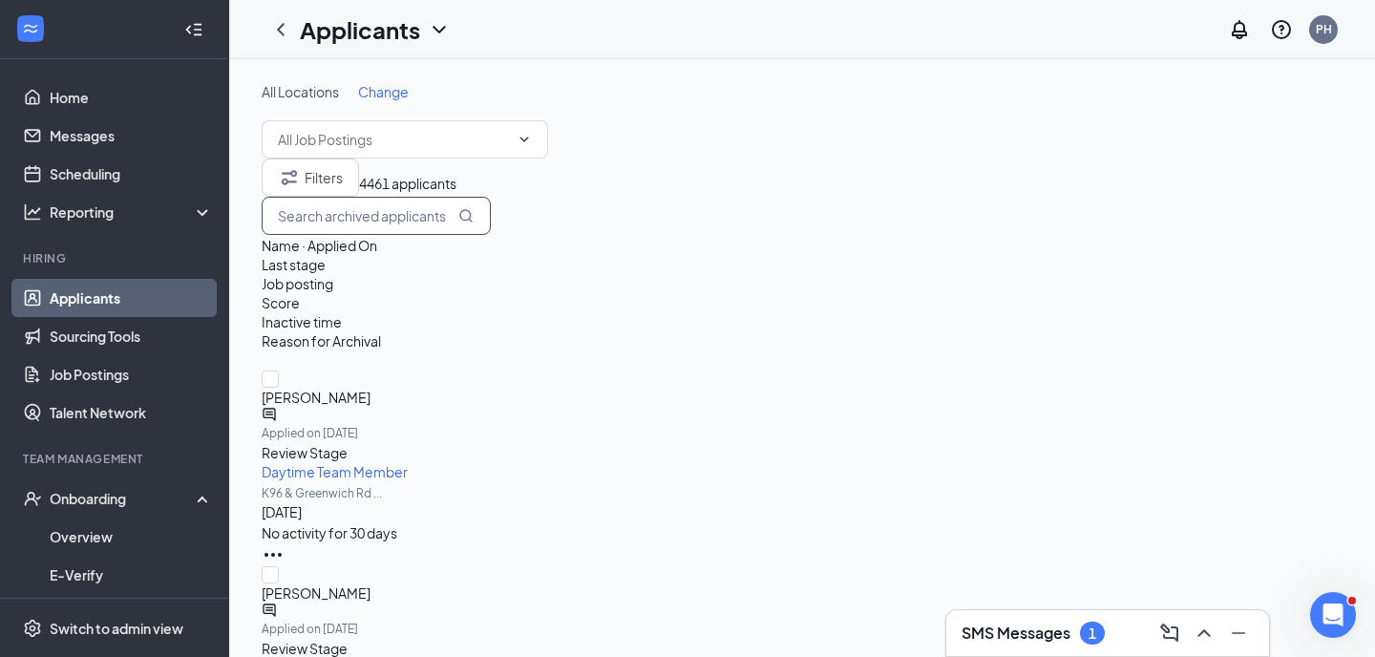
click at [491, 235] on input "text" at bounding box center [376, 216] width 229 height 38
type input "[PERSON_NAME]"
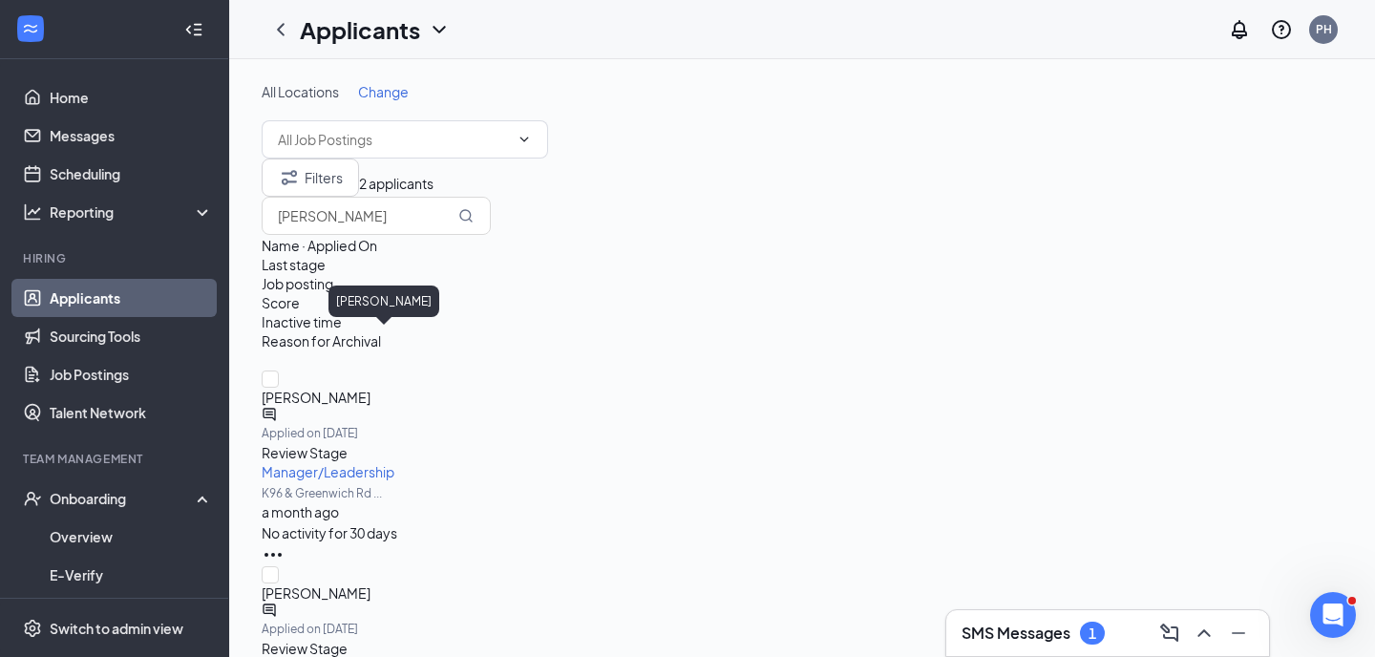
click at [367, 388] on span "[PERSON_NAME]" at bounding box center [802, 397] width 1081 height 19
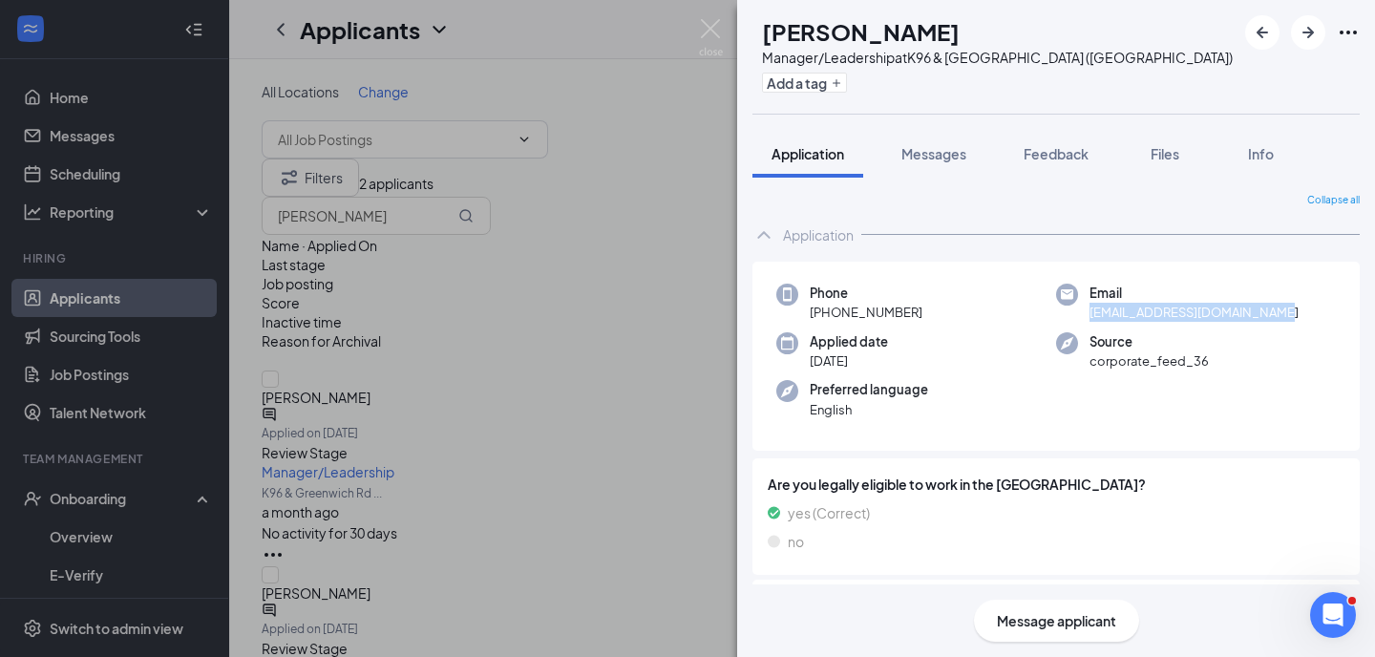
drag, startPoint x: 1275, startPoint y: 313, endPoint x: 1091, endPoint y: 318, distance: 183.4
click at [1091, 318] on div "Email [EMAIL_ADDRESS][DOMAIN_NAME]" at bounding box center [1196, 303] width 280 height 39
copy span "[EMAIL_ADDRESS][DOMAIN_NAME]"
click at [712, 26] on img at bounding box center [711, 37] width 24 height 37
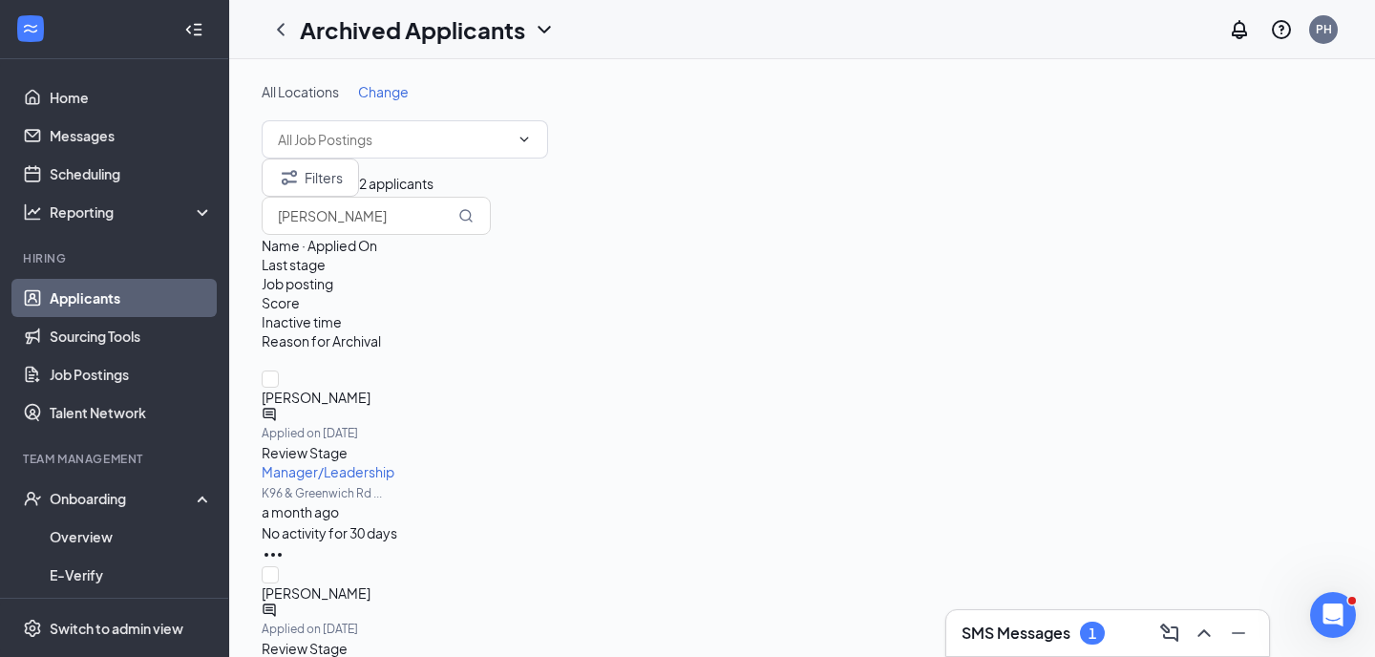
click at [370, 37] on h1 "Archived Applicants" at bounding box center [412, 29] width 225 height 32
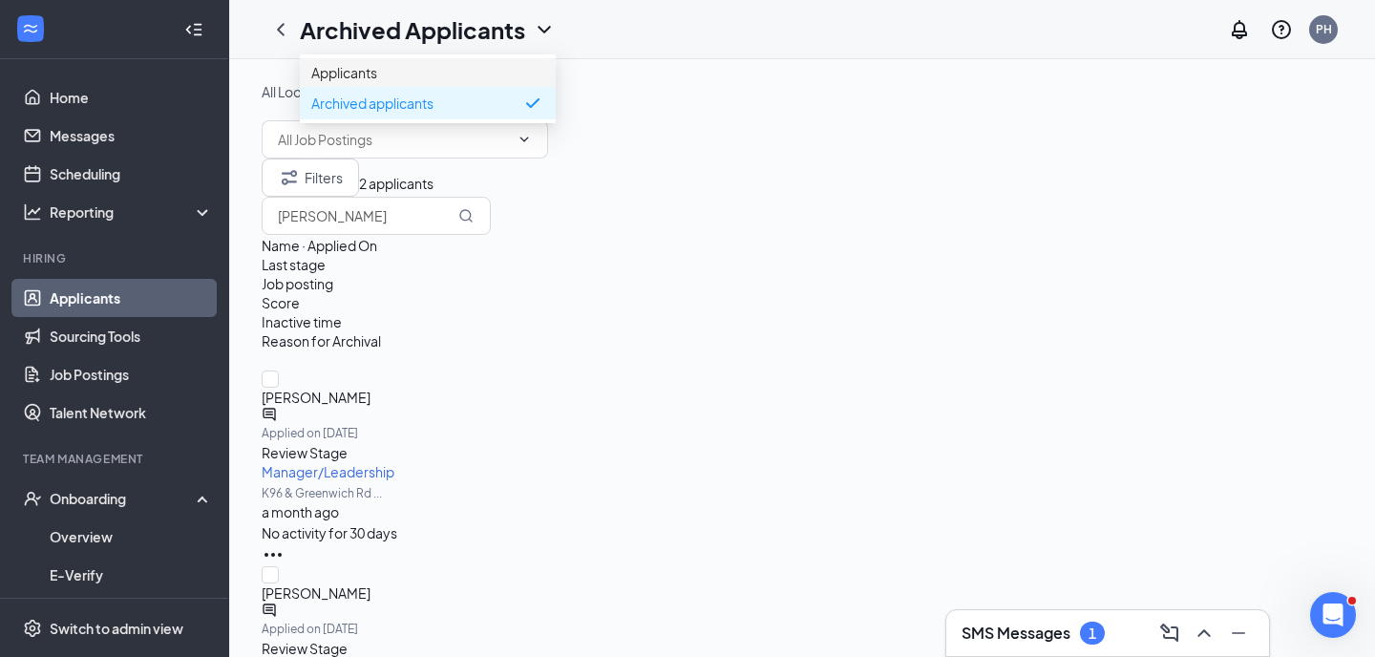
click at [421, 78] on link "Applicants" at bounding box center [427, 72] width 233 height 19
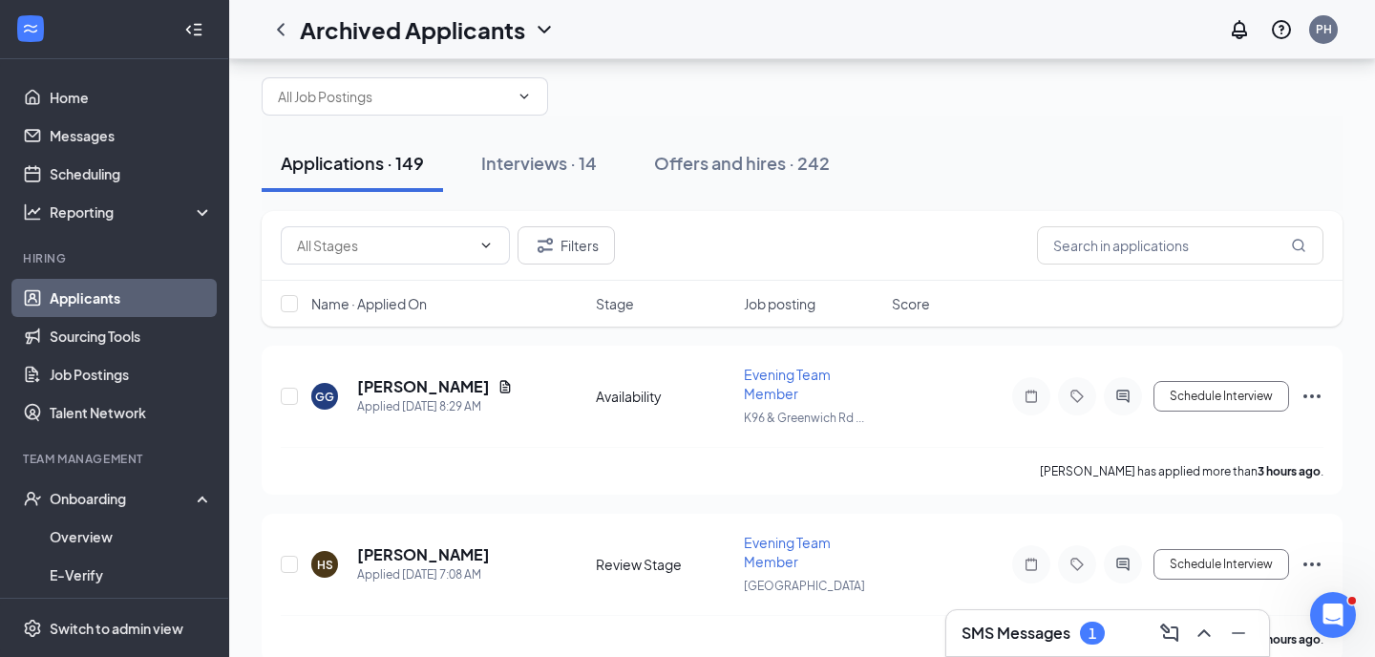
scroll to position [57, 0]
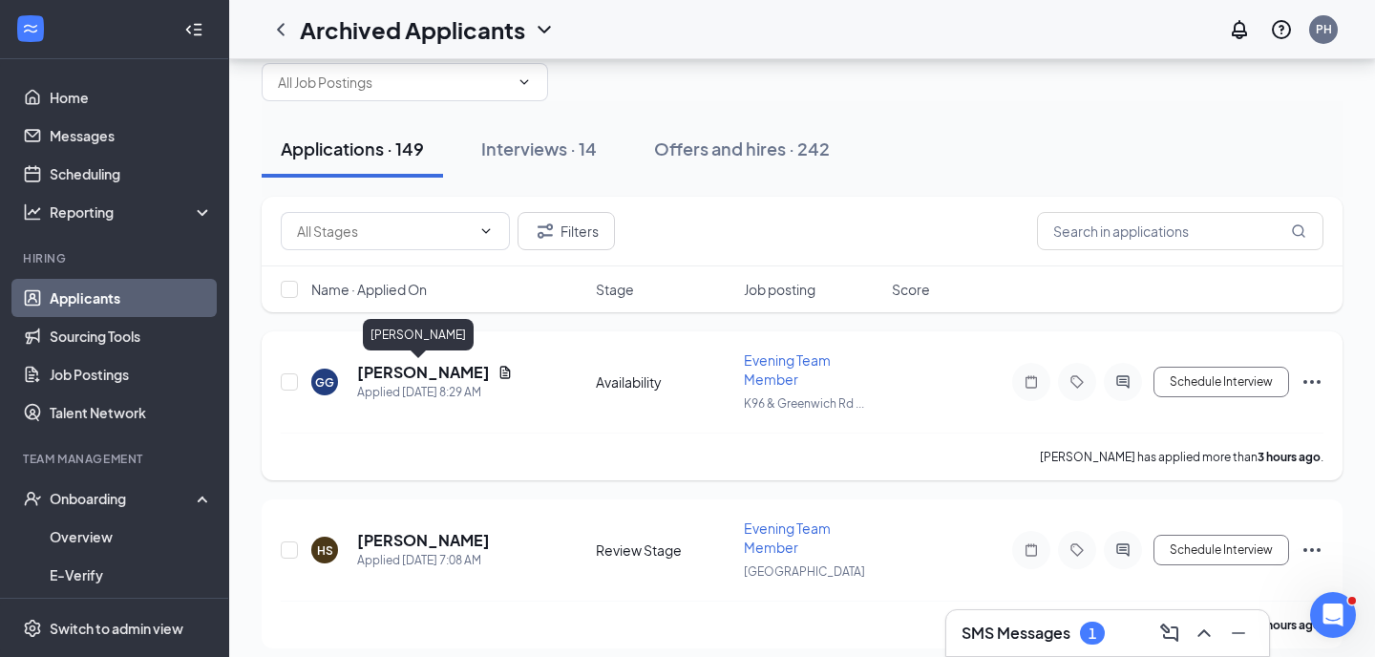
click at [437, 375] on h5 "[PERSON_NAME]" at bounding box center [423, 372] width 133 height 21
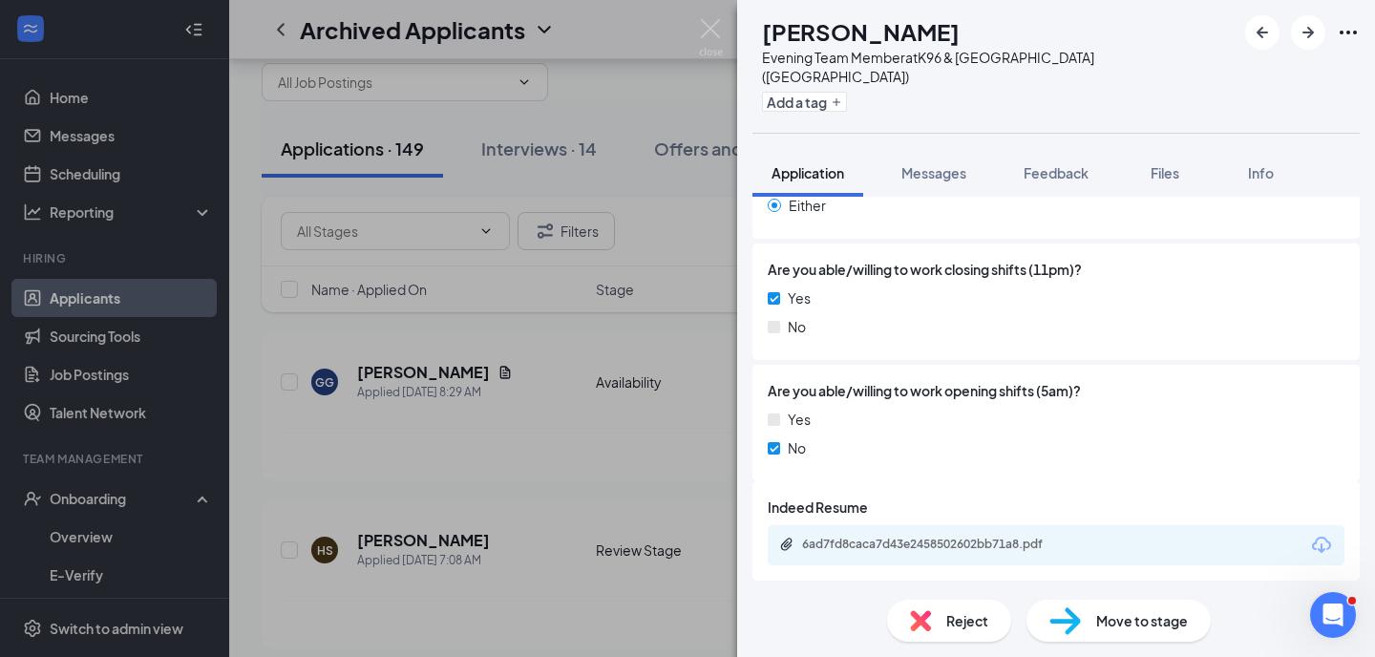
scroll to position [1634, 0]
click at [1311, 30] on icon "ArrowRight" at bounding box center [1307, 32] width 11 height 11
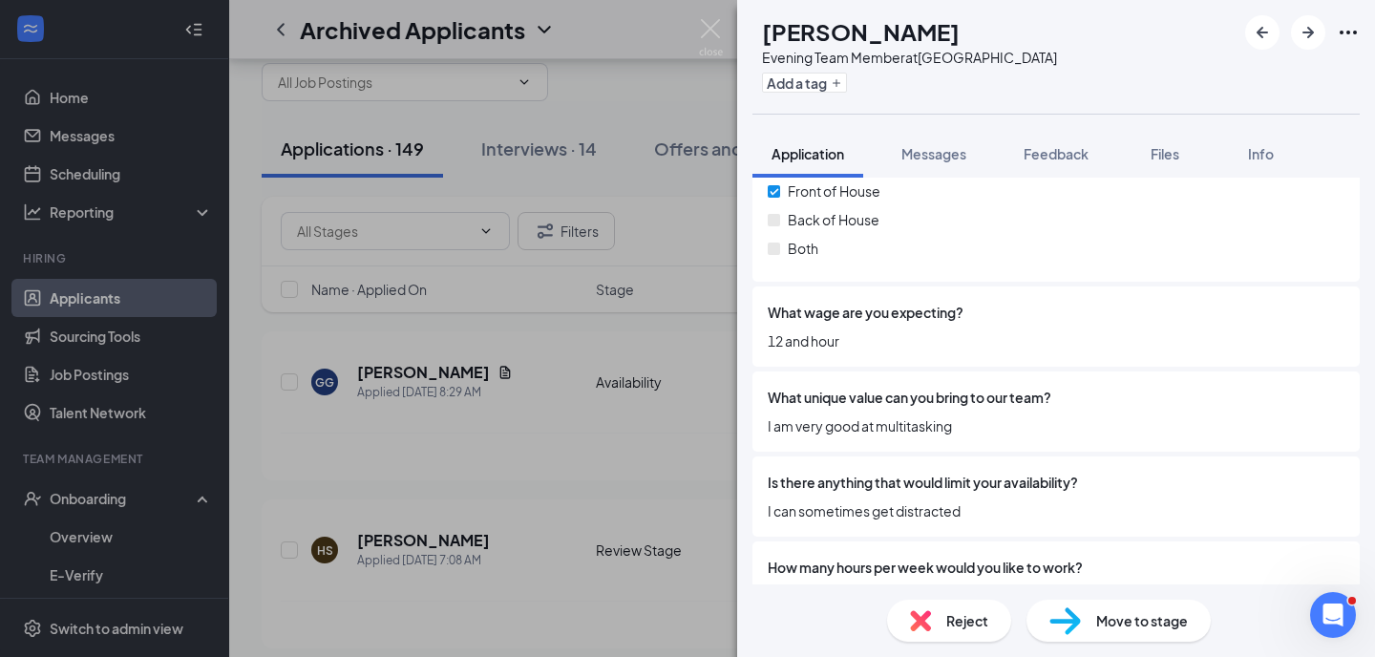
scroll to position [1108, 0]
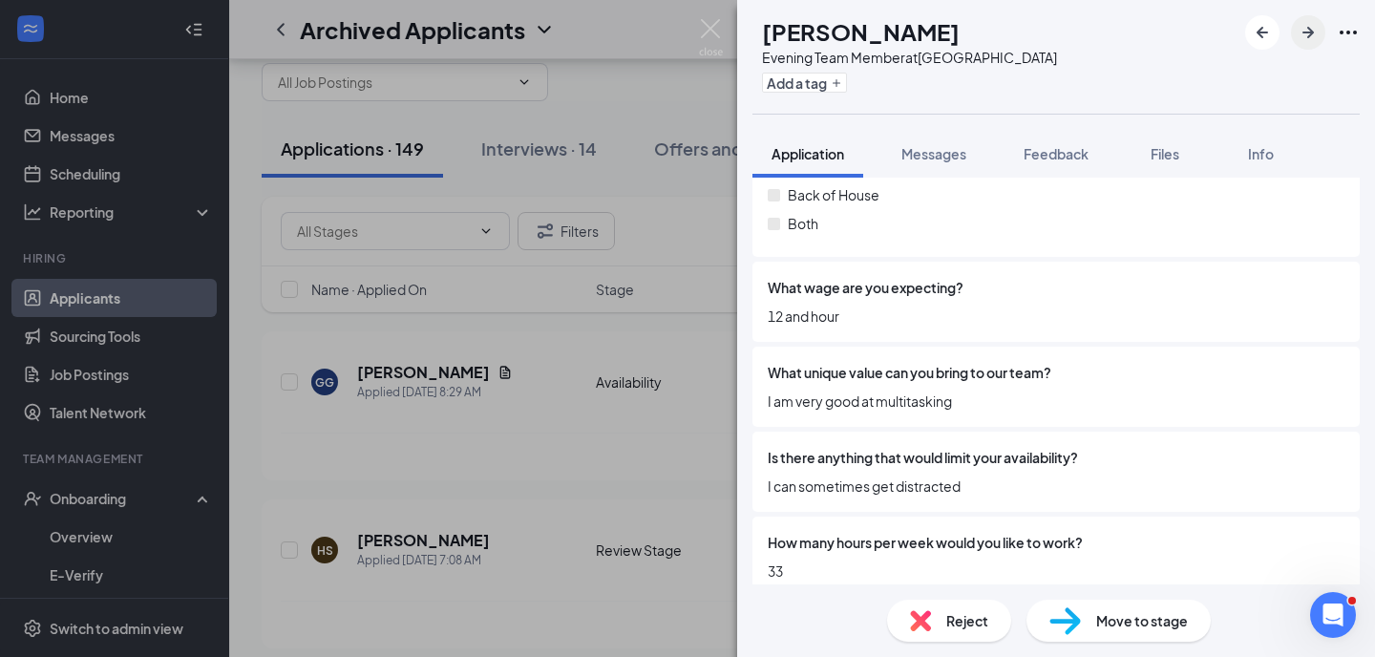
click at [1312, 38] on icon "ArrowRight" at bounding box center [1308, 32] width 23 height 23
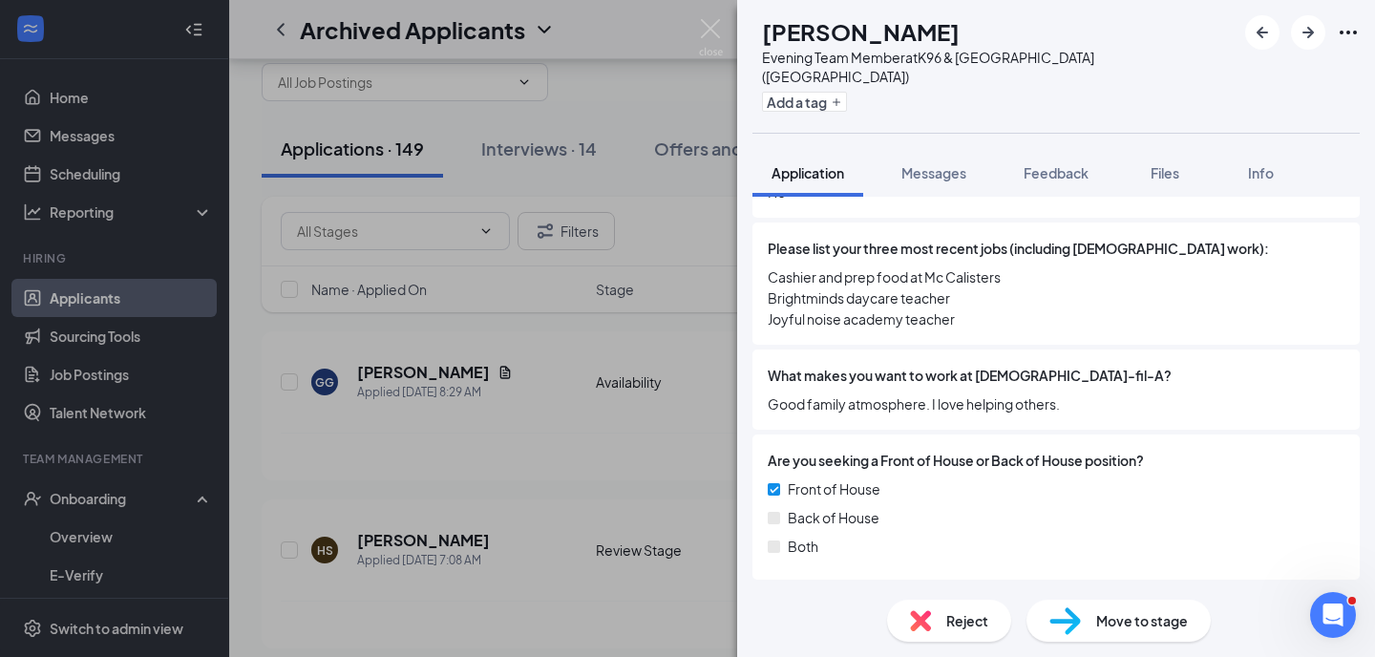
scroll to position [845, 0]
drag, startPoint x: 903, startPoint y: 278, endPoint x: 756, endPoint y: 275, distance: 147.1
click at [756, 275] on div "Please list your three most recent jobs (including [DEMOGRAPHIC_DATA] work): Ca…" at bounding box center [1055, 284] width 607 height 122
copy span "Joyful noise academy"
click at [990, 274] on span "Cashier and prep food at Mc Calisters Brightminds daycare teacher Joyful noise …" at bounding box center [1056, 298] width 577 height 63
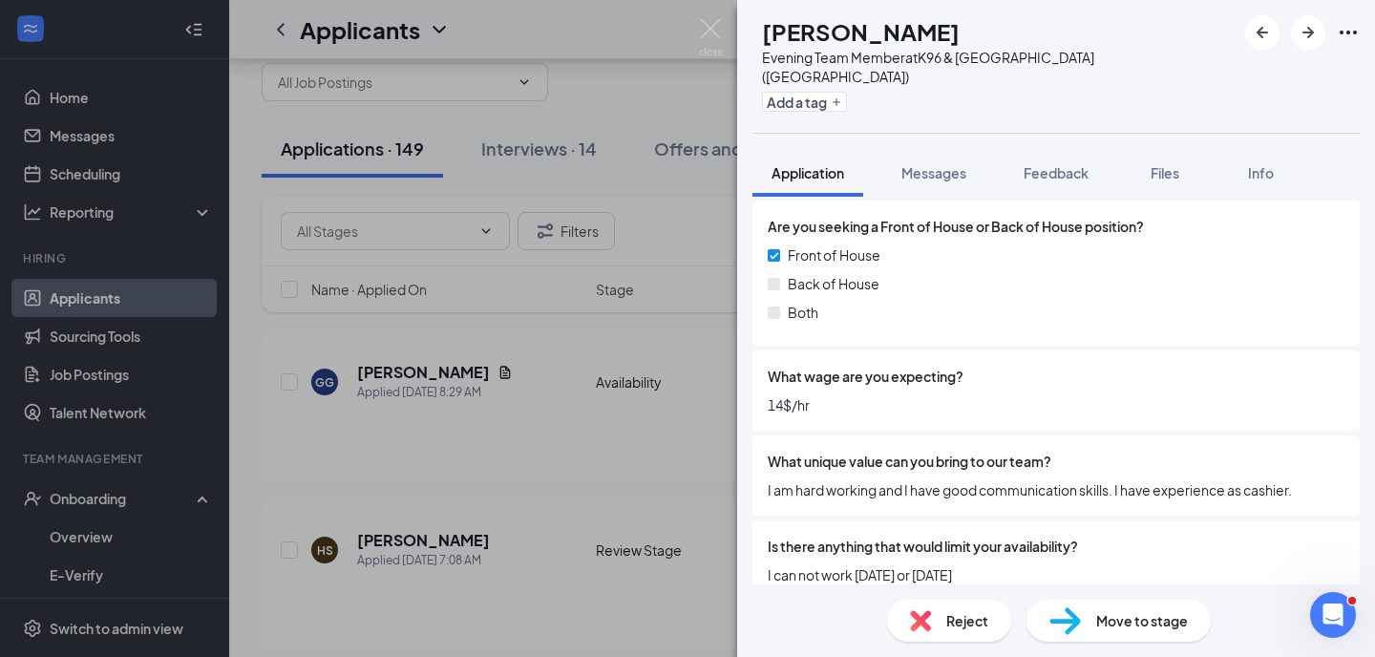
scroll to position [1083, 0]
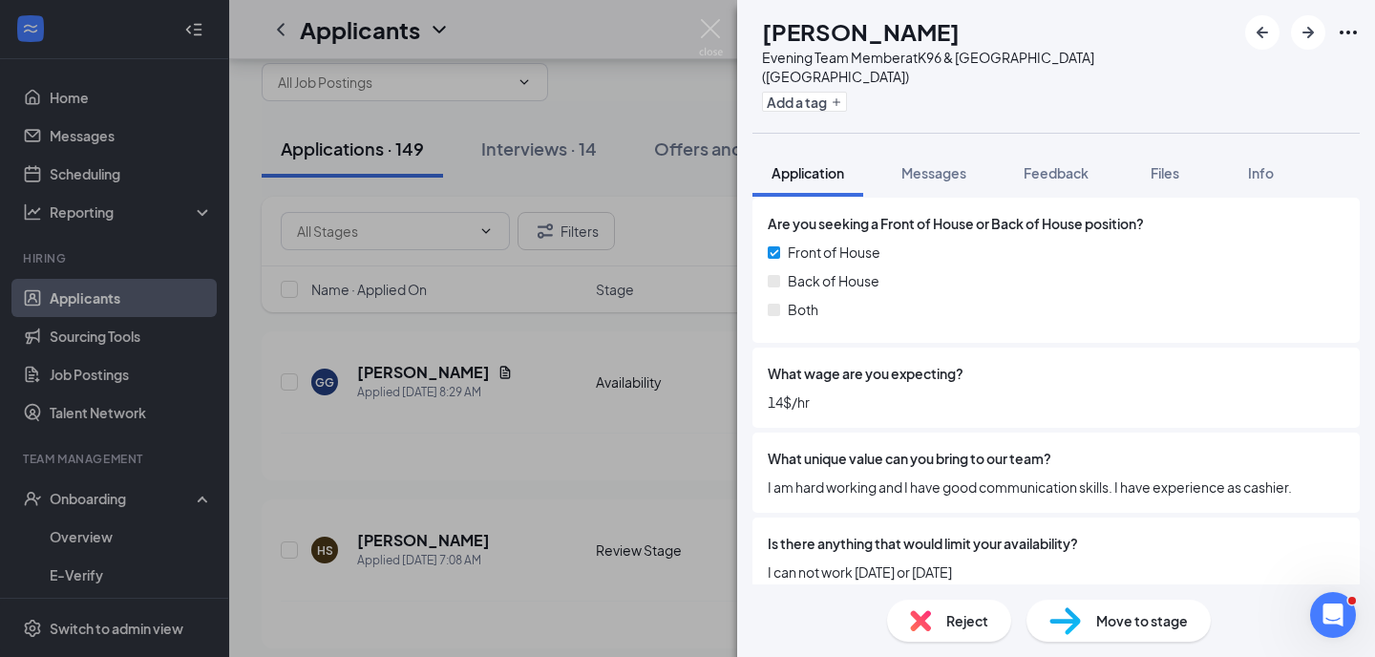
click at [472, 183] on div "BM [PERSON_NAME] Evening Team Member at [GEOGRAPHIC_DATA] ([GEOGRAPHIC_DATA]) A…" at bounding box center [687, 328] width 1375 height 657
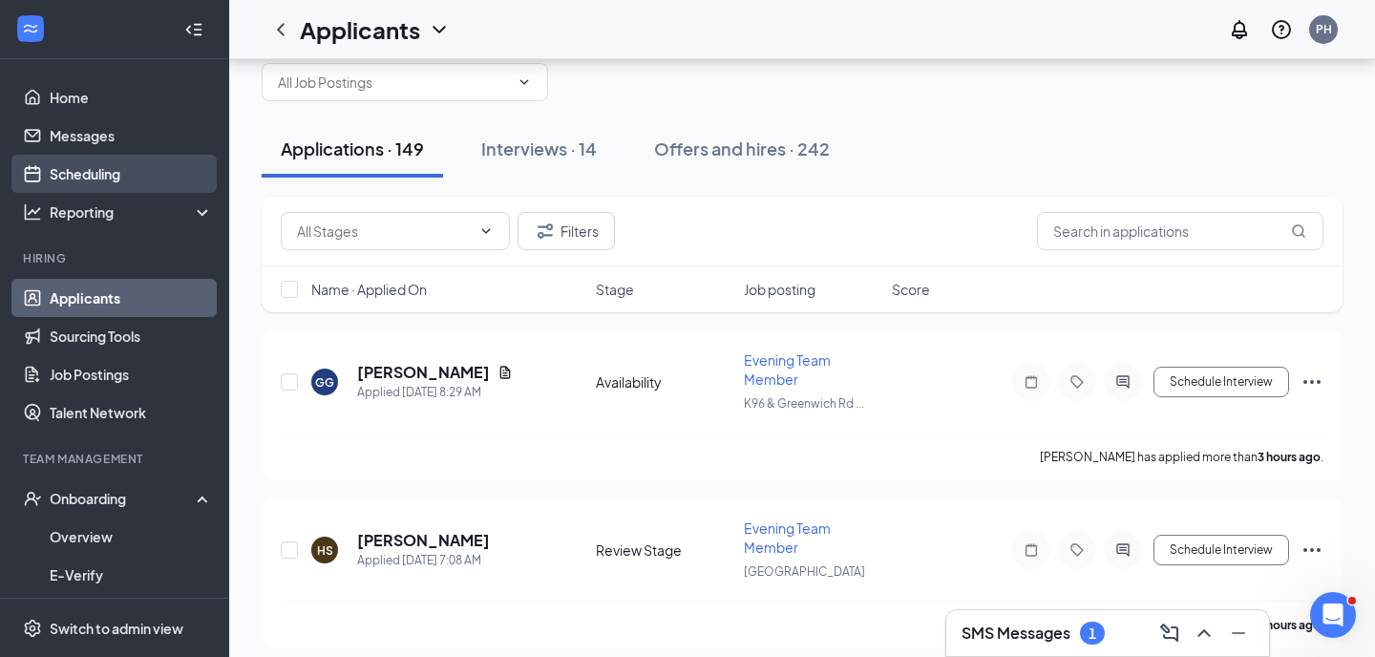
click at [163, 180] on link "Scheduling" at bounding box center [131, 174] width 163 height 38
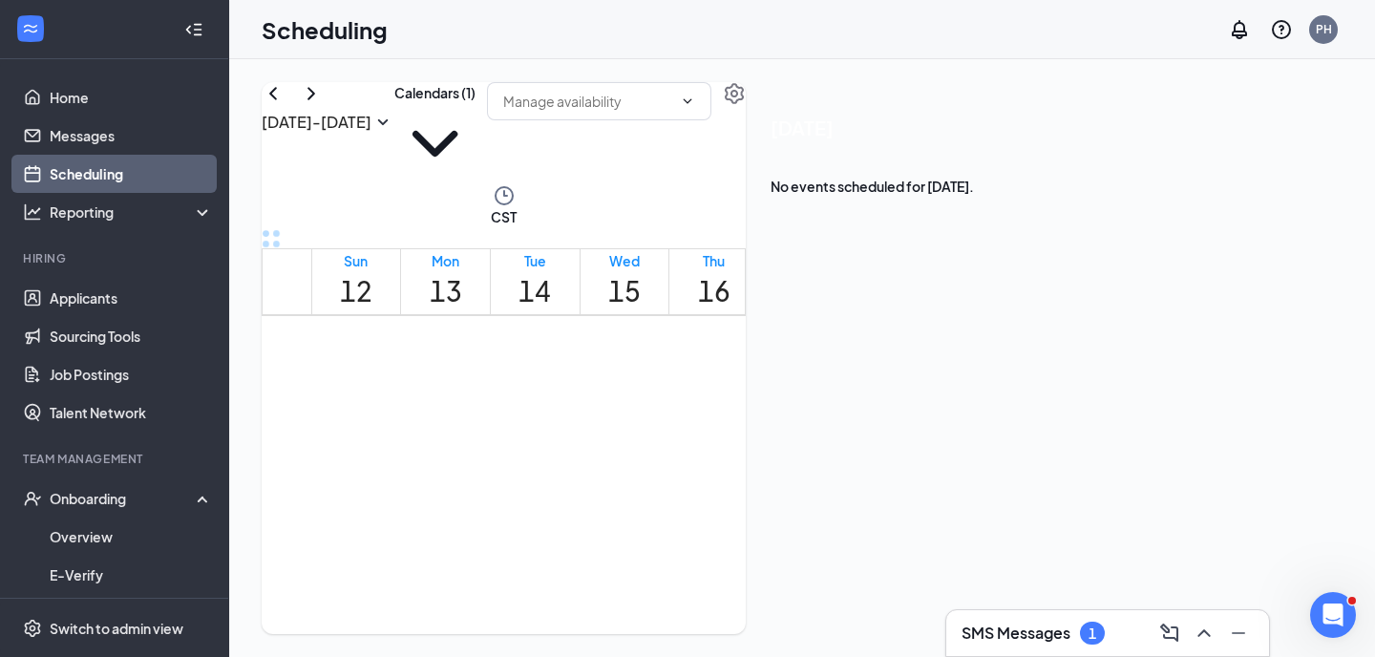
scroll to position [1744, 0]
click at [655, 303] on div at bounding box center [655, 294] width 0 height 18
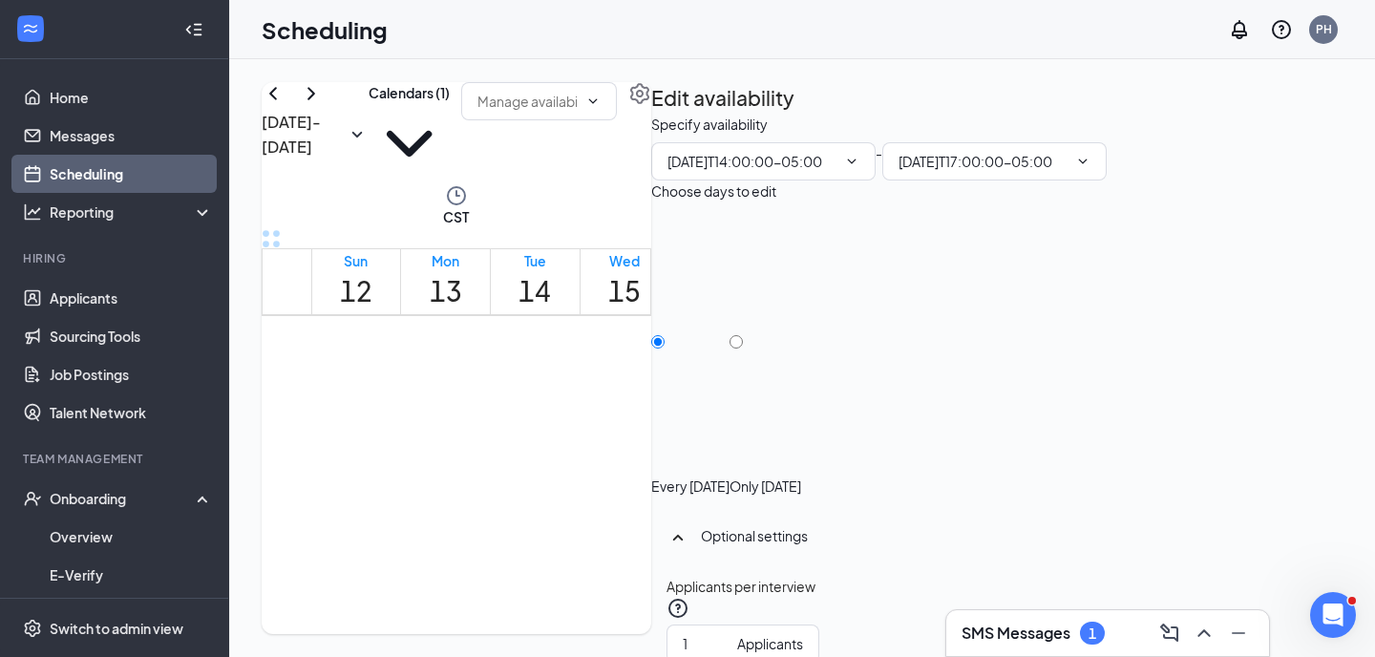
type input "02:00 PM"
click at [1067, 172] on input "05:00 PM" at bounding box center [982, 161] width 169 height 21
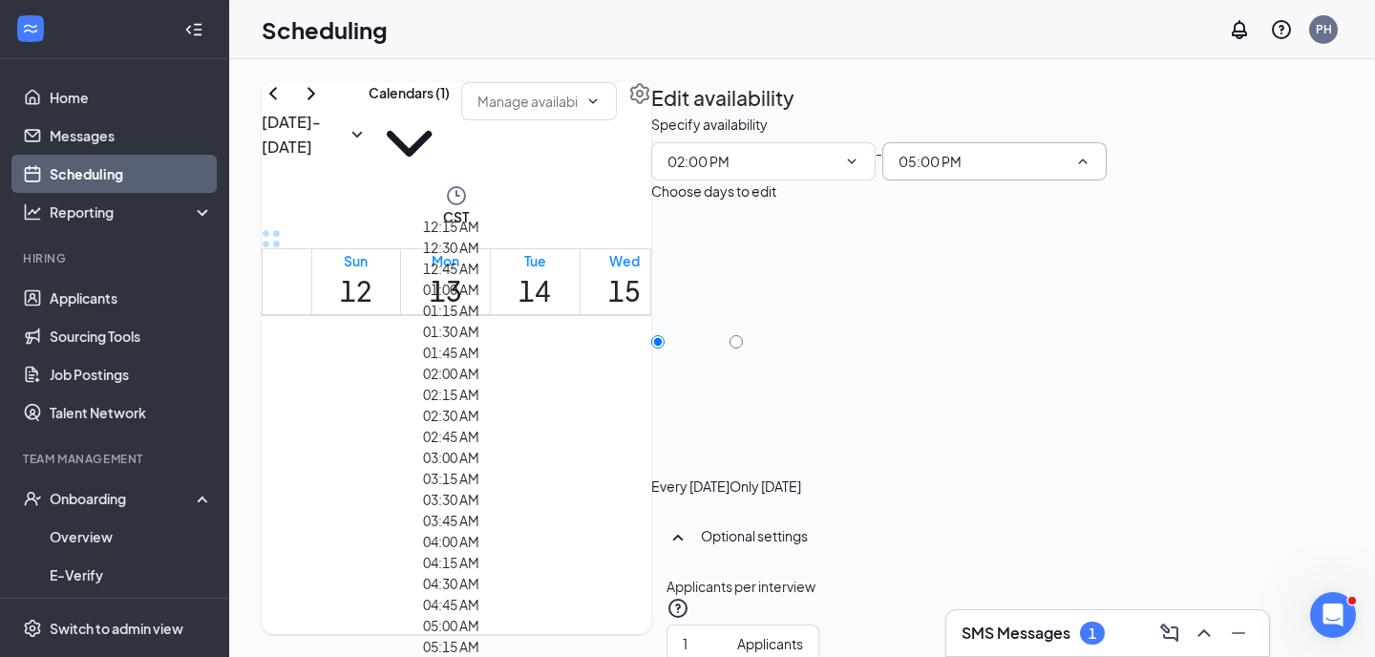
scroll to position [2452, 0]
type input "03:30 PM"
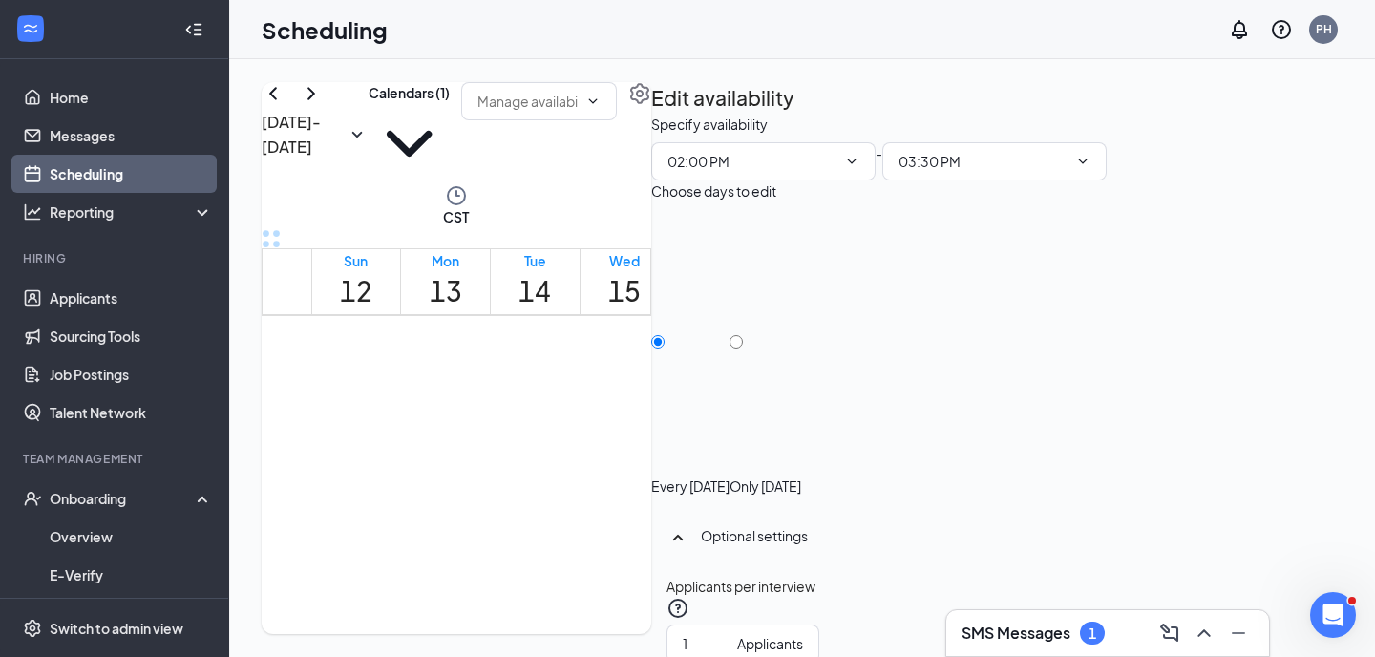
click at [801, 476] on div at bounding box center [765, 476] width 72 height 0
click at [743, 335] on input "Only [DATE]" at bounding box center [735, 341] width 13 height 13
radio input "true"
radio input "false"
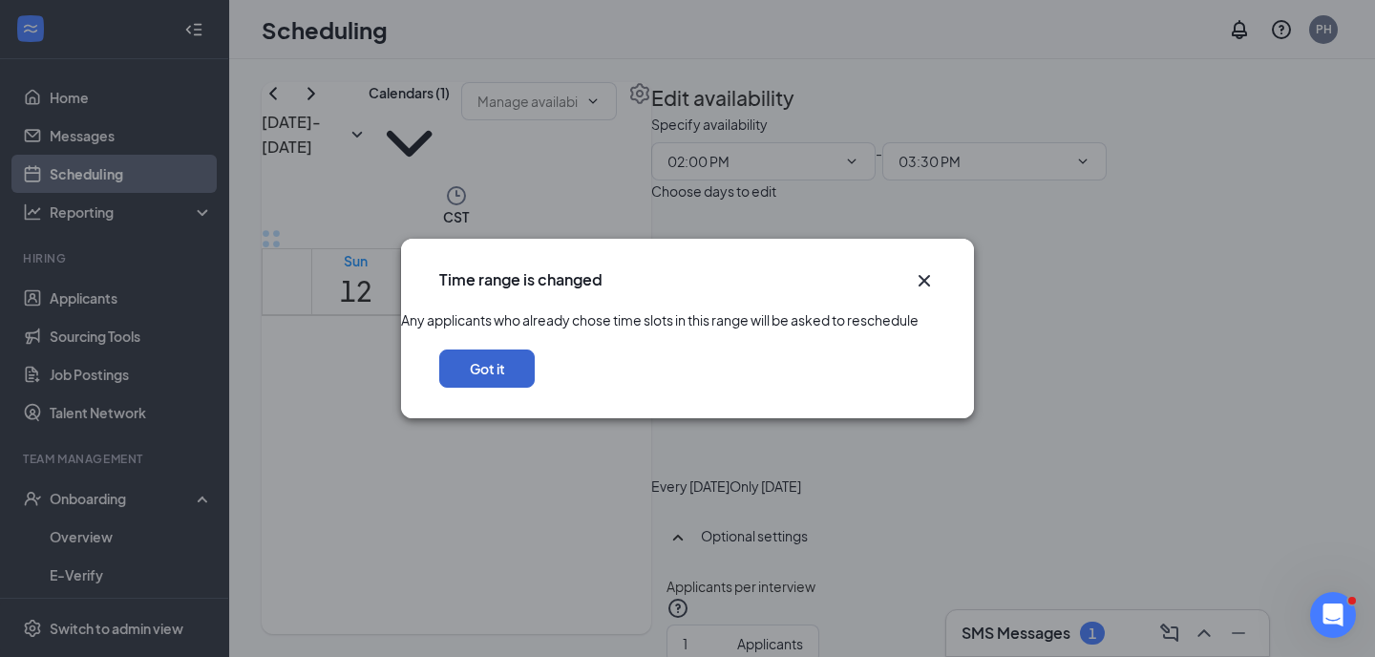
click at [535, 388] on button "Got it" at bounding box center [486, 368] width 95 height 38
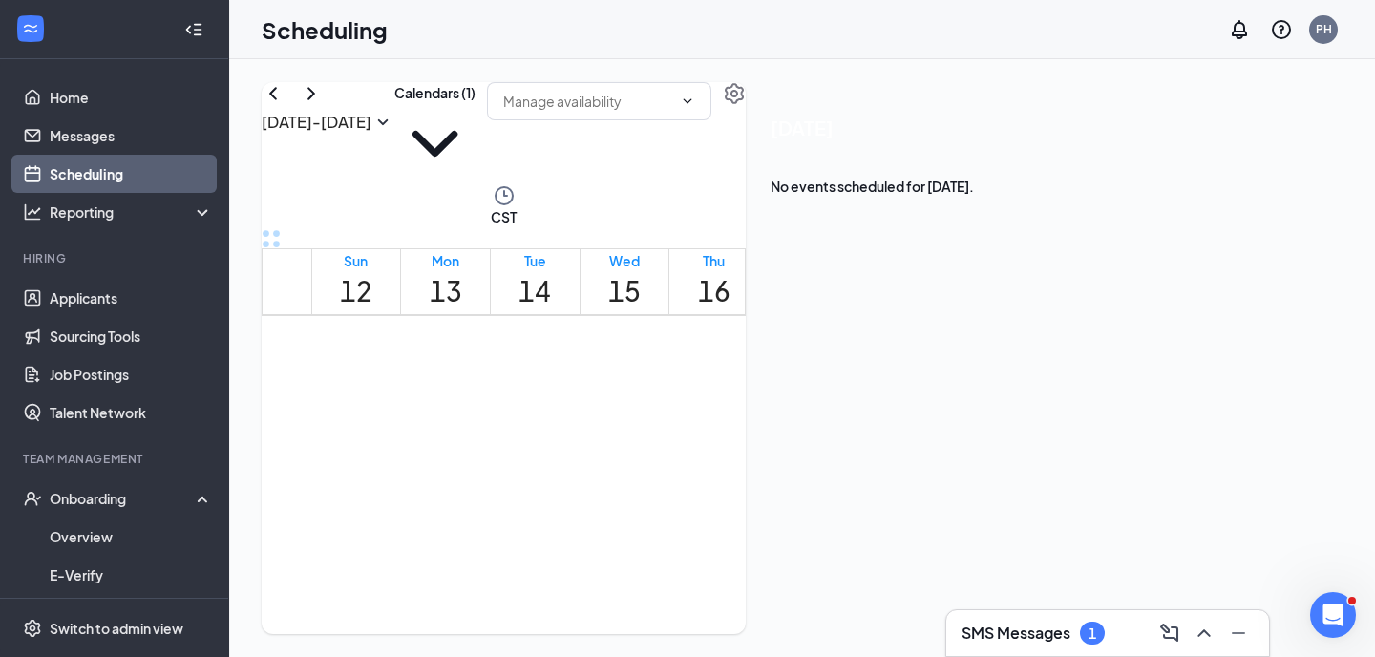
scroll to position [873, 0]
click at [750, 483] on div at bounding box center [750, 492] width 0 height 18
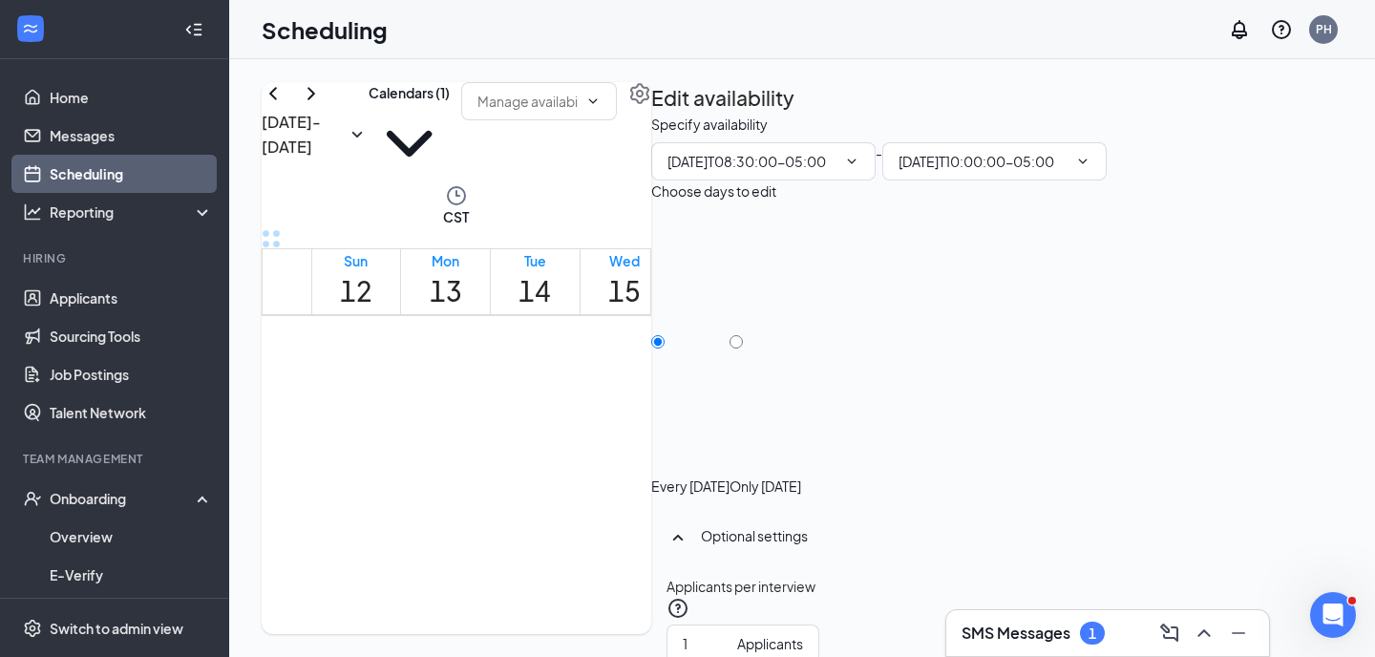
type input "08:30 AM"
type input "10:00 AM"
click at [859, 169] on icon "ChevronDown" at bounding box center [851, 161] width 15 height 15
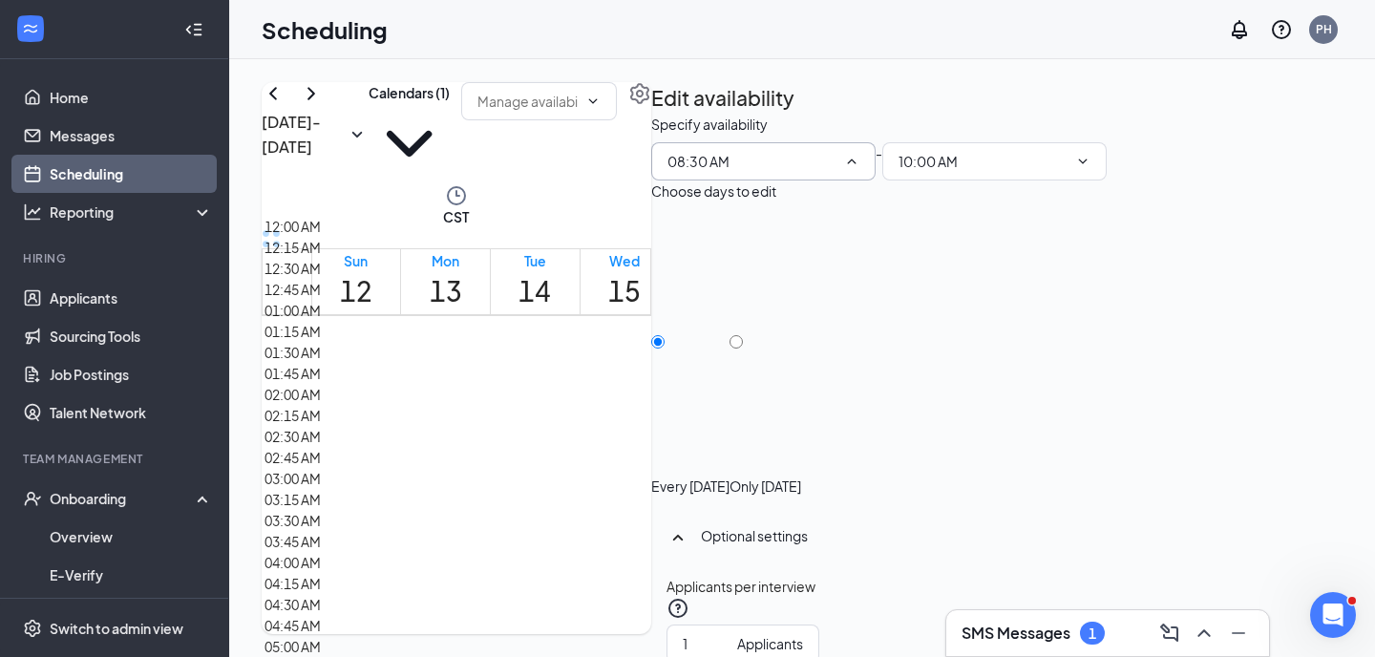
scroll to position [1318, 0]
type input "08:00 AM"
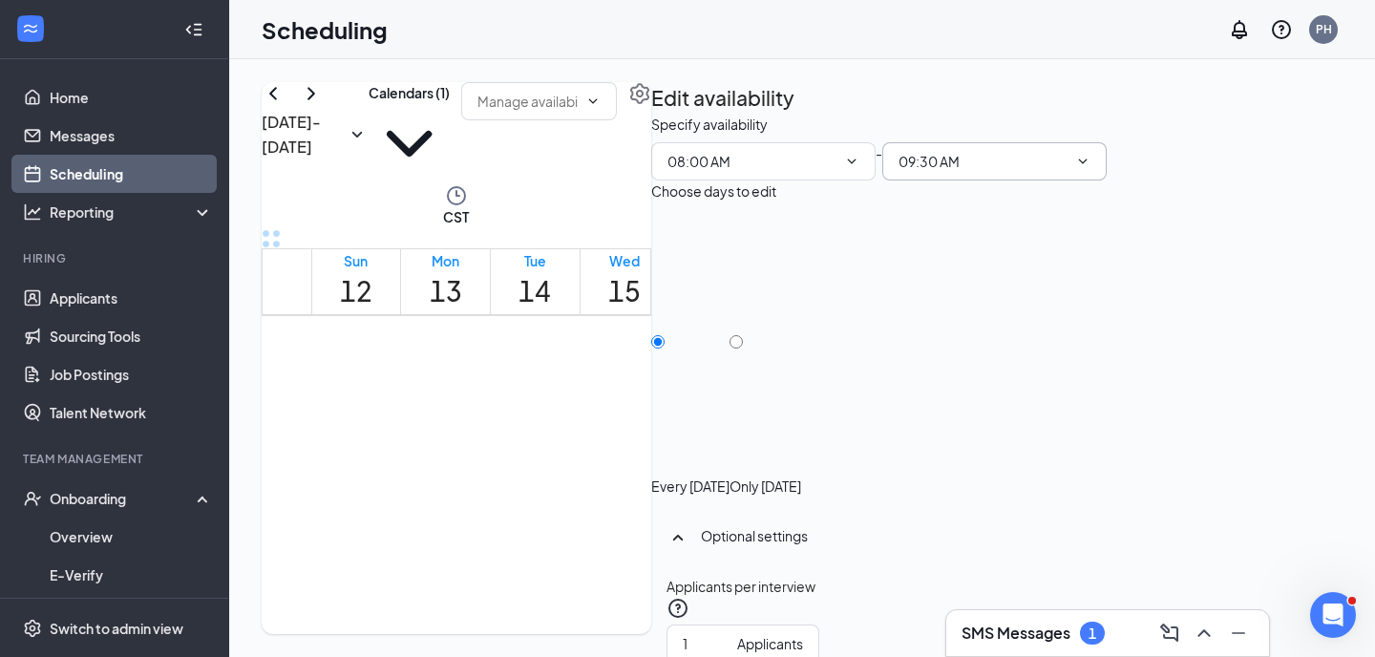
click at [1090, 169] on icon "ChevronDown" at bounding box center [1082, 161] width 15 height 15
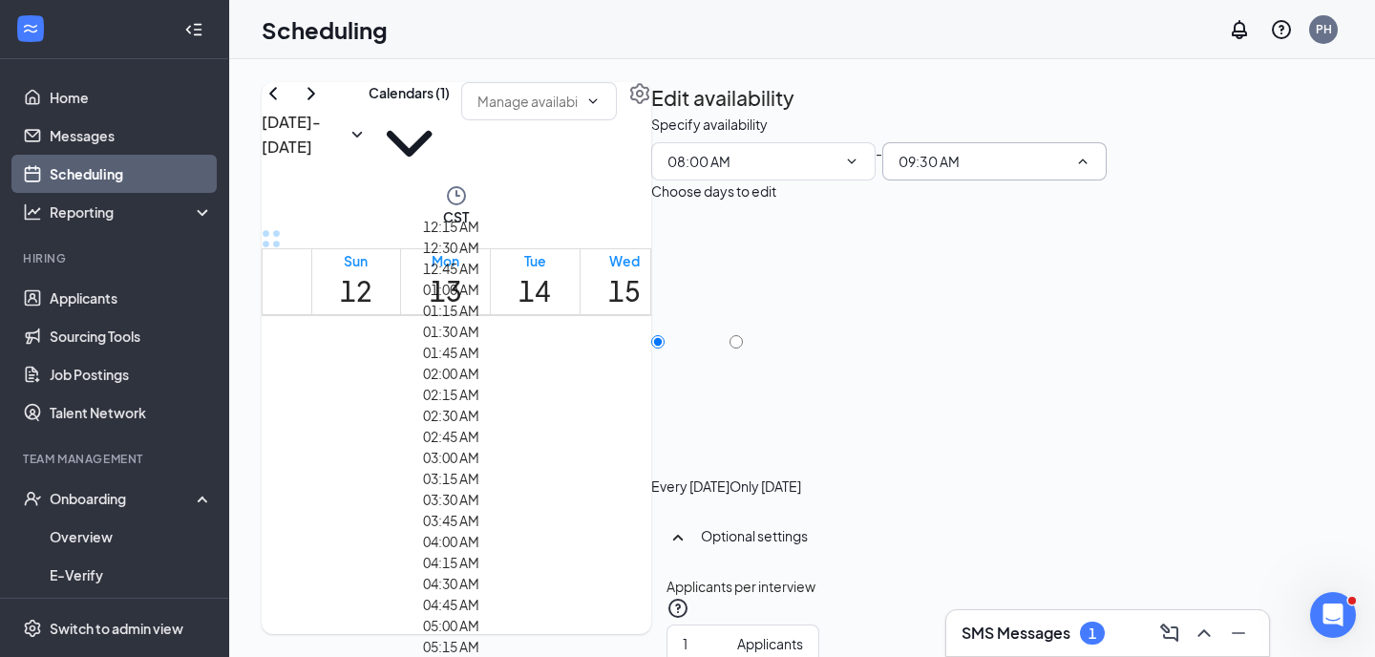
scroll to position [1663, 0]
type input "10:00 AM"
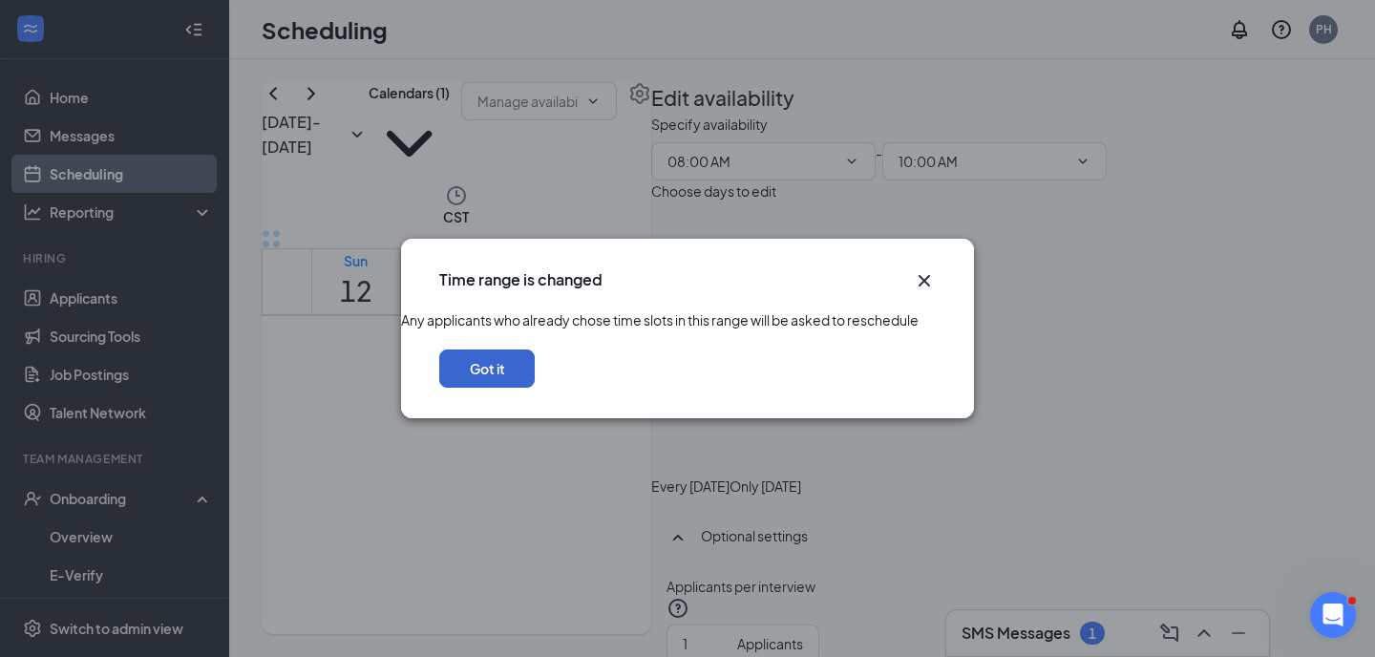
click at [535, 388] on button "Got it" at bounding box center [486, 368] width 95 height 38
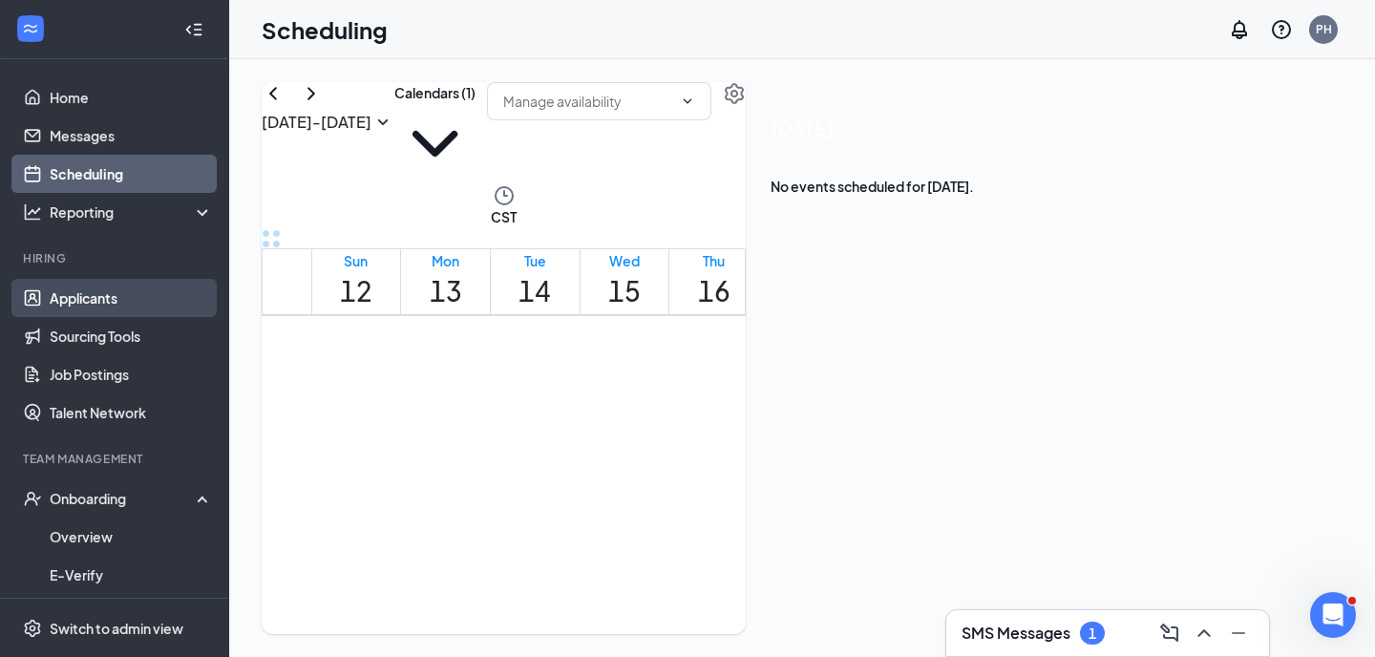
click at [169, 295] on link "Applicants" at bounding box center [131, 298] width 163 height 38
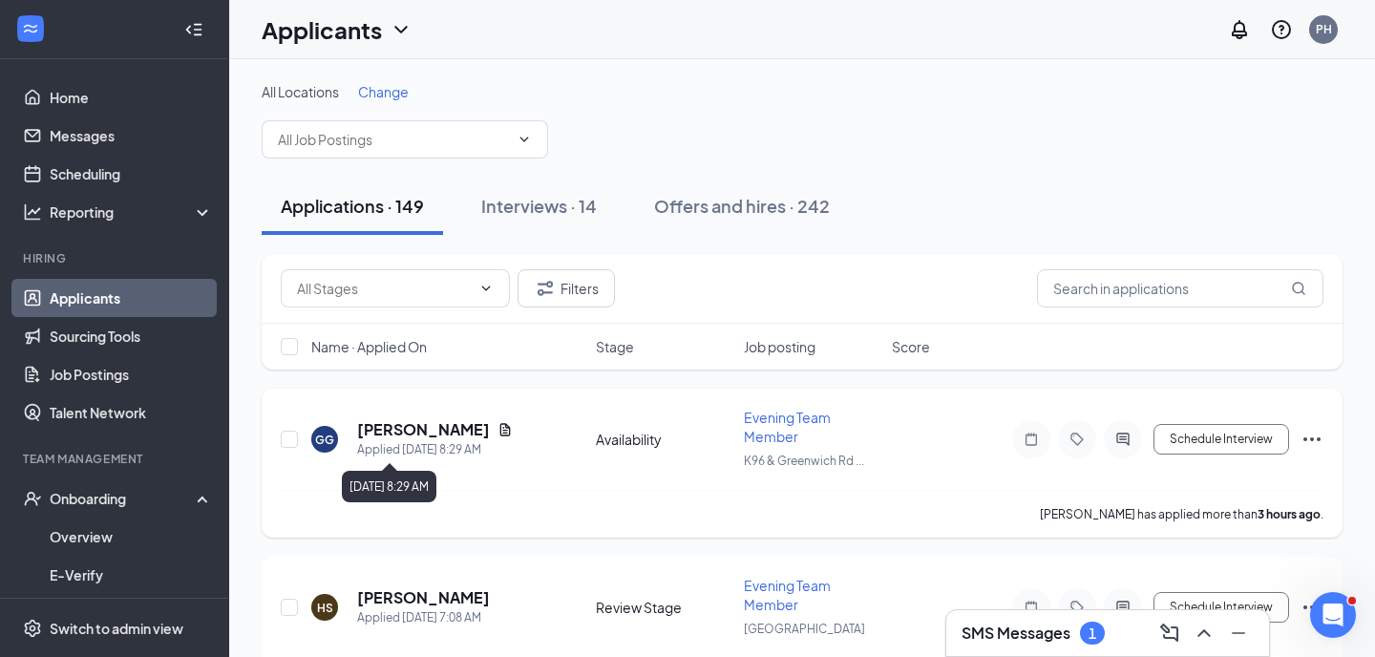
scroll to position [373, 0]
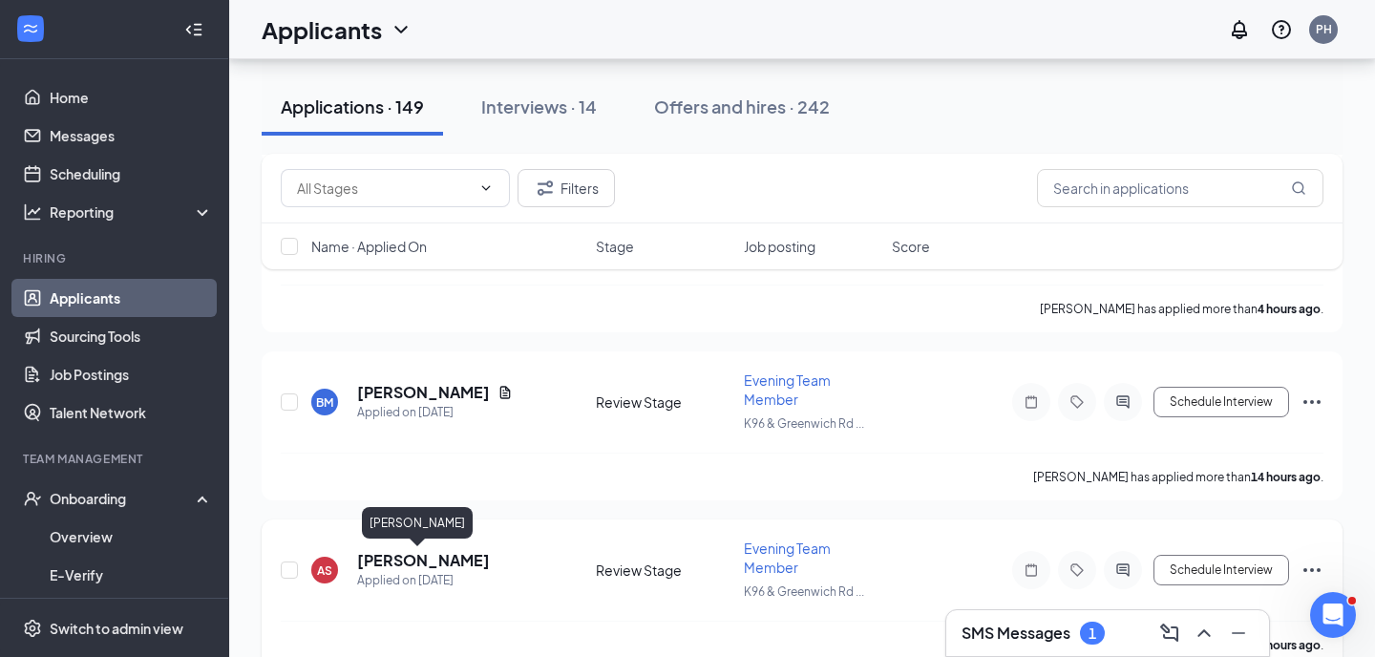
click at [425, 556] on h5 "[PERSON_NAME]" at bounding box center [423, 560] width 133 height 21
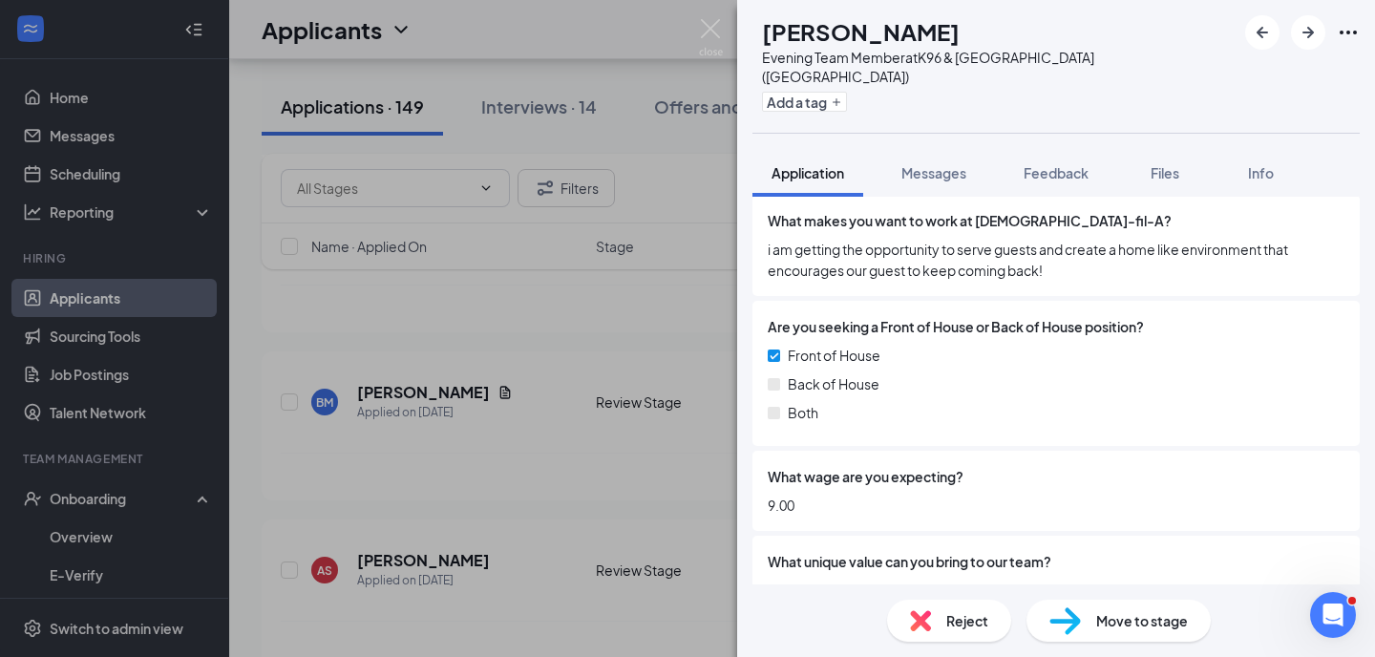
scroll to position [998, 0]
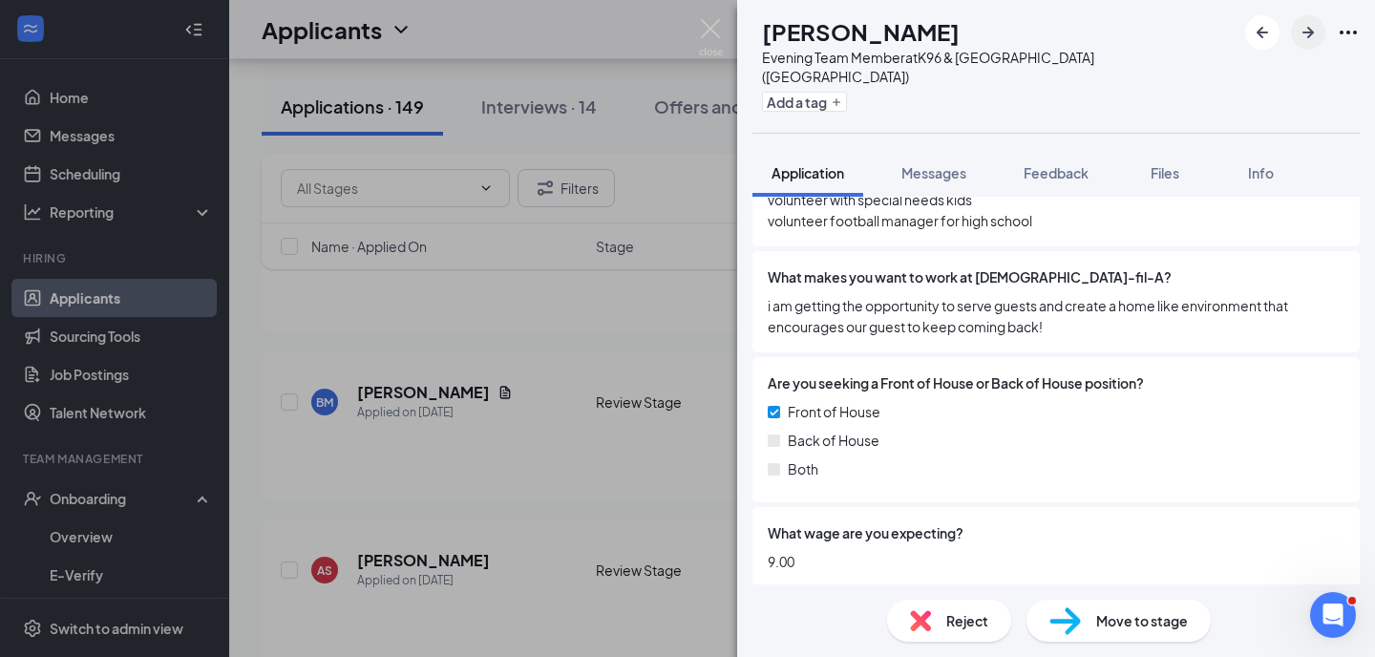
click at [1310, 36] on icon "ArrowRight" at bounding box center [1307, 32] width 11 height 11
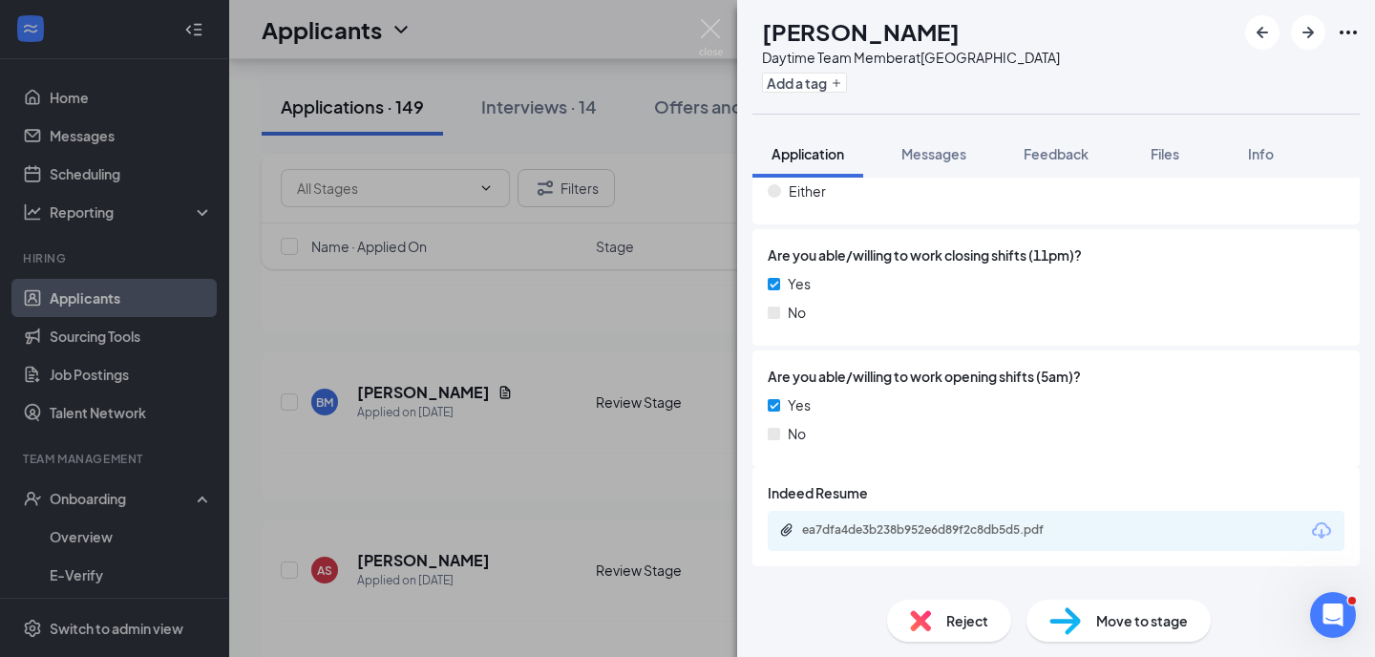
scroll to position [1685, 0]
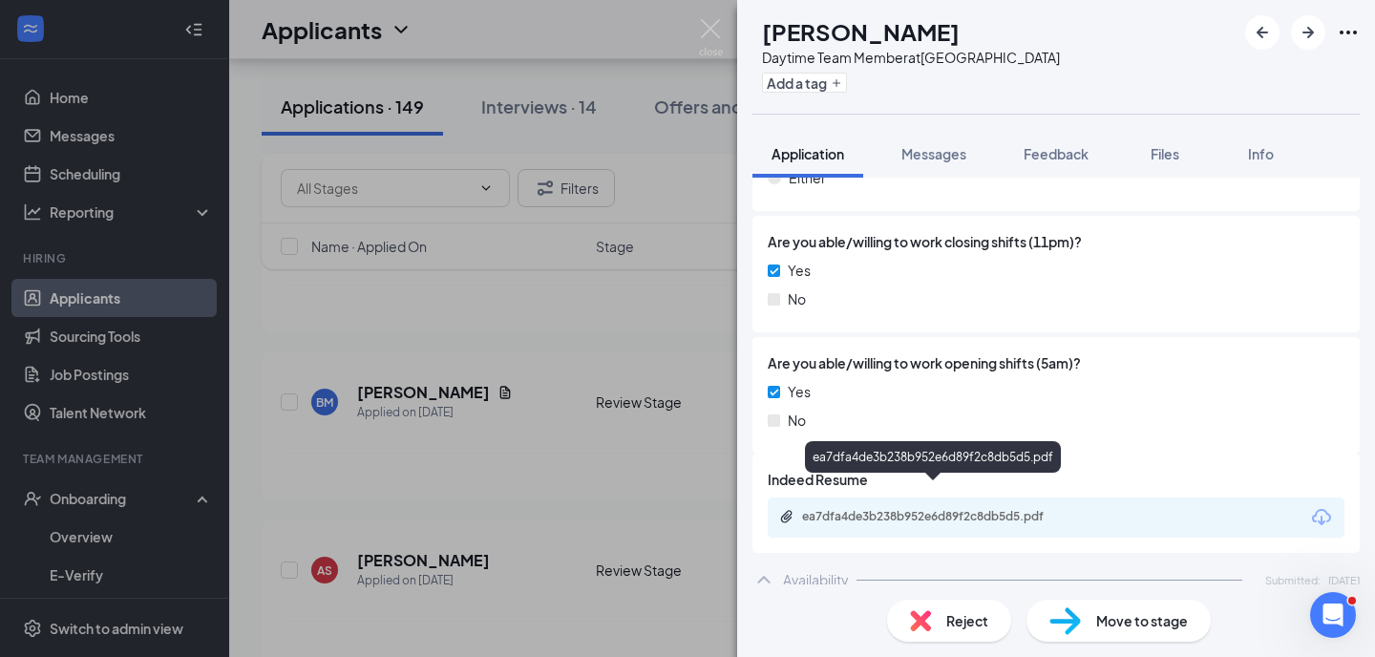
click at [976, 509] on div "ea7dfa4de3b238b952e6d89f2c8db5d5.pdf" at bounding box center [935, 516] width 267 height 15
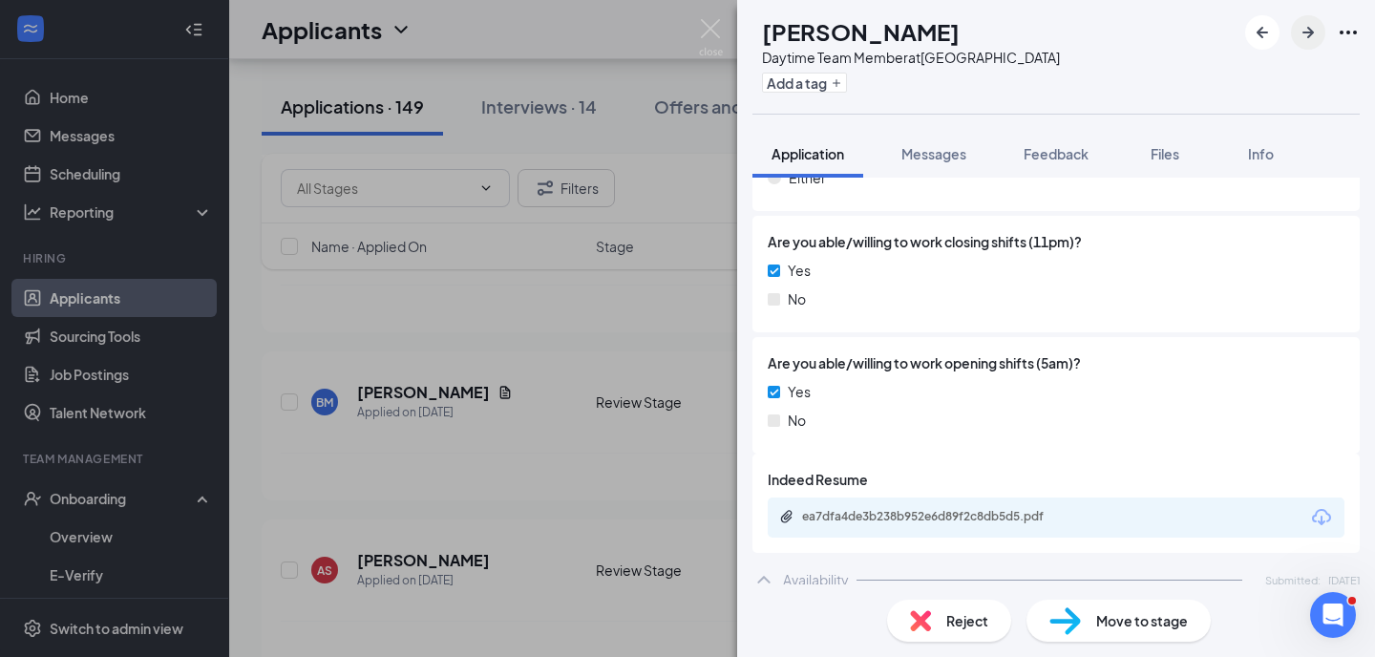
click at [1314, 34] on icon "ArrowRight" at bounding box center [1308, 32] width 23 height 23
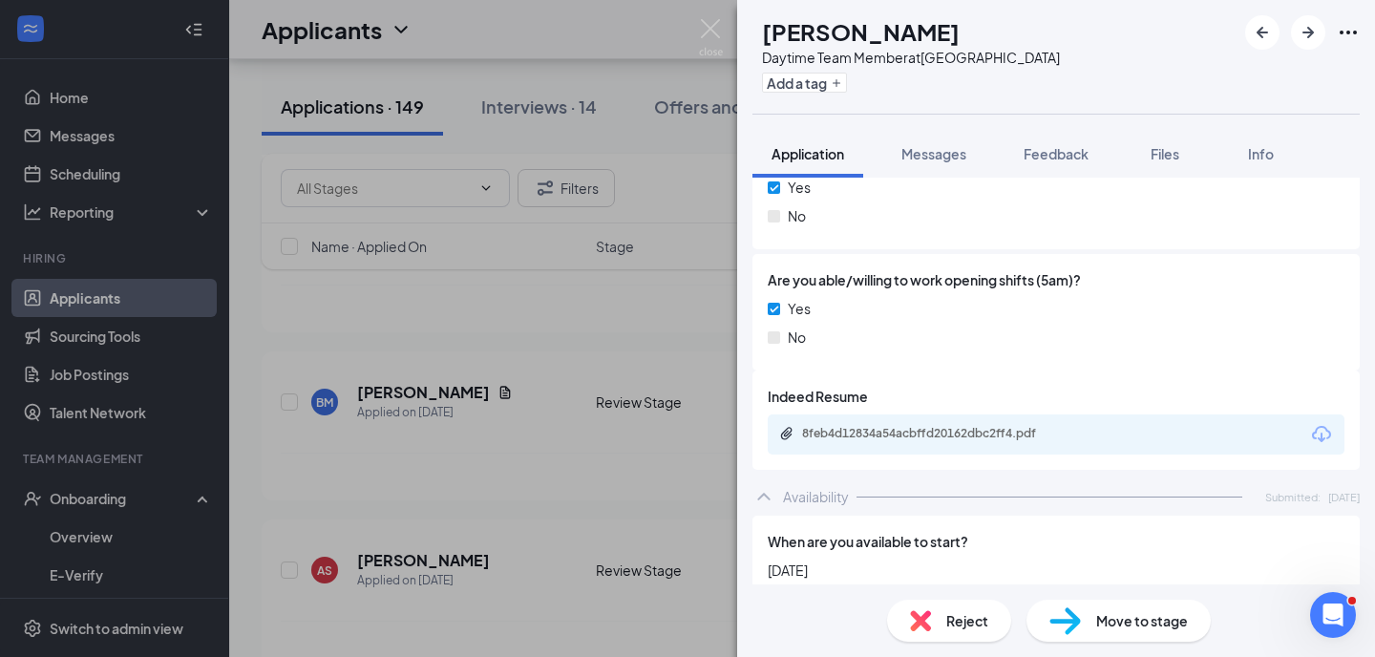
scroll to position [1937, 0]
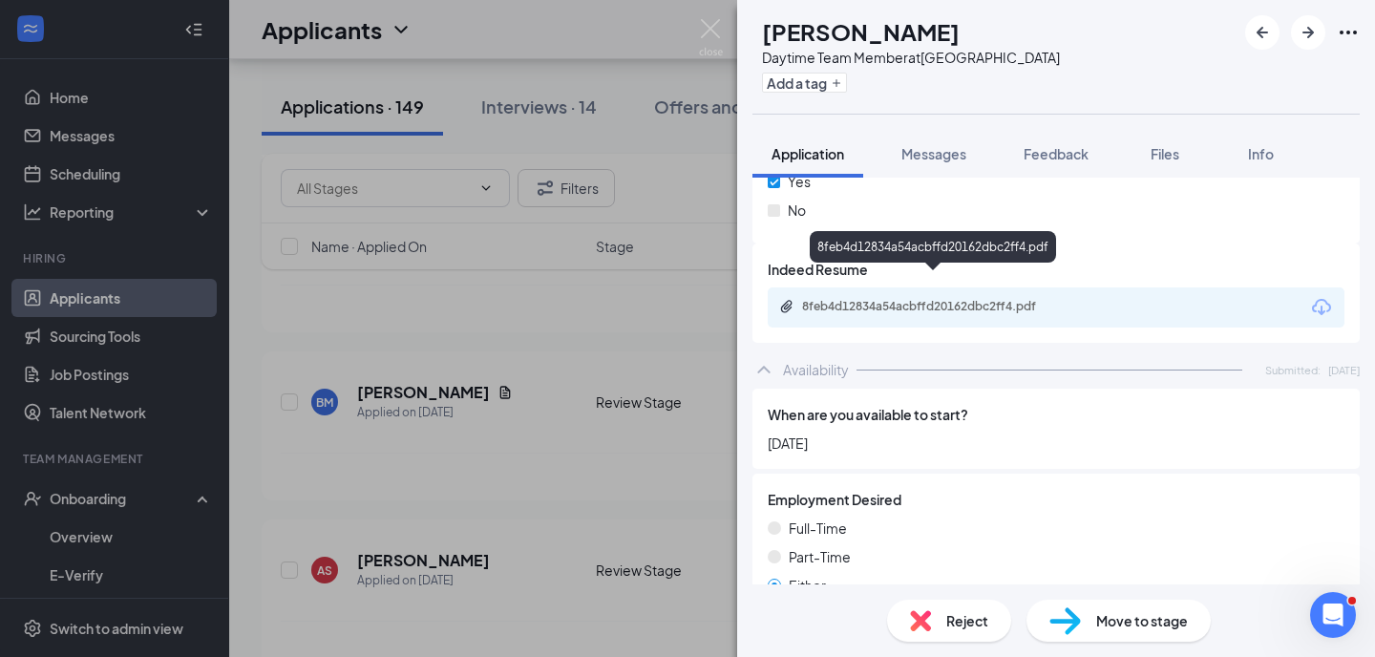
click at [1028, 299] on div "8feb4d12834a54acbffd20162dbc2ff4.pdf" at bounding box center [935, 306] width 267 height 15
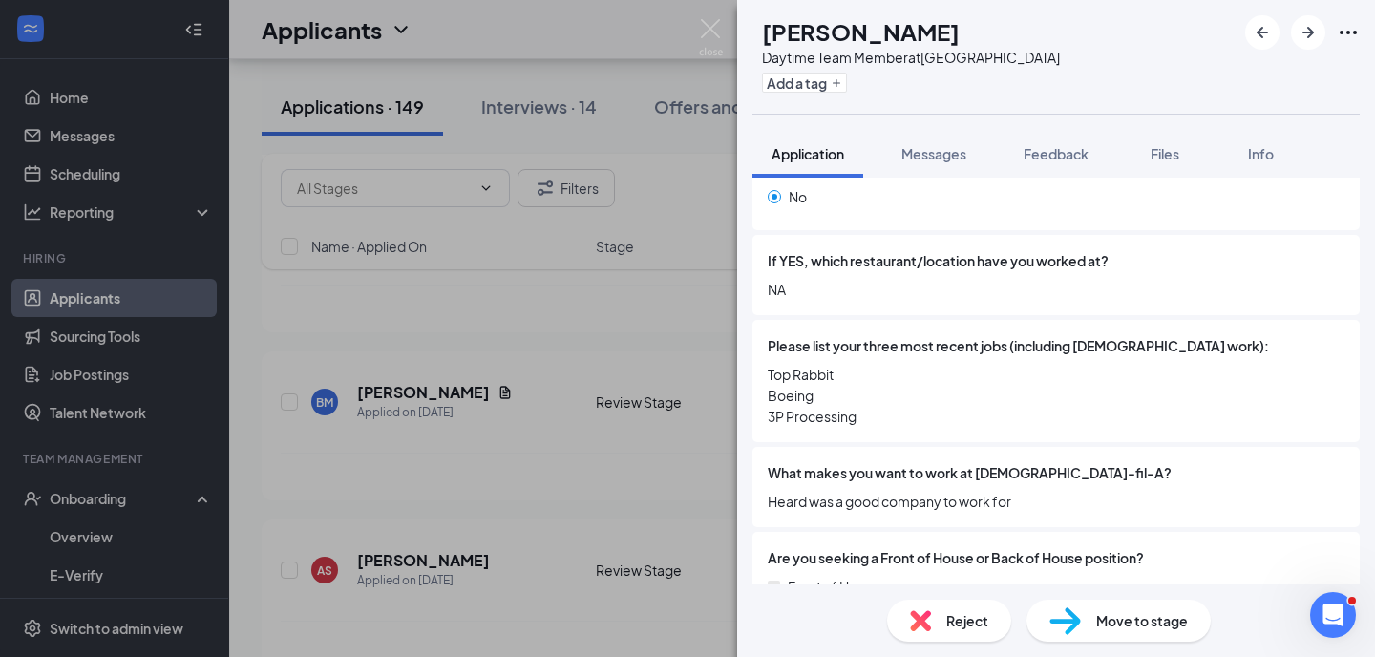
scroll to position [719, 0]
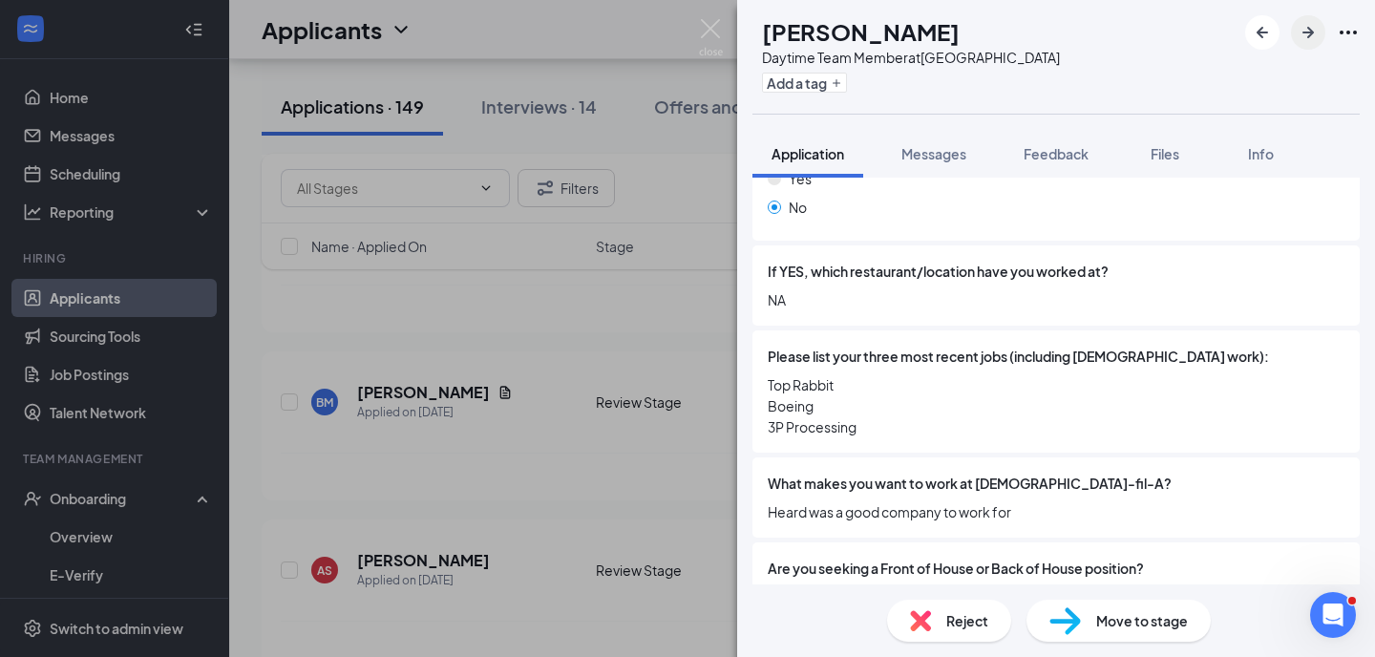
click at [1309, 35] on icon "ArrowRight" at bounding box center [1307, 32] width 11 height 11
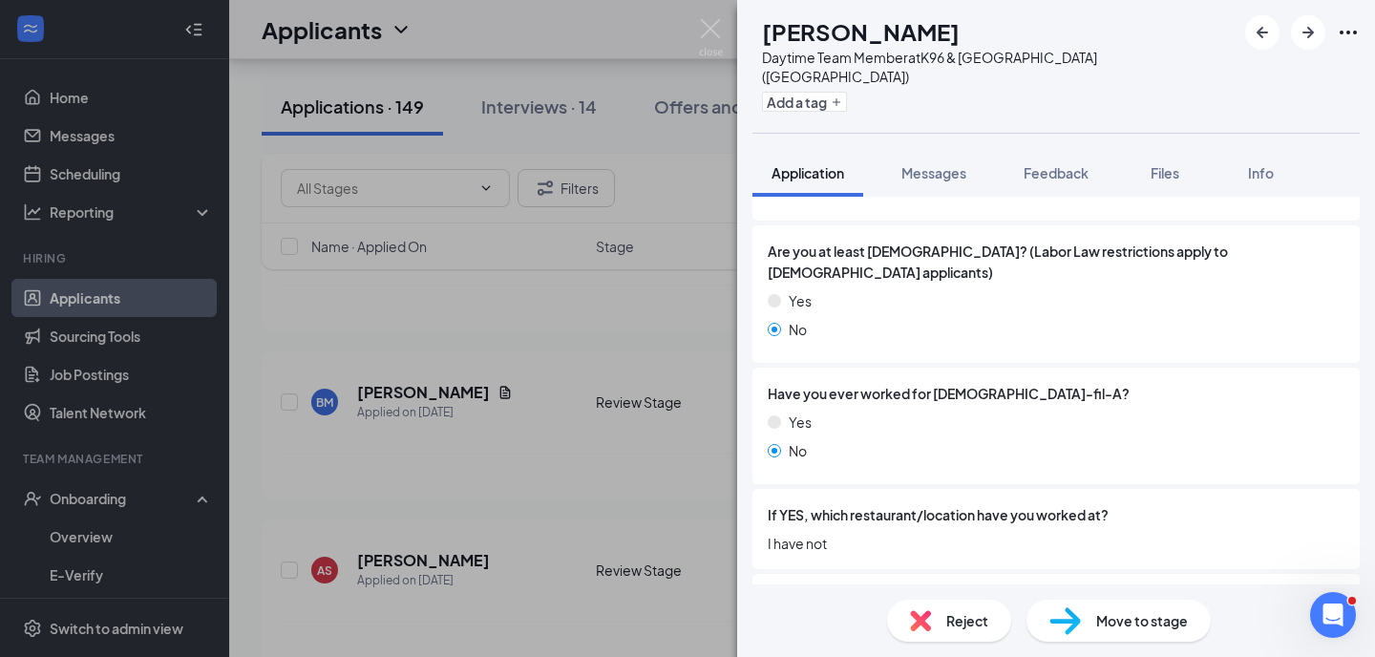
scroll to position [497, 0]
click at [1306, 31] on icon "ArrowRight" at bounding box center [1308, 32] width 23 height 23
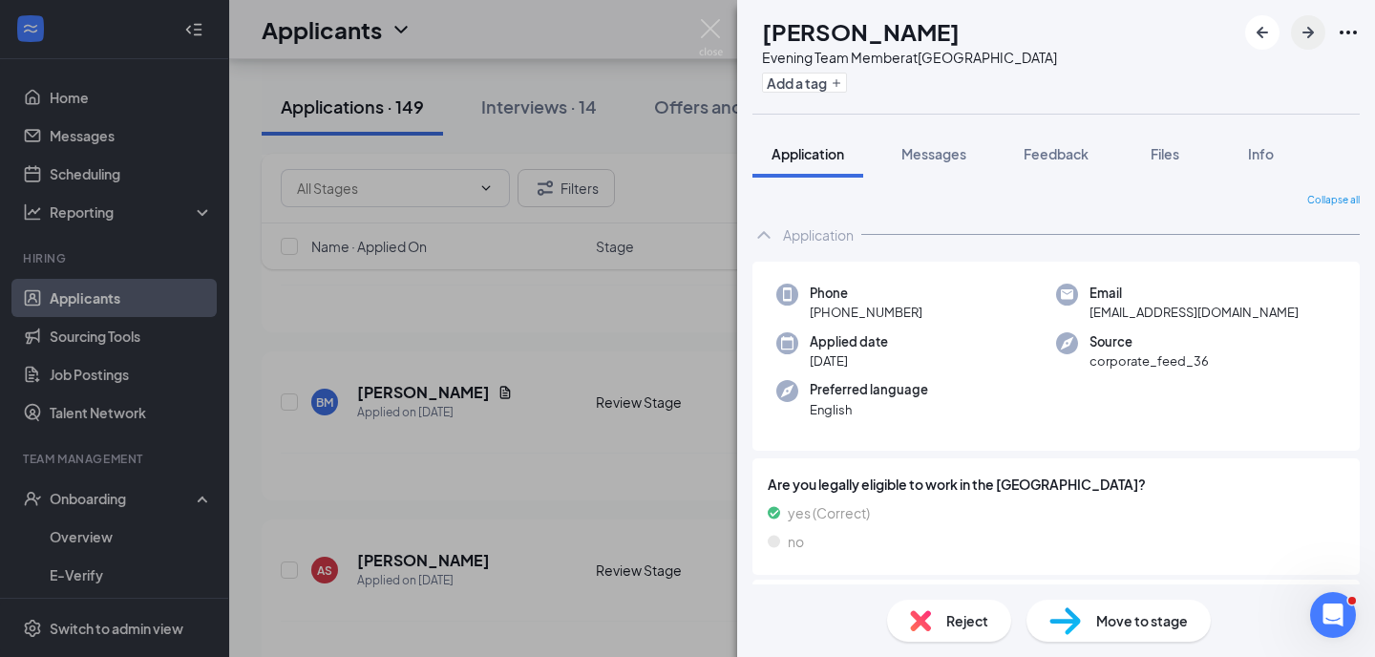
click at [1307, 39] on icon "ArrowRight" at bounding box center [1308, 32] width 23 height 23
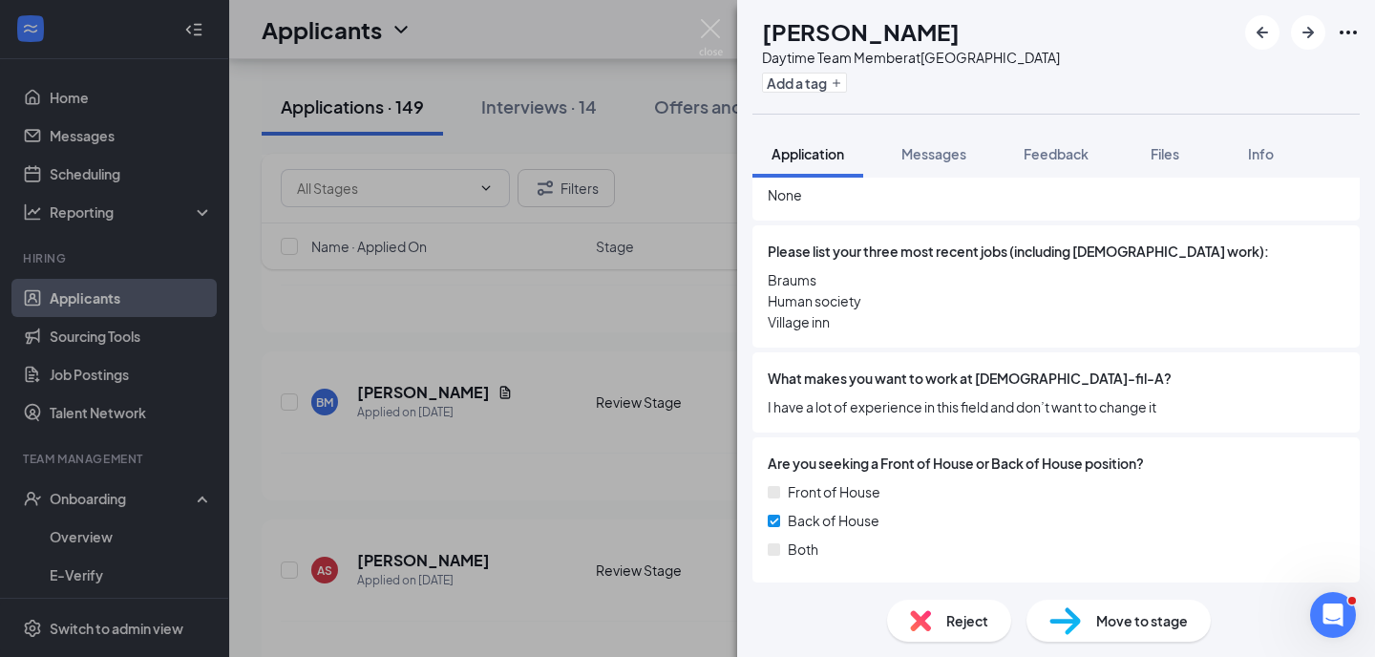
scroll to position [907, 0]
